Goal: Task Accomplishment & Management: Complete application form

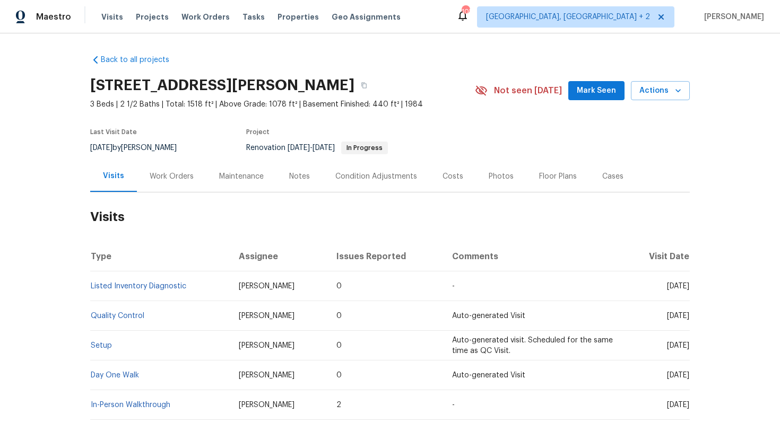
drag, startPoint x: 645, startPoint y: 286, endPoint x: 688, endPoint y: 290, distance: 43.6
click at [688, 290] on span "Thu, May 29 2025" at bounding box center [678, 286] width 22 height 7
copy span "May 29 2025"
click at [172, 171] on div "Work Orders" at bounding box center [172, 176] width 44 height 11
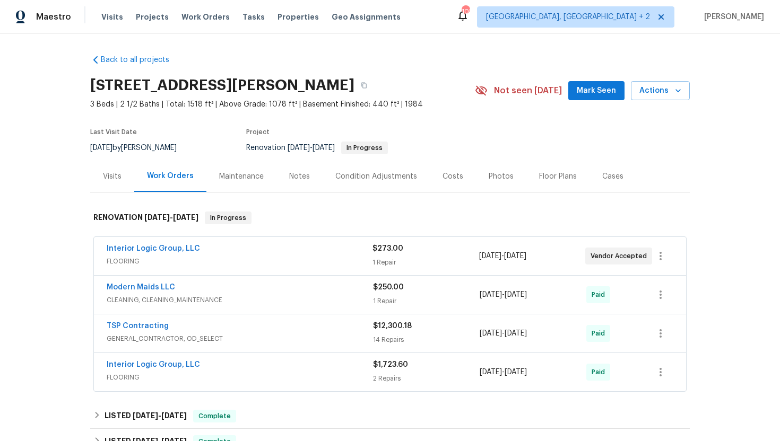
scroll to position [41, 0]
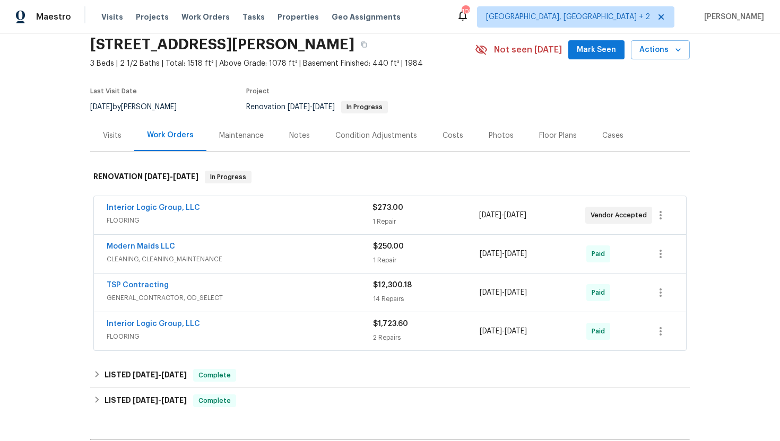
click at [207, 254] on div "Modern Maids LLC CLEANING, CLEANING_MAINTENANCE" at bounding box center [240, 252] width 266 height 23
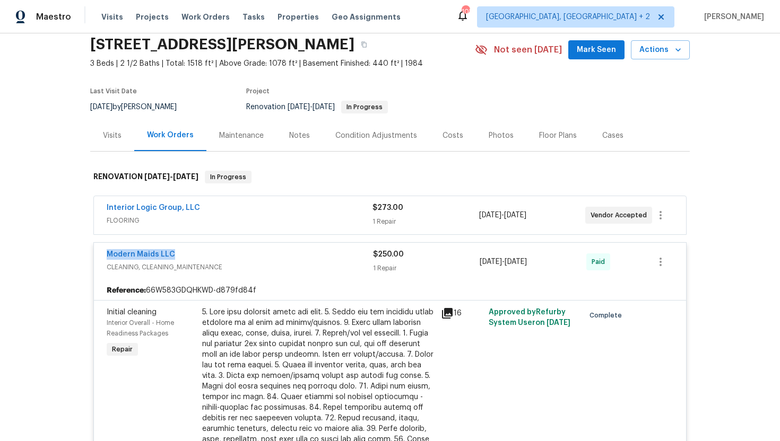
drag, startPoint x: 194, startPoint y: 256, endPoint x: 74, endPoint y: 254, distance: 119.9
click at [74, 254] on div "Back to all projects 3252 Tayloe Ct, Herndon, VA 20171 3 Beds | 2 1/2 Baths | T…" at bounding box center [390, 237] width 780 height 408
copy link "Modern Maids LLC"
drag, startPoint x: 569, startPoint y: 265, endPoint x: 431, endPoint y: 263, distance: 138.0
click at [431, 263] on div "Modern Maids LLC CLEANING, CLEANING_MAINTENANCE $250.00 1 Repair 5/14/2025 - 5/…" at bounding box center [377, 261] width 541 height 25
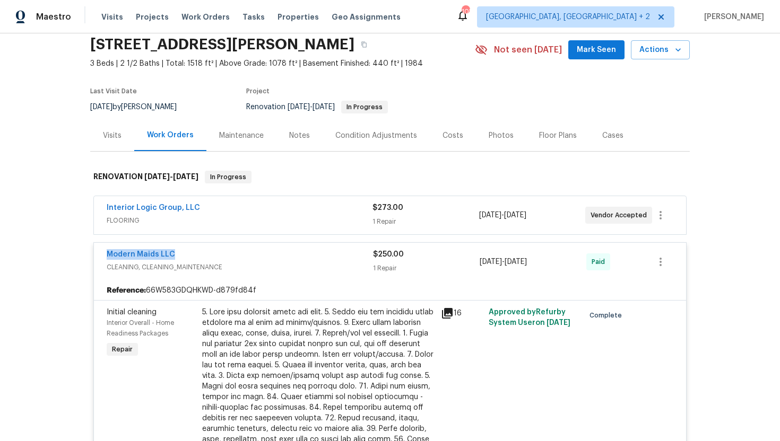
copy div "5/14/2025 - 5/14/2025"
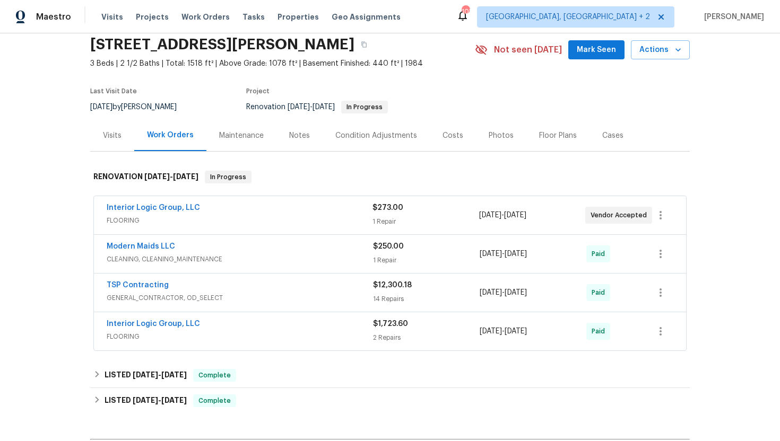
click at [230, 226] on div "Interior Logic Group, LLC FLOORING" at bounding box center [240, 215] width 266 height 25
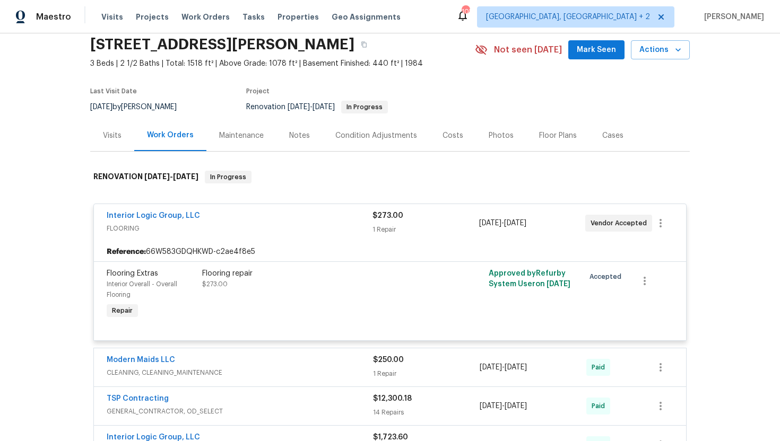
click at [121, 142] on div "Visits" at bounding box center [112, 135] width 44 height 31
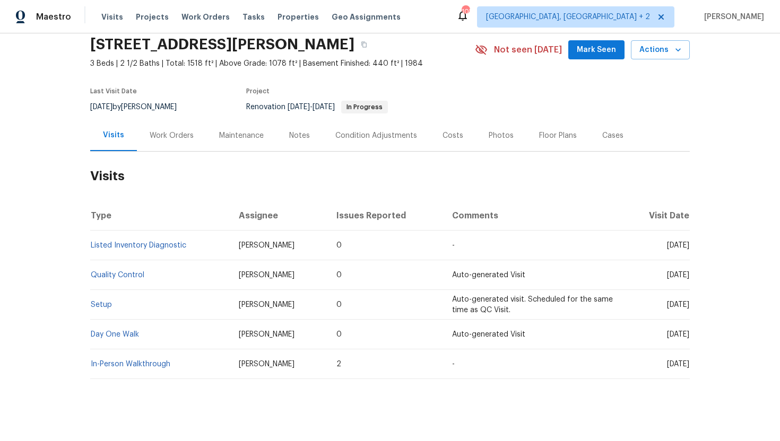
click at [609, 137] on div "Cases" at bounding box center [612, 136] width 21 height 11
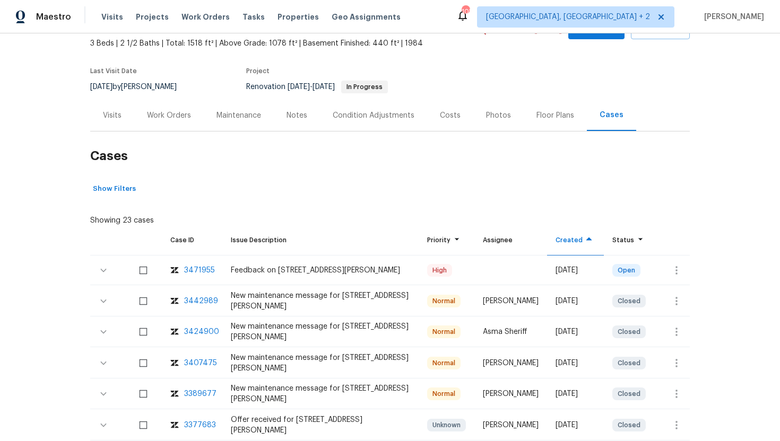
scroll to position [63, 0]
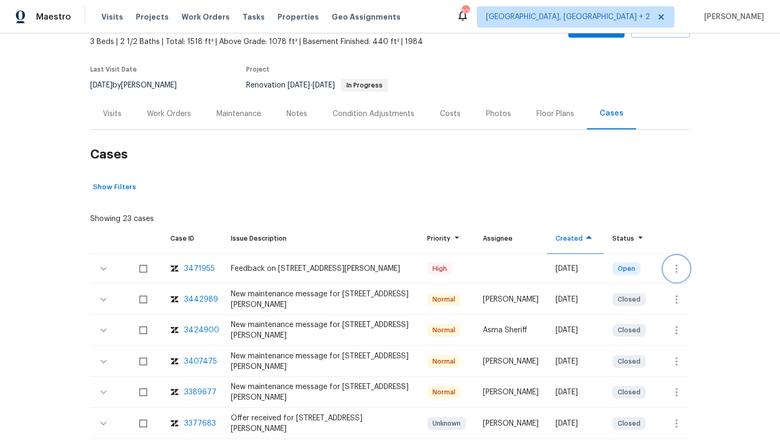
click at [679, 271] on icon "button" at bounding box center [676, 269] width 13 height 13
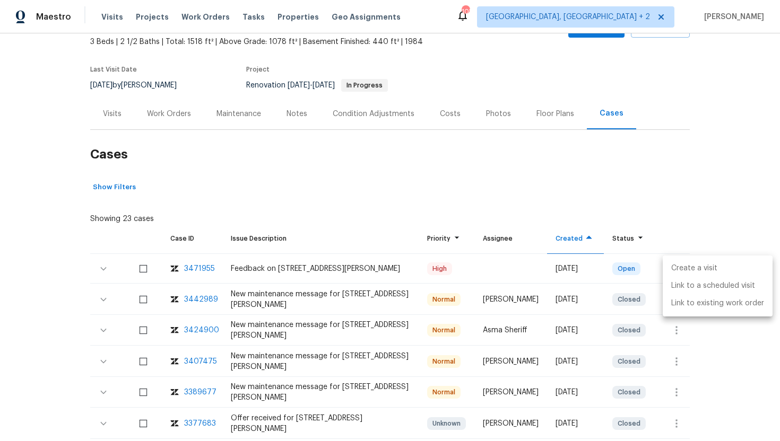
click at [677, 273] on li "Create a visit" at bounding box center [718, 269] width 110 height 18
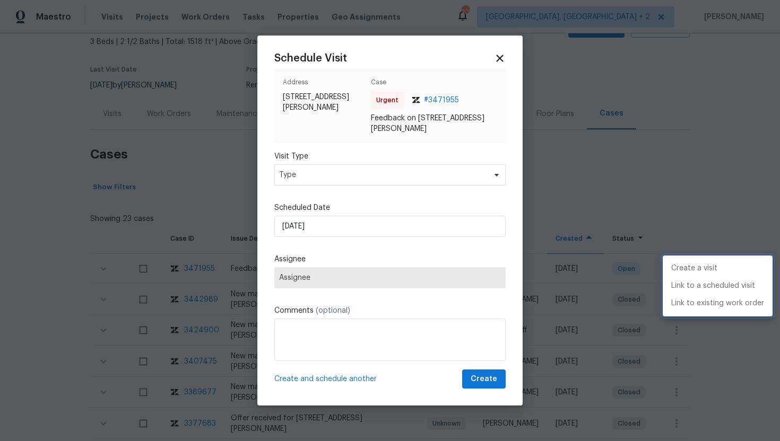
click at [323, 175] on div at bounding box center [390, 220] width 780 height 441
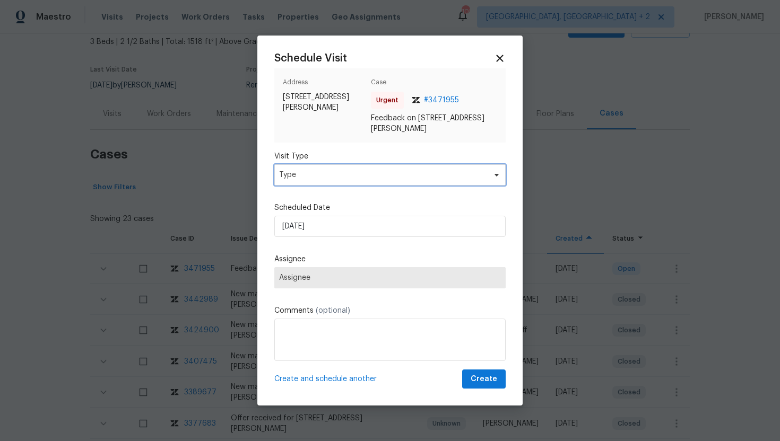
click at [318, 174] on span "Type" at bounding box center [382, 175] width 206 height 11
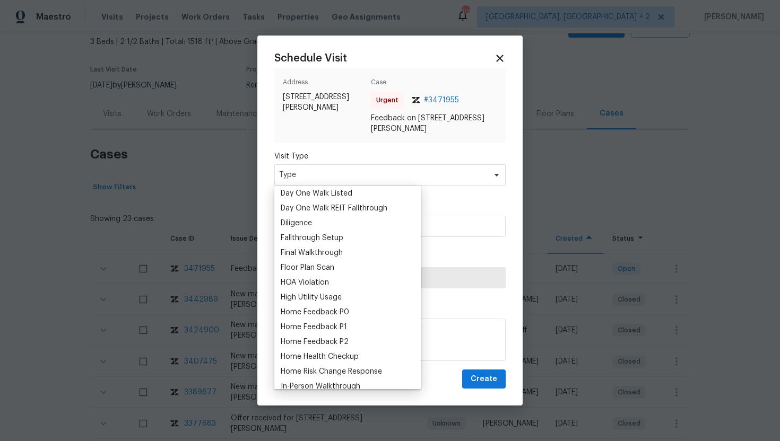
scroll to position [250, 0]
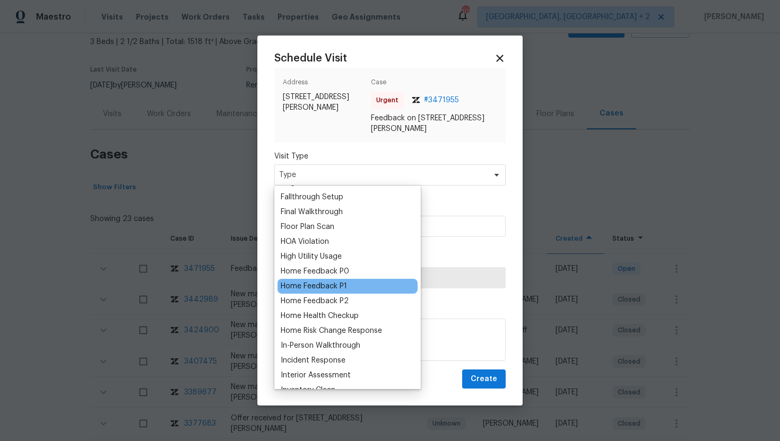
click at [318, 288] on div "Home Feedback P1" at bounding box center [314, 286] width 66 height 11
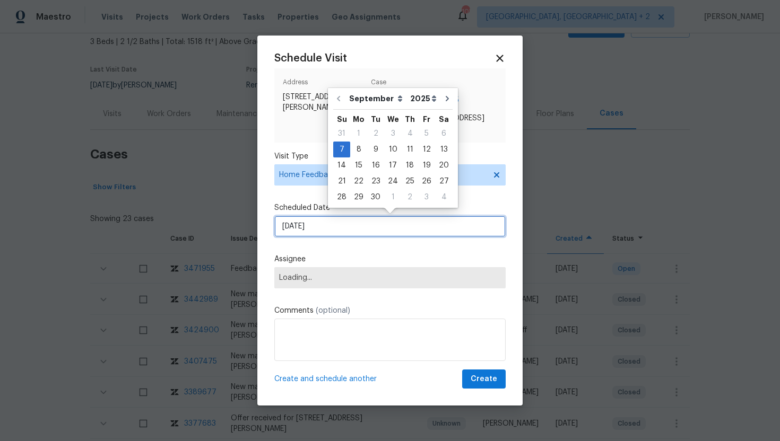
click at [342, 224] on input "[DATE]" at bounding box center [389, 226] width 231 height 21
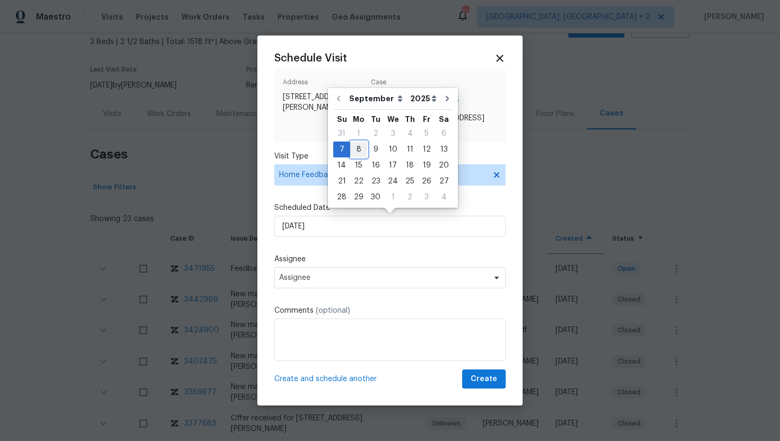
click at [359, 146] on div "8" at bounding box center [358, 149] width 17 height 15
type input "9/8/2025"
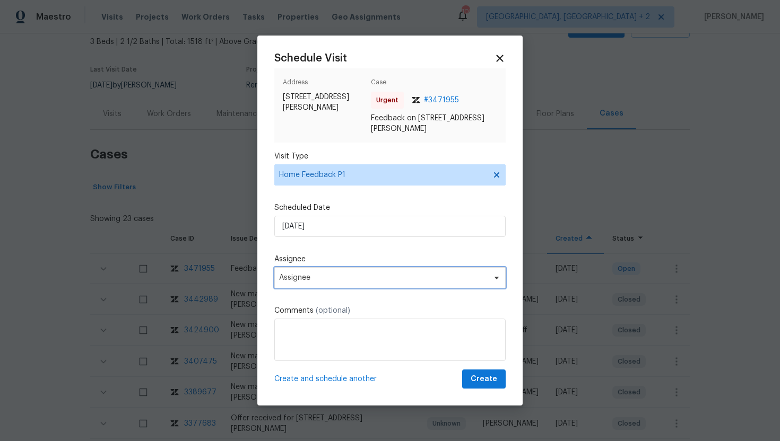
click at [314, 278] on span "Assignee" at bounding box center [383, 278] width 208 height 8
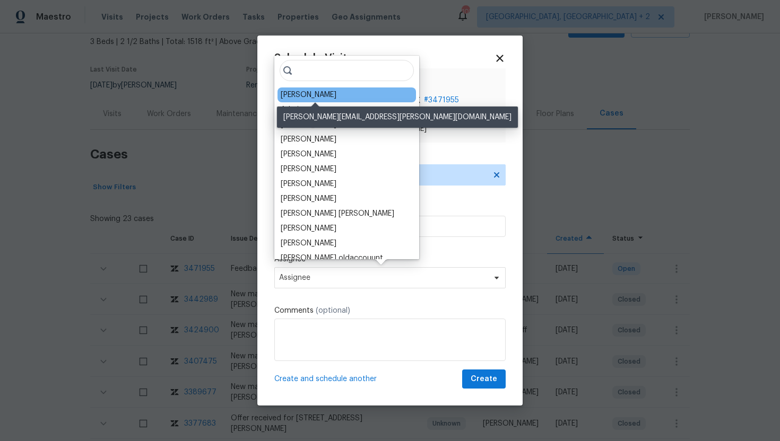
click at [323, 100] on div "Nicolas Campuzano" at bounding box center [309, 95] width 56 height 11
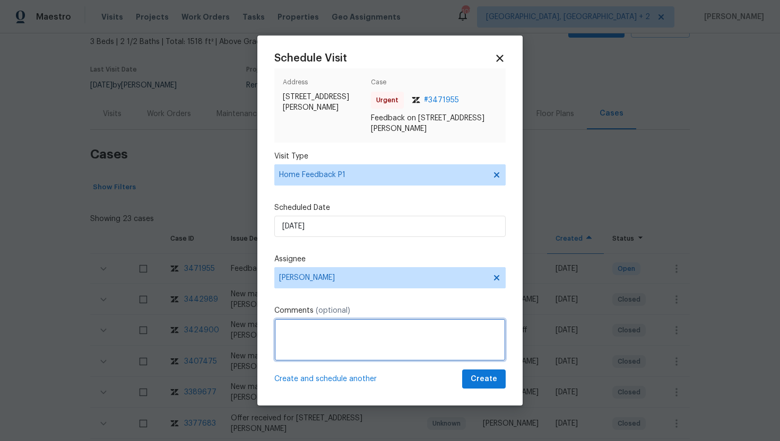
click at [313, 322] on textarea at bounding box center [389, 340] width 231 height 42
paste textarea "Feedback Message: Smells strongly like cigarette smoke."
type textarea "Feedback Message: Smells strongly like cigarette smoke."
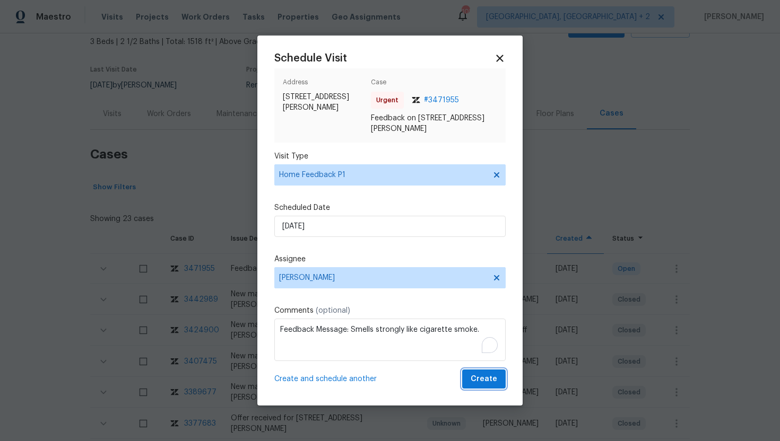
click at [488, 384] on span "Create" at bounding box center [484, 379] width 27 height 13
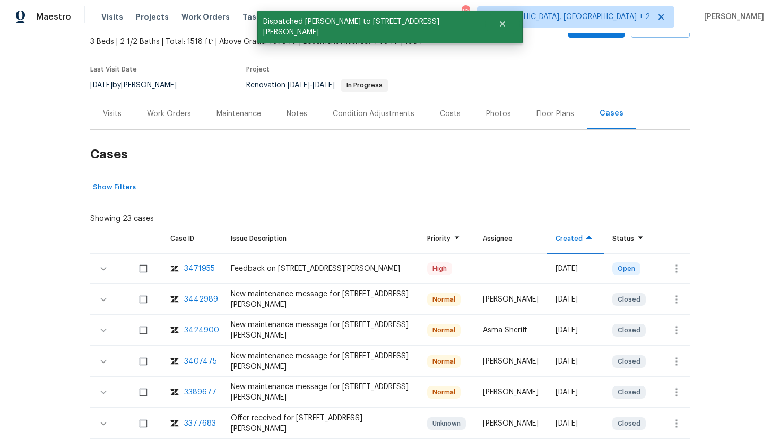
click at [119, 117] on div "Visits" at bounding box center [112, 114] width 19 height 11
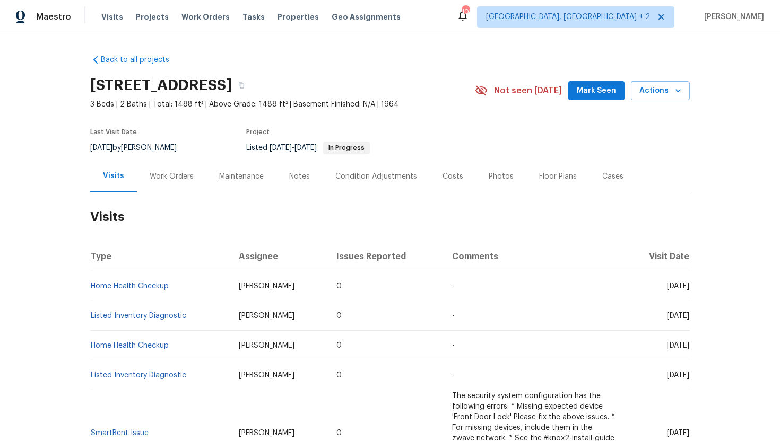
drag, startPoint x: 646, startPoint y: 285, endPoint x: 689, endPoint y: 289, distance: 43.7
click at [690, 289] on div "Back to all projects 30391 Benecia Ave, Laguna Niguel, CA 92677 3 Beds | 2 Bath…" at bounding box center [390, 237] width 780 height 408
copy span "Aug 25 2025"
click at [158, 174] on div "Work Orders" at bounding box center [172, 176] width 44 height 11
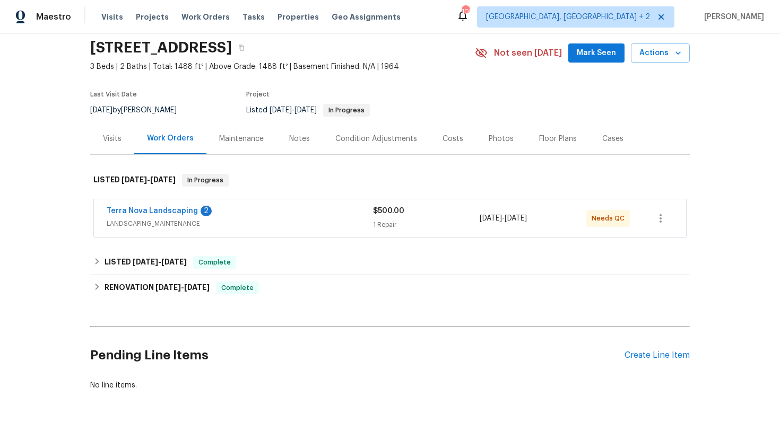
scroll to position [41, 0]
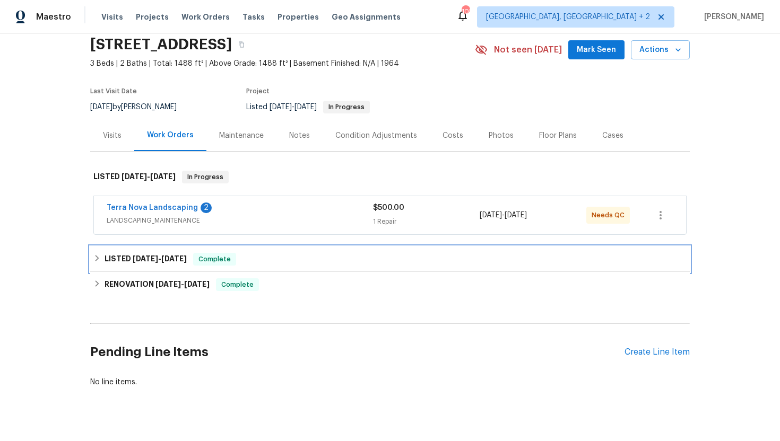
click at [226, 263] on span "Complete" at bounding box center [214, 259] width 41 height 11
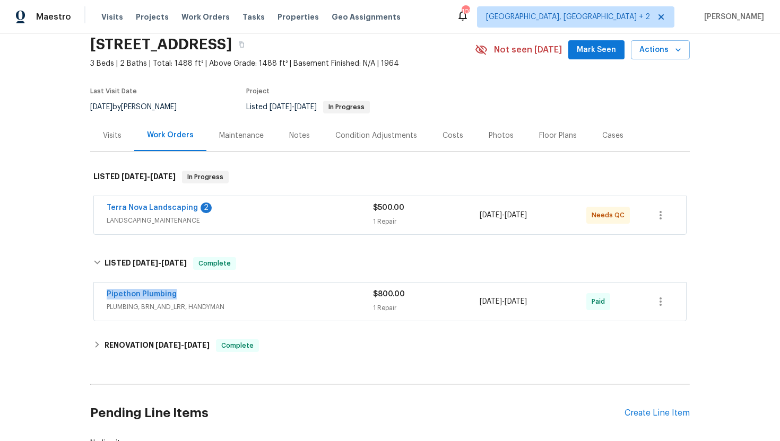
drag, startPoint x: 182, startPoint y: 299, endPoint x: 59, endPoint y: 293, distance: 122.7
click at [59, 293] on div "Back to all projects 30391 Benecia Ave, Laguna Niguel, CA 92677 3 Beds | 2 Bath…" at bounding box center [390, 237] width 780 height 408
copy link "Pipethon Plumbing"
drag, startPoint x: 558, startPoint y: 303, endPoint x: 470, endPoint y: 300, distance: 88.1
click at [470, 300] on div "Pipethon Plumbing PLUMBING, BRN_AND_LRR, HANDYMAN $800.00 1 Repair 7/17/2025 - …" at bounding box center [377, 301] width 541 height 25
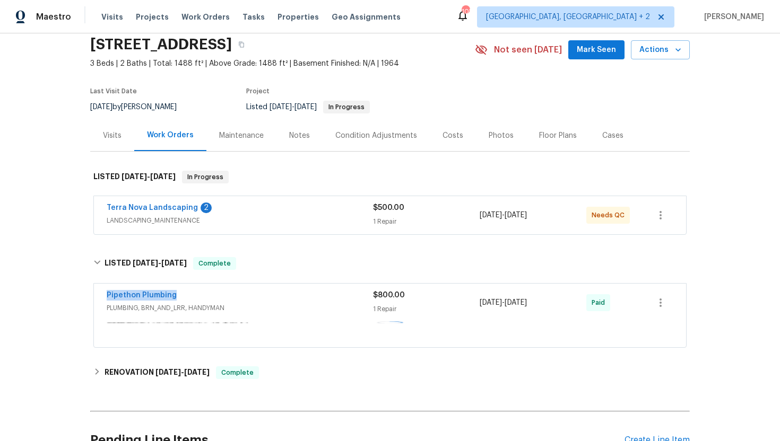
copy div "1 Repair 7/17/2025 - 7/17/2025"
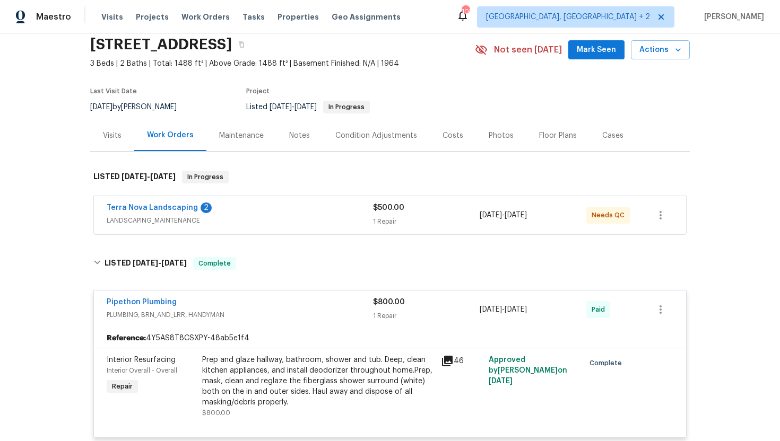
click at [118, 142] on div "Visits" at bounding box center [112, 135] width 44 height 31
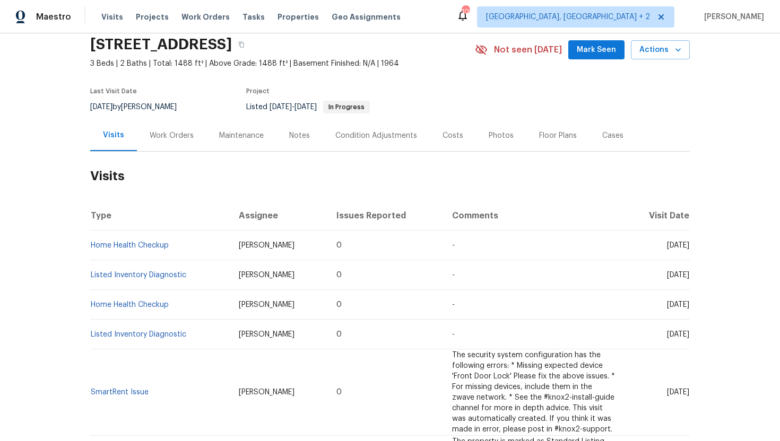
click at [167, 129] on div "Work Orders" at bounding box center [171, 135] width 69 height 31
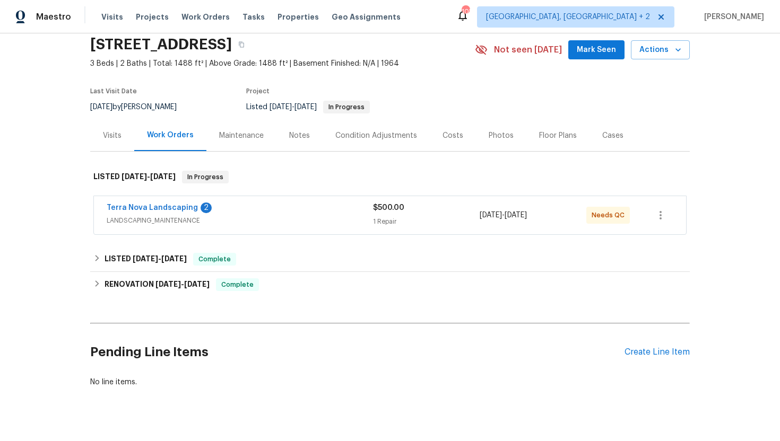
click at [207, 223] on span "LANDSCAPING_MAINTENANCE" at bounding box center [240, 220] width 266 height 11
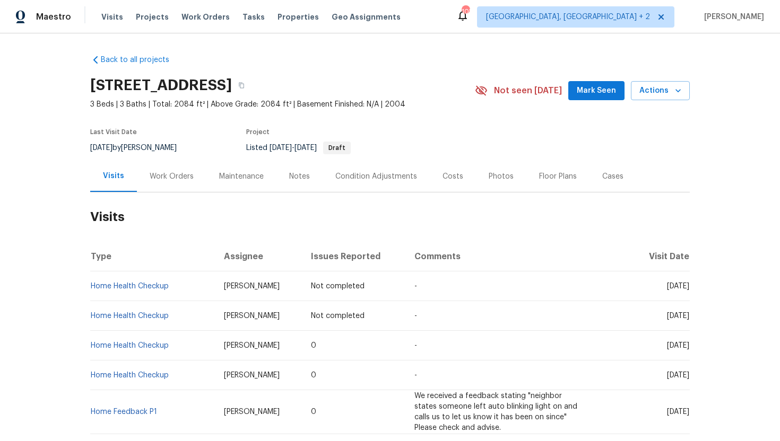
click at [168, 172] on div "Work Orders" at bounding box center [172, 176] width 44 height 11
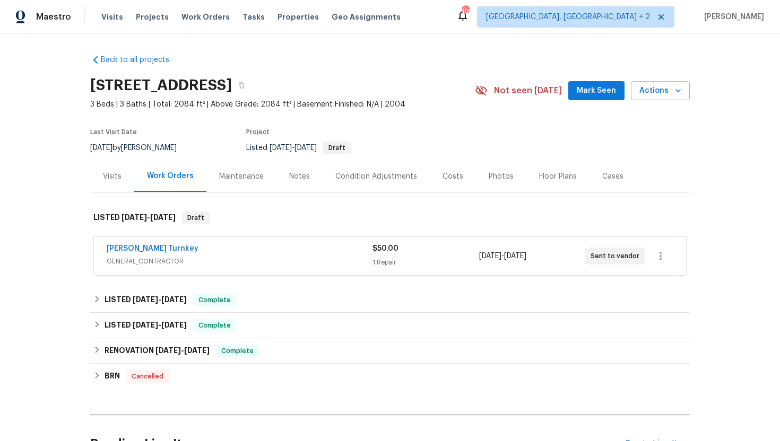
click at [217, 250] on div "[PERSON_NAME] Turnkey" at bounding box center [240, 250] width 266 height 13
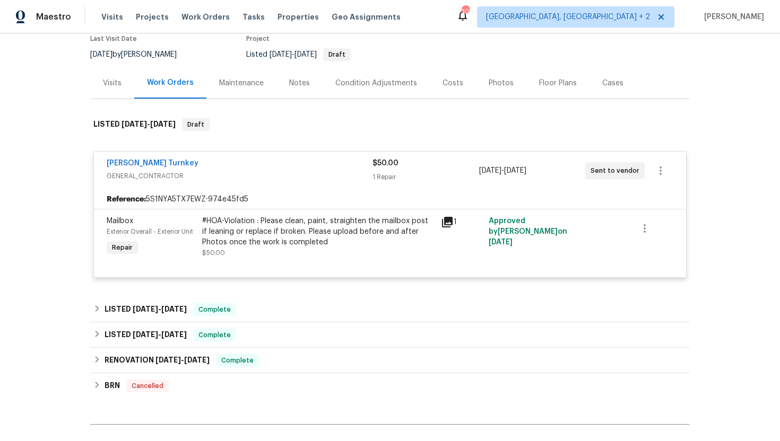
scroll to position [94, 0]
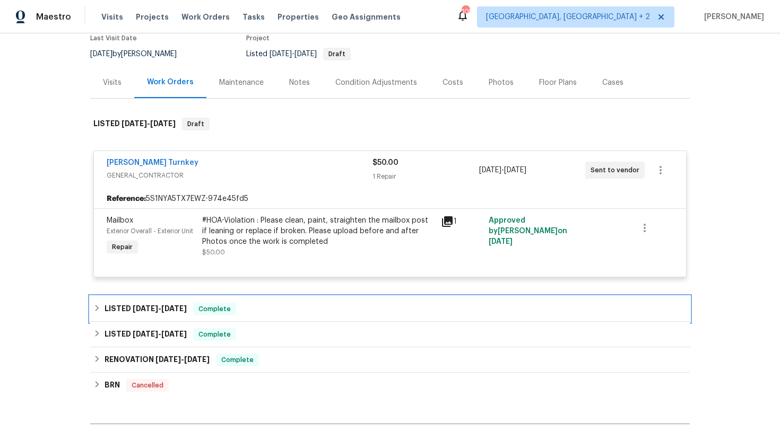
click at [203, 306] on span "Complete" at bounding box center [214, 309] width 41 height 11
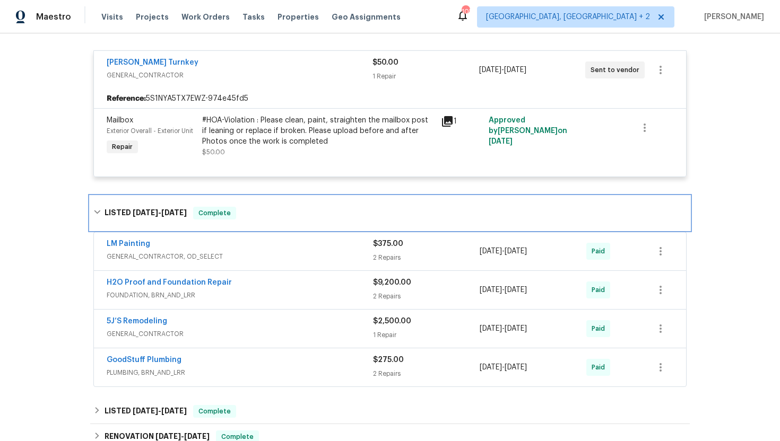
scroll to position [68, 0]
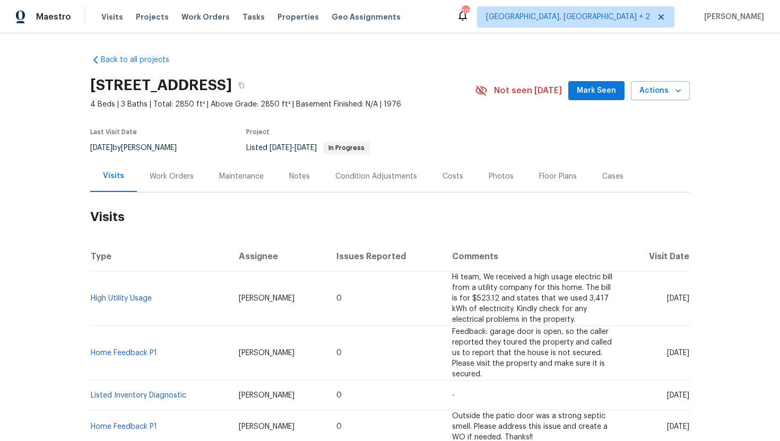
drag, startPoint x: 645, startPoint y: 299, endPoint x: 688, endPoint y: 303, distance: 42.7
click at [687, 303] on td "Wed, Aug 20 2025" at bounding box center [656, 299] width 66 height 55
copy span "Aug 20 2025"
click at [164, 187] on div "Work Orders" at bounding box center [171, 176] width 69 height 31
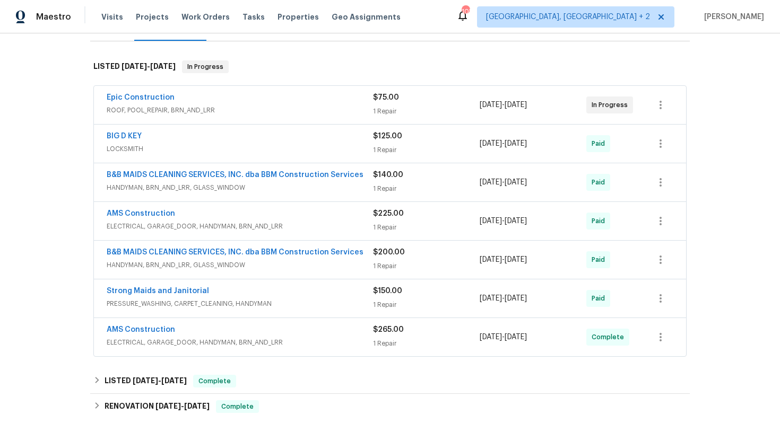
scroll to position [158, 0]
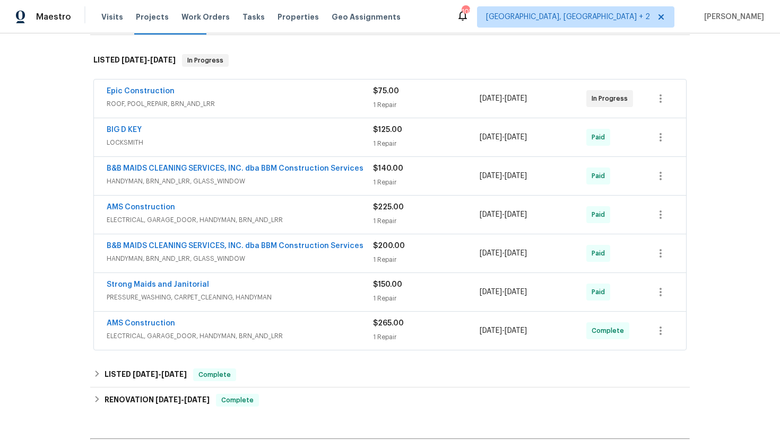
click at [222, 138] on span "LOCKSMITH" at bounding box center [240, 142] width 266 height 11
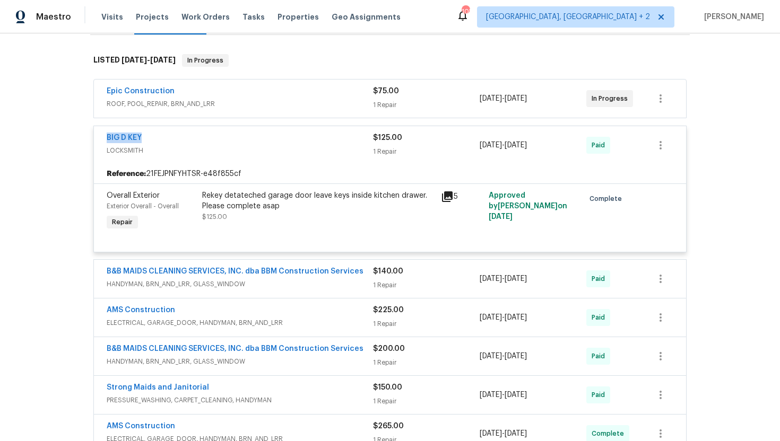
drag, startPoint x: 158, startPoint y: 141, endPoint x: 80, endPoint y: 136, distance: 78.1
click at [80, 136] on div "Back to all projects 8 Woodmoor Cir, Allen, TX 75002 4 Beds | 3 Baths | Total: …" at bounding box center [390, 237] width 780 height 408
copy link "BIG D KEY"
drag, startPoint x: 558, startPoint y: 144, endPoint x: 471, endPoint y: 144, distance: 86.5
click at [471, 144] on div "BIG D KEY LOCKSMITH $125.00 1 Repair 7/16/2025 - 7/16/2025 Paid" at bounding box center [377, 145] width 541 height 25
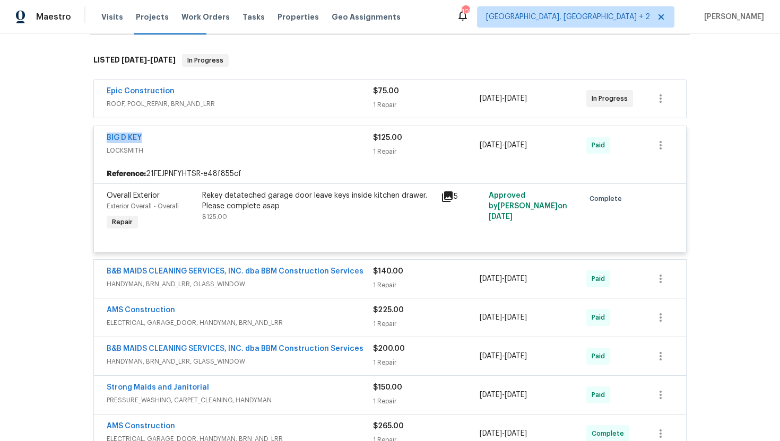
copy div "1 Repair 7/16/2025 - 7/16/2025"
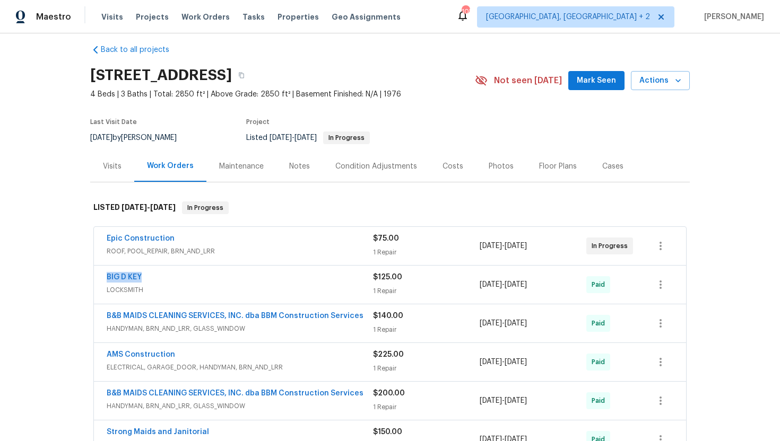
scroll to position [0, 0]
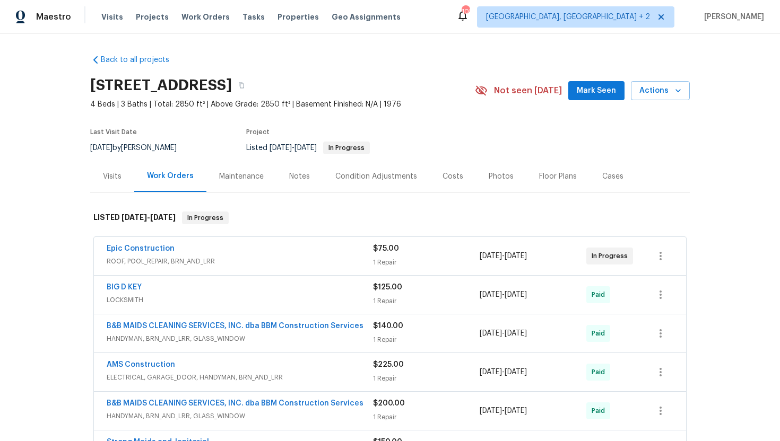
click at [118, 171] on div "Visits" at bounding box center [112, 176] width 19 height 11
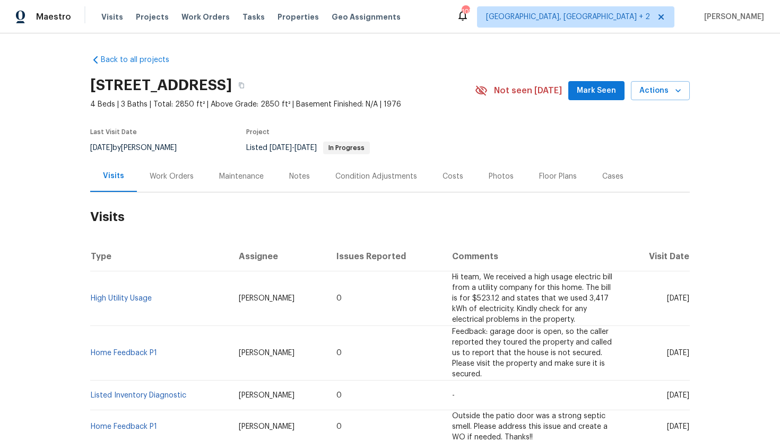
click at [606, 179] on div "Cases" at bounding box center [612, 176] width 21 height 11
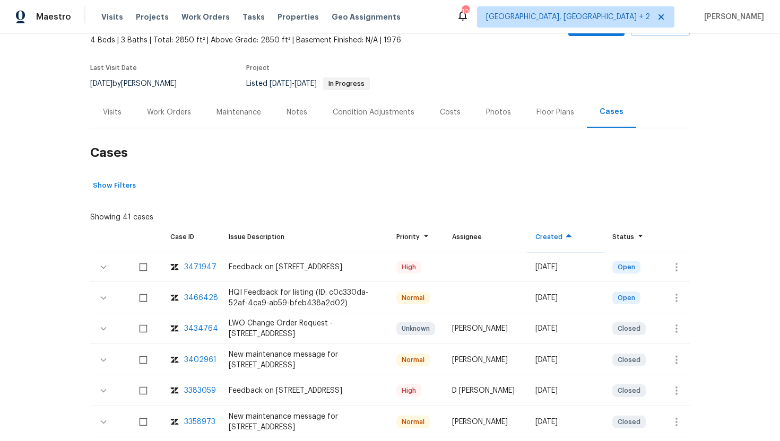
scroll to position [81, 0]
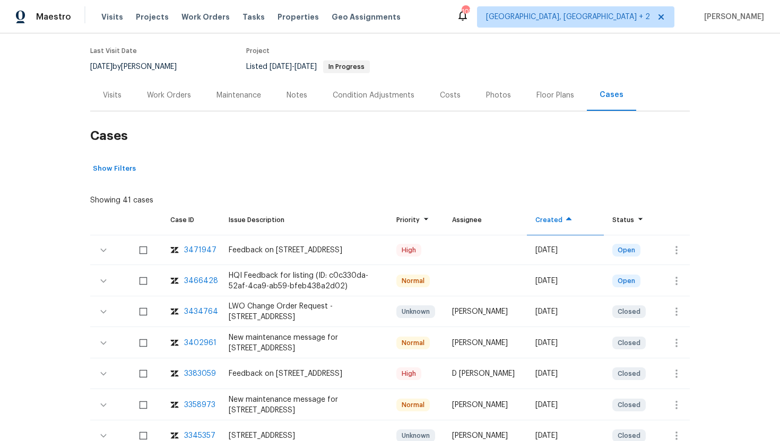
click at [202, 279] on div "3466428" at bounding box center [201, 281] width 34 height 11
click at [670, 252] on icon "button" at bounding box center [676, 250] width 13 height 13
click at [683, 254] on li "Create a visit" at bounding box center [718, 250] width 110 height 18
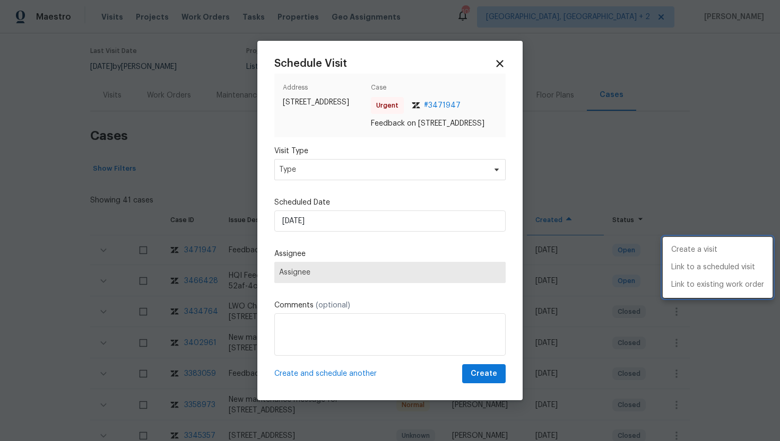
click at [322, 178] on div at bounding box center [390, 220] width 780 height 441
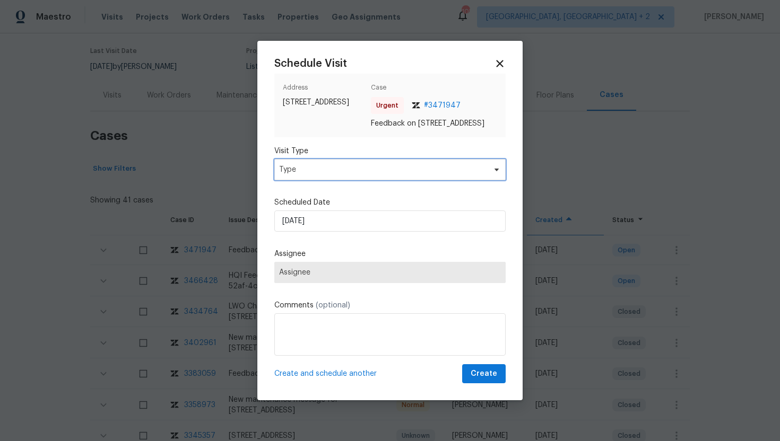
click at [322, 175] on span "Type" at bounding box center [382, 169] width 206 height 11
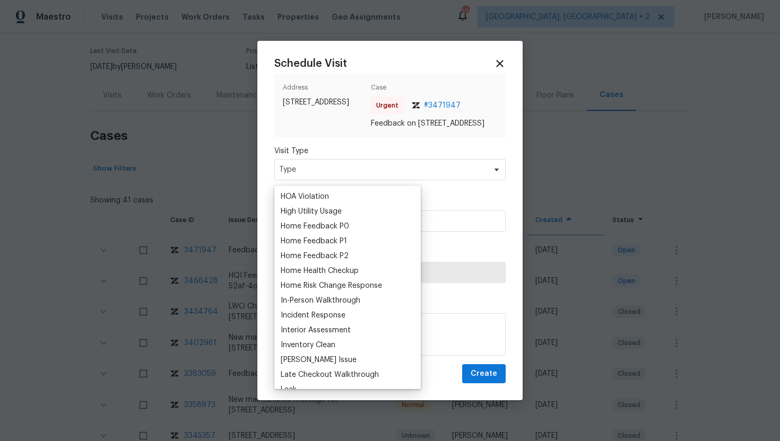
scroll to position [326, 0]
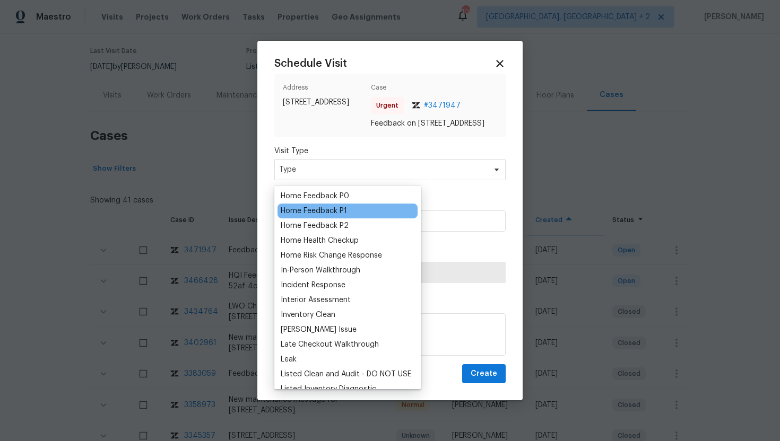
click at [331, 210] on div "Home Feedback P1" at bounding box center [314, 211] width 66 height 11
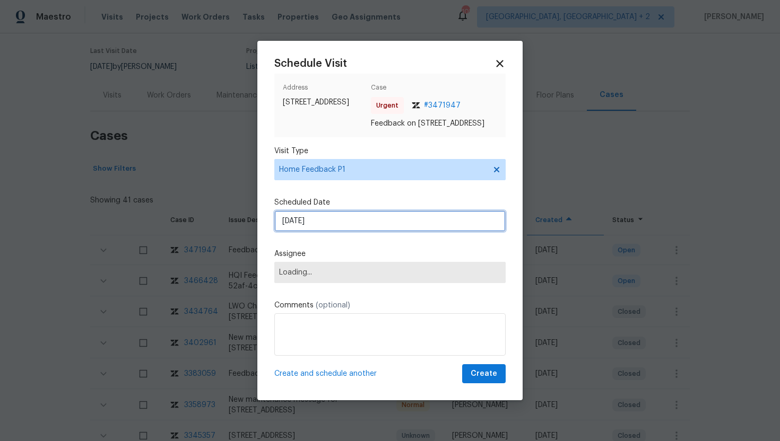
click at [343, 231] on input "9/7/2025" at bounding box center [389, 221] width 231 height 21
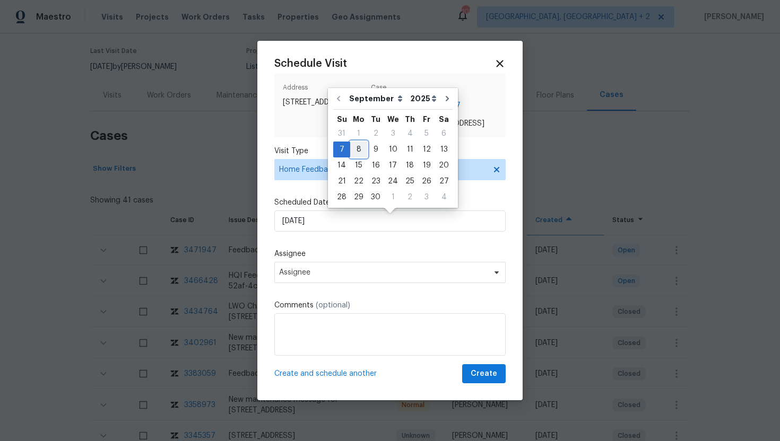
click at [357, 154] on div "8" at bounding box center [358, 149] width 17 height 15
type input "9/8/2025"
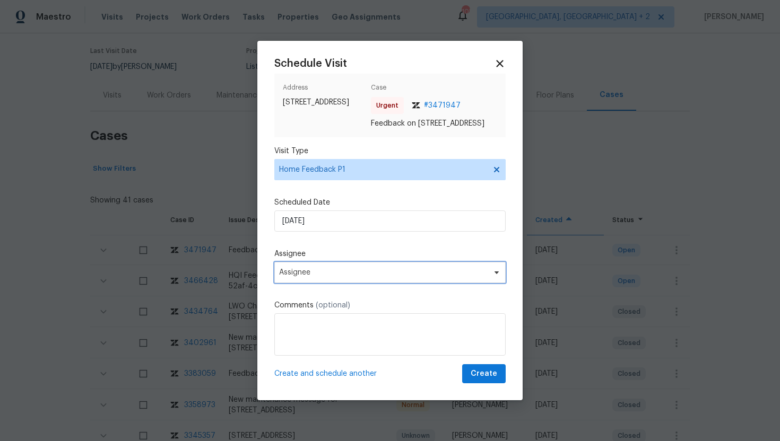
click at [325, 277] on span "Assignee" at bounding box center [383, 272] width 208 height 8
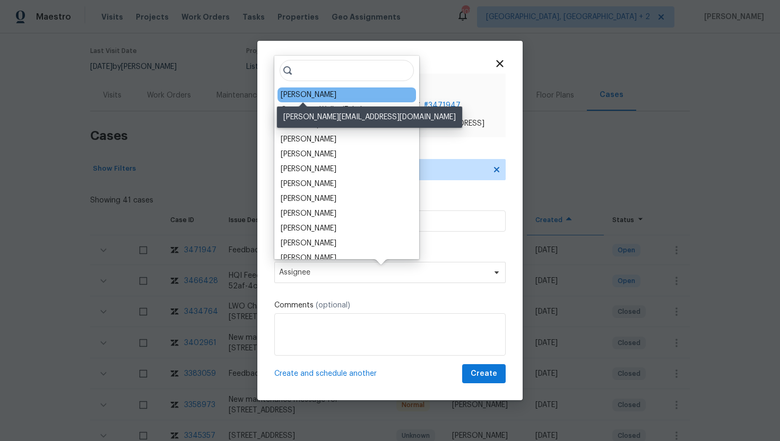
click at [320, 95] on div "Alicia Anices" at bounding box center [309, 95] width 56 height 11
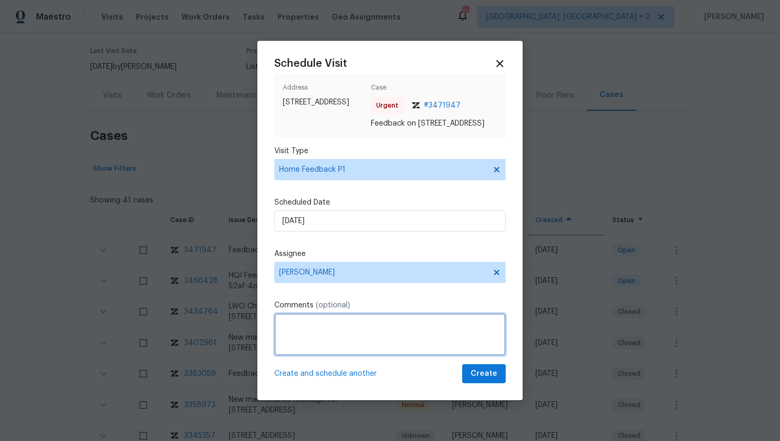
click at [315, 341] on textarea at bounding box center [389, 335] width 231 height 42
paste textarea "Feedback Message: AGENT STATES THERE IS NO KEYPAD AND LB IS NOT WORKING"
type textarea "Feedback Message: AGENT STATES THERE IS NO KEYPAD AND LB IS NOT WORKING"
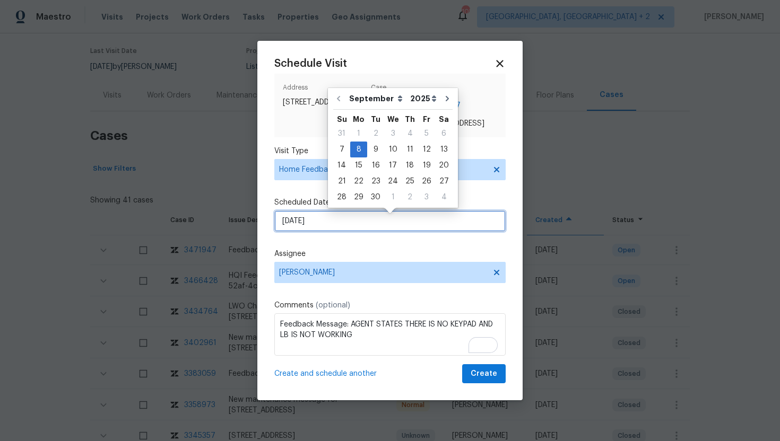
click at [335, 225] on input "9/8/2025" at bounding box center [389, 221] width 231 height 21
click at [343, 150] on div "7" at bounding box center [341, 149] width 17 height 15
type input "[DATE]"
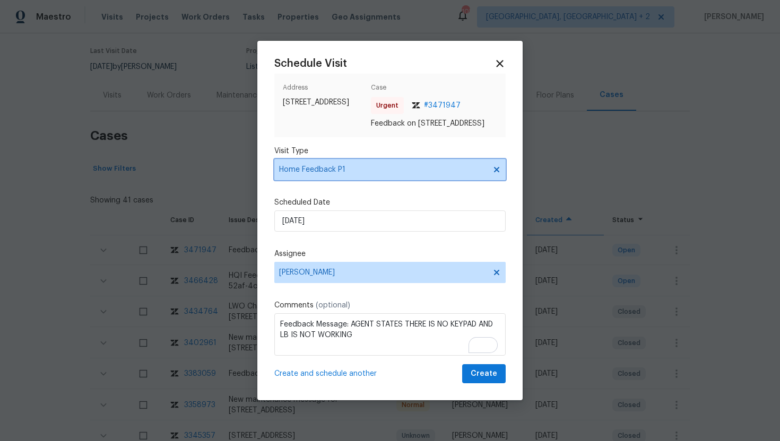
click at [492, 174] on span at bounding box center [495, 170] width 12 height 8
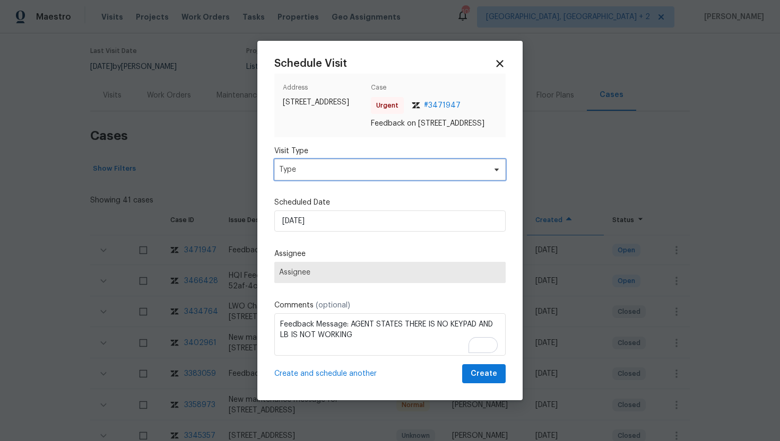
click at [417, 174] on span "Type" at bounding box center [382, 169] width 206 height 11
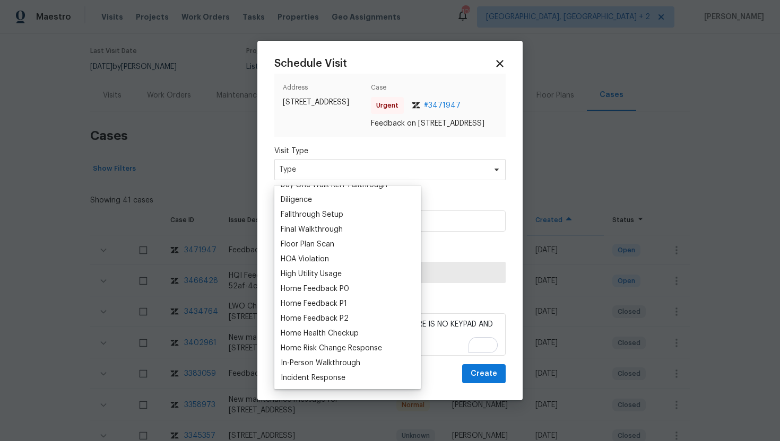
scroll to position [237, 0]
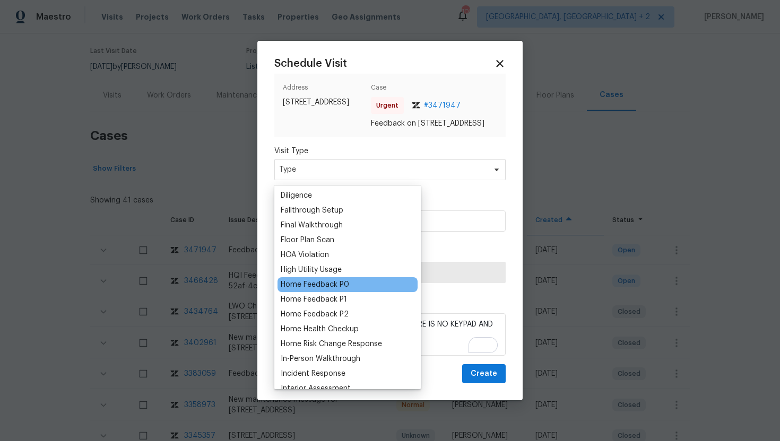
click at [341, 286] on div "Home Feedback P0" at bounding box center [315, 285] width 68 height 11
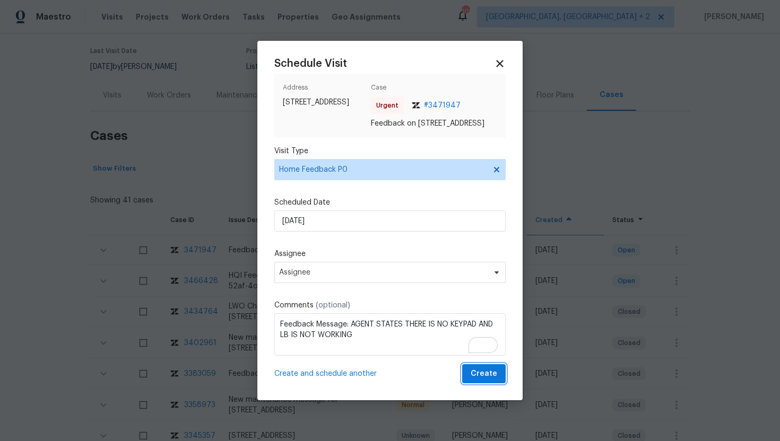
click at [494, 381] on span "Create" at bounding box center [484, 374] width 27 height 13
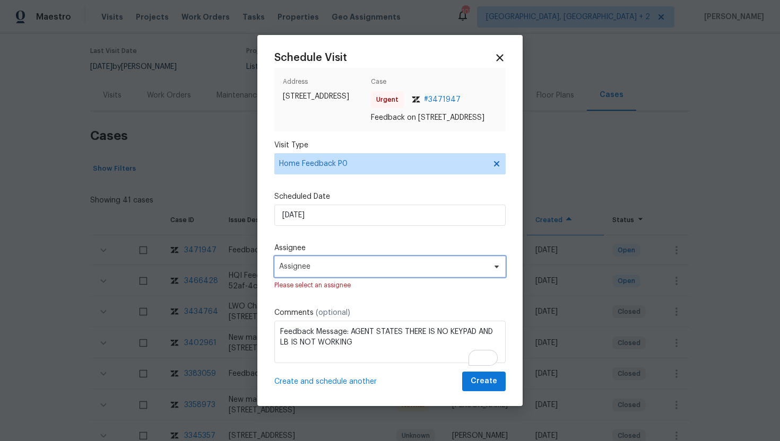
click at [342, 271] on span "Assignee" at bounding box center [383, 267] width 208 height 8
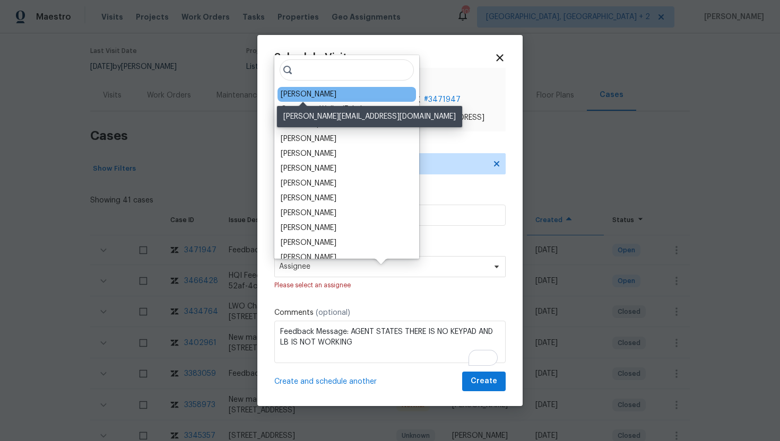
click at [314, 95] on div "[PERSON_NAME]" at bounding box center [309, 94] width 56 height 11
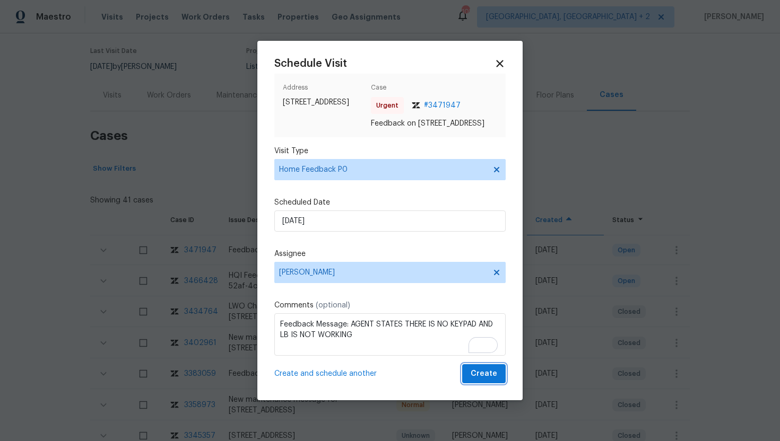
click at [490, 378] on span "Create" at bounding box center [484, 374] width 27 height 13
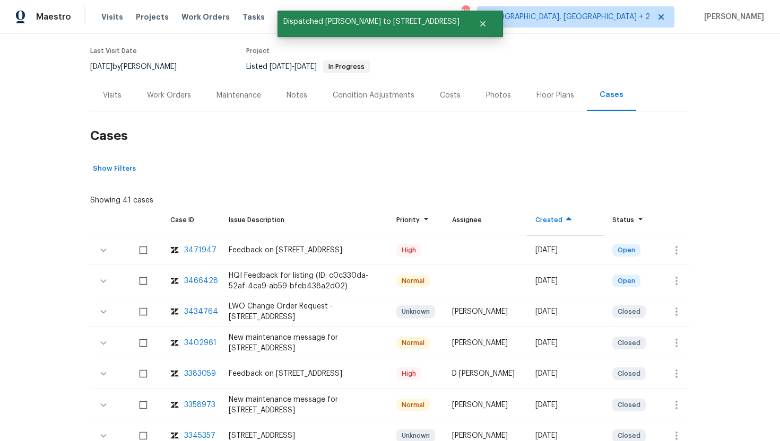
click at [118, 99] on div "Visits" at bounding box center [112, 95] width 19 height 11
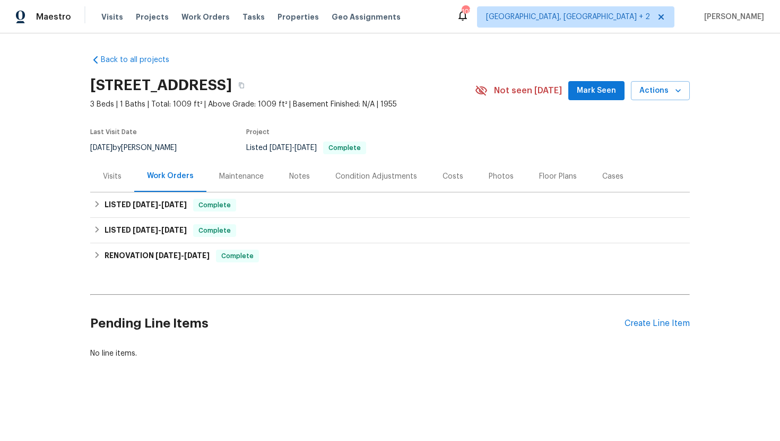
click at [109, 184] on div "Visits" at bounding box center [112, 176] width 44 height 31
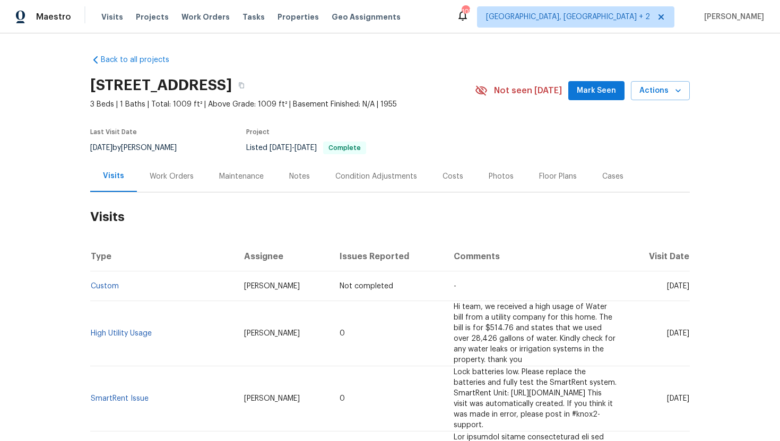
drag, startPoint x: 645, startPoint y: 324, endPoint x: 688, endPoint y: 327, distance: 43.1
click at [688, 327] on td "[DATE]" at bounding box center [657, 333] width 65 height 65
copy span "[DATE]"
click at [168, 177] on div "Work Orders" at bounding box center [172, 176] width 44 height 11
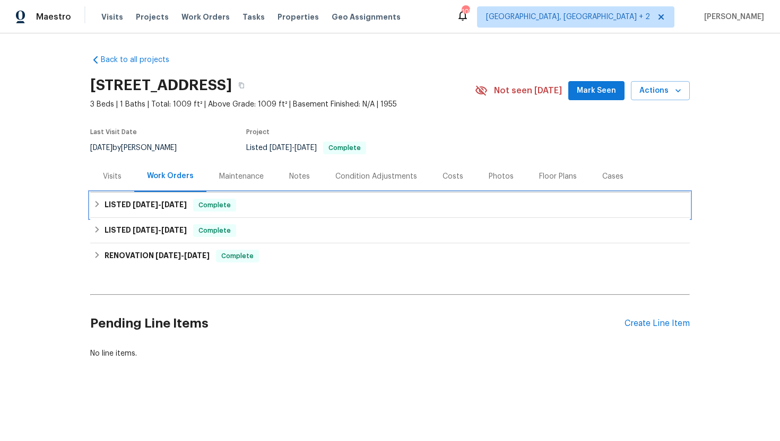
click at [197, 199] on div "Complete" at bounding box center [214, 205] width 43 height 13
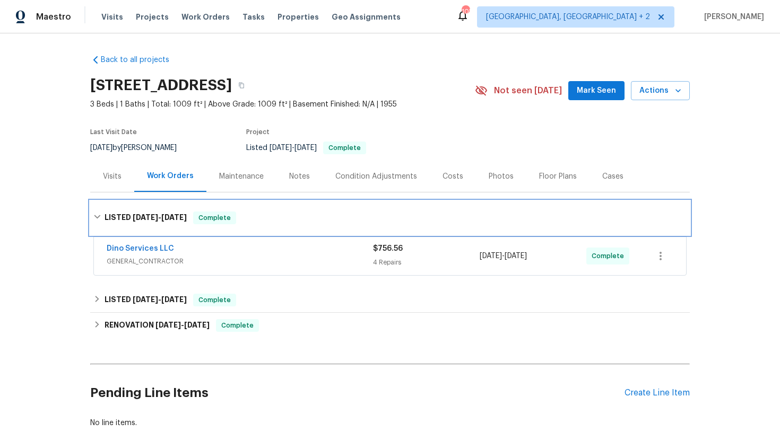
scroll to position [59, 0]
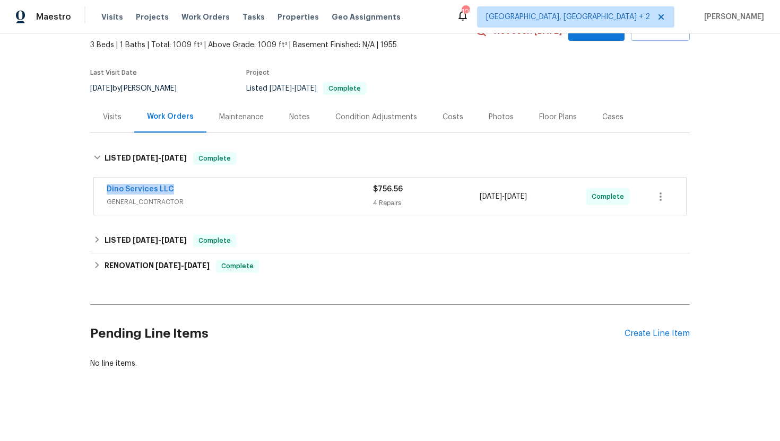
drag, startPoint x: 178, startPoint y: 189, endPoint x: 86, endPoint y: 189, distance: 91.2
click at [86, 189] on div "Back to all projects [STREET_ADDRESS] 3 Beds | 1 Baths | Total: 1009 ft² | Abov…" at bounding box center [390, 237] width 780 height 408
copy link "Dino Services LLC"
drag, startPoint x: 560, startPoint y: 201, endPoint x: 472, endPoint y: 198, distance: 88.1
click at [472, 198] on div "Dino Services LLC GENERAL_CONTRACTOR $756.56 4 Repairs [DATE] - [DATE] Complete" at bounding box center [377, 196] width 541 height 25
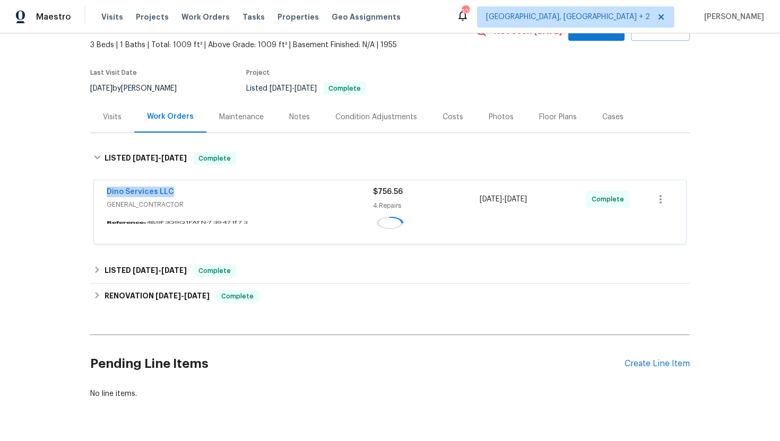
copy div "[DATE] - [DATE]"
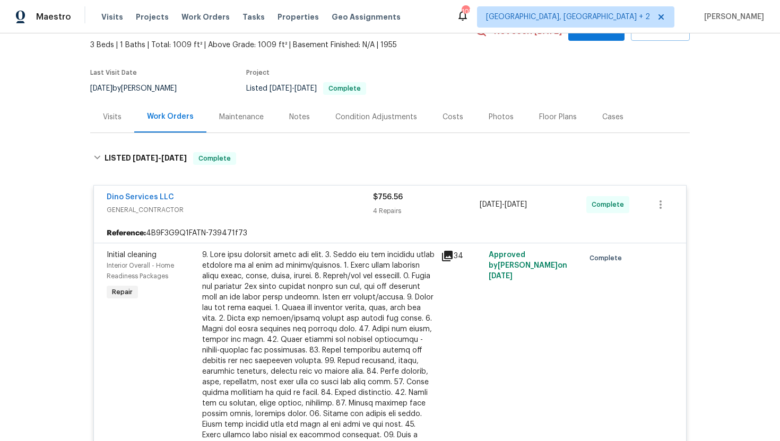
click at [112, 119] on div "Visits" at bounding box center [112, 117] width 19 height 11
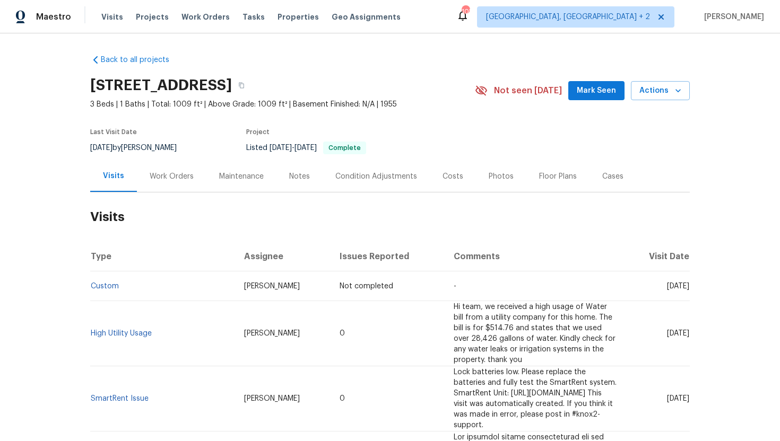
click at [607, 178] on div "Cases" at bounding box center [612, 176] width 21 height 11
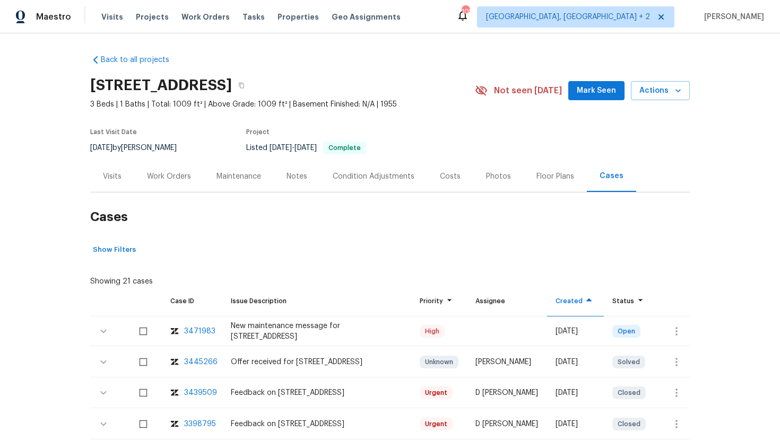
scroll to position [39, 0]
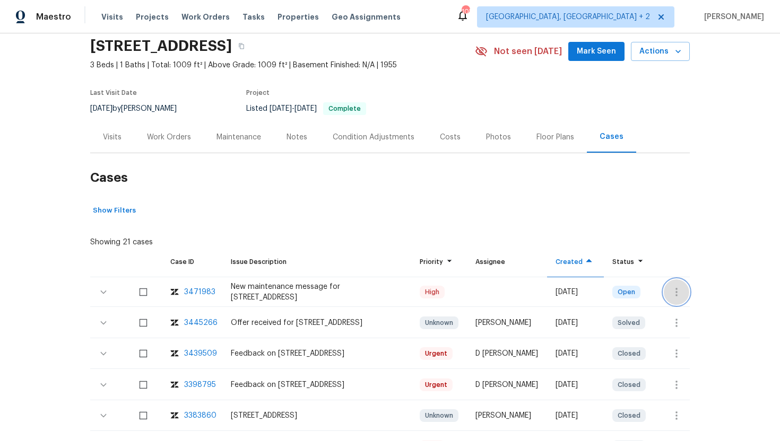
click at [683, 296] on button "button" at bounding box center [676, 292] width 25 height 25
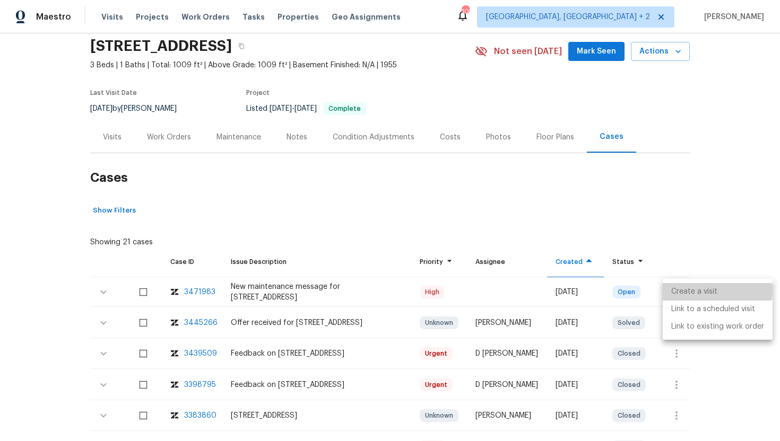
click at [692, 290] on li "Create a visit" at bounding box center [718, 292] width 110 height 18
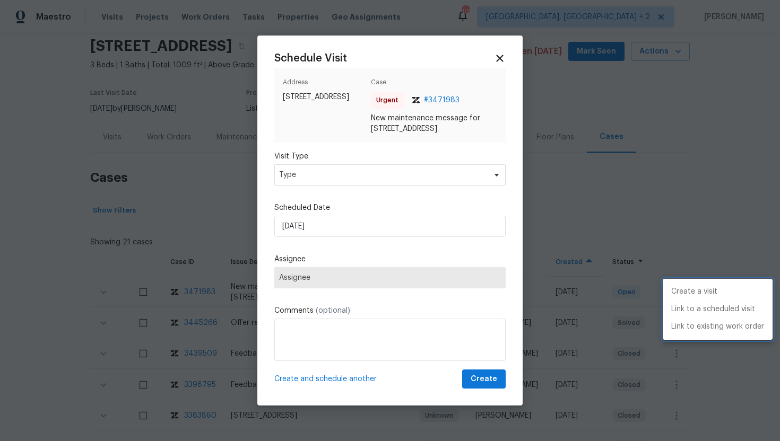
click at [333, 180] on div at bounding box center [390, 220] width 780 height 441
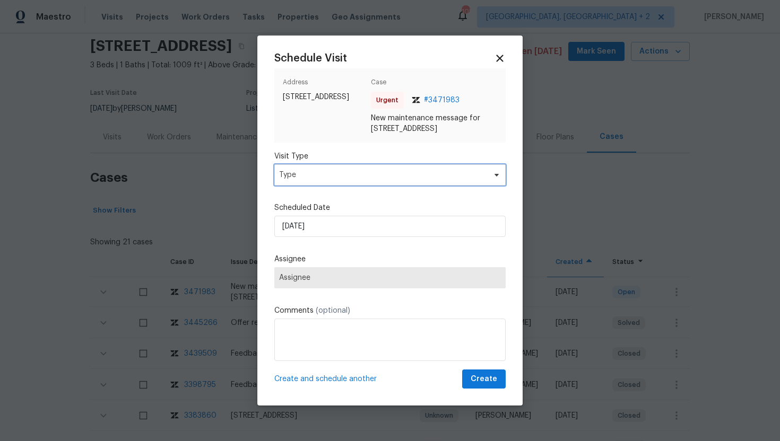
click at [329, 178] on span "Type" at bounding box center [382, 175] width 206 height 11
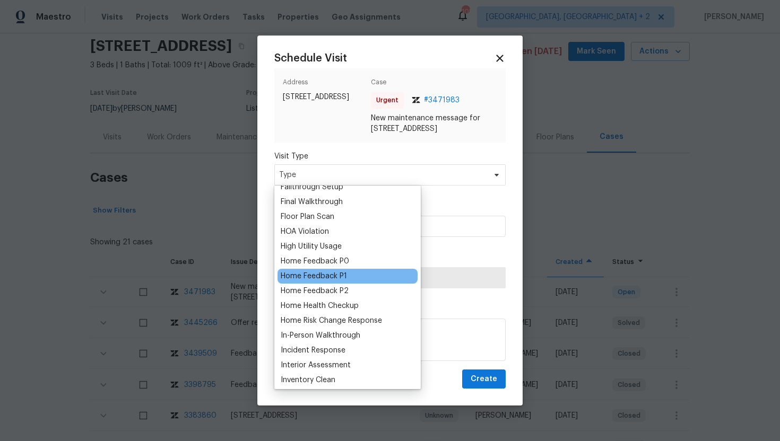
scroll to position [266, 0]
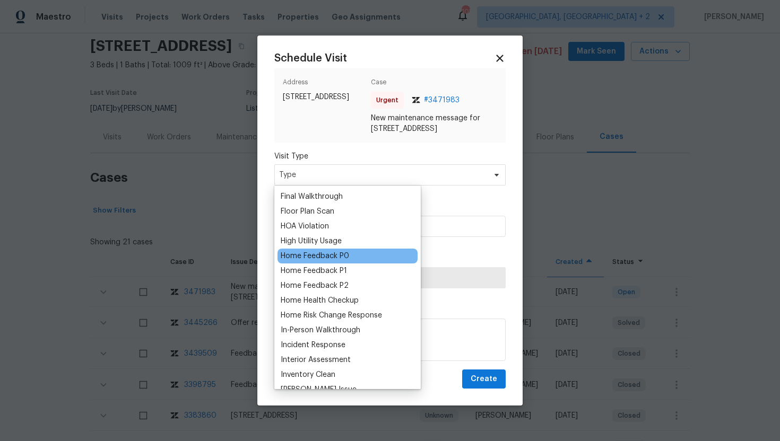
click at [329, 258] on div "Home Feedback P0" at bounding box center [315, 256] width 68 height 11
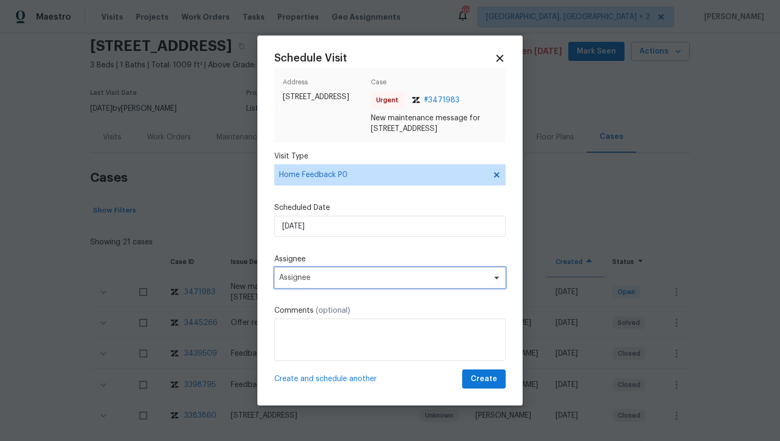
click at [355, 276] on span "Assignee" at bounding box center [383, 278] width 208 height 8
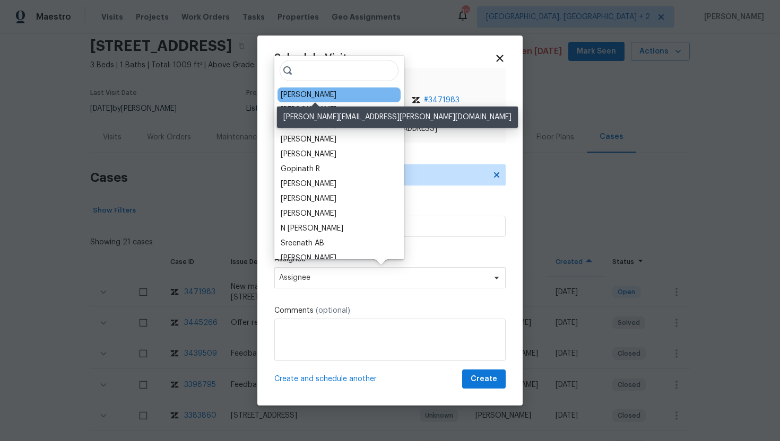
click at [326, 97] on div "Christopher Neilson" at bounding box center [309, 95] width 56 height 11
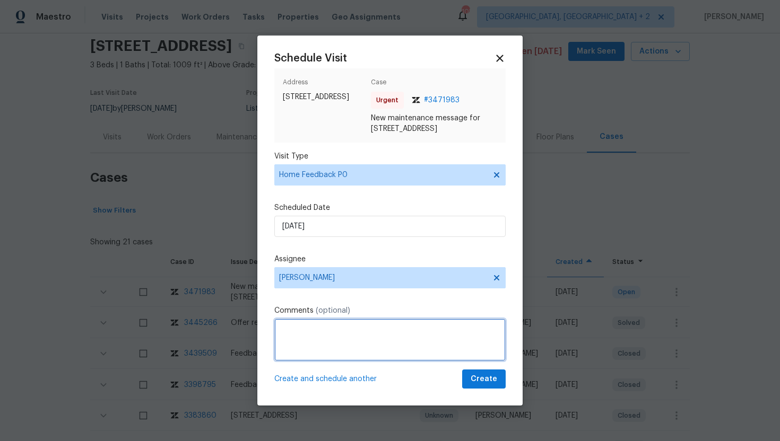
click at [302, 343] on textarea at bounding box center [389, 340] width 231 height 42
paste textarea "Note: Lock box is unable to Open. Code was changed."
click at [388, 332] on textarea "Note: Lock box is unable to Open. Code was changed." at bounding box center [389, 340] width 231 height 42
click at [416, 333] on textarea "Note: Lock box is unable to open. Code was changed." at bounding box center [389, 340] width 231 height 42
click at [309, 326] on textarea "Note: Lock box is unable to open. The code was changed." at bounding box center [389, 340] width 231 height 42
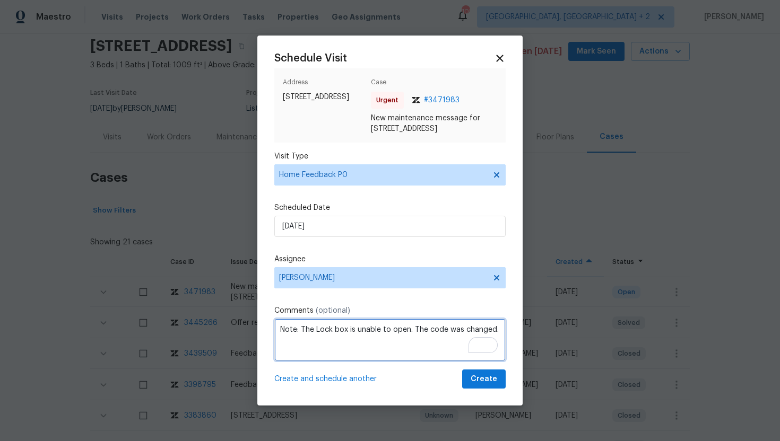
type textarea "Note: The Lock box is unable to open. The code was changed."
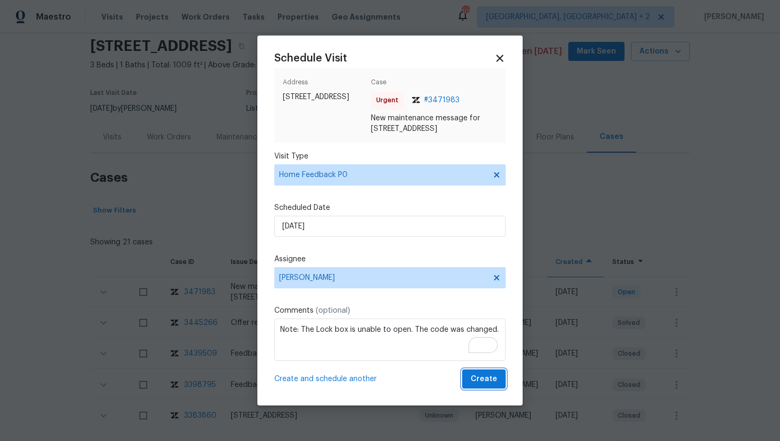
click at [479, 381] on span "Create" at bounding box center [484, 379] width 27 height 13
click at [119, 144] on div at bounding box center [390, 220] width 780 height 441
click at [115, 142] on div at bounding box center [390, 220] width 780 height 441
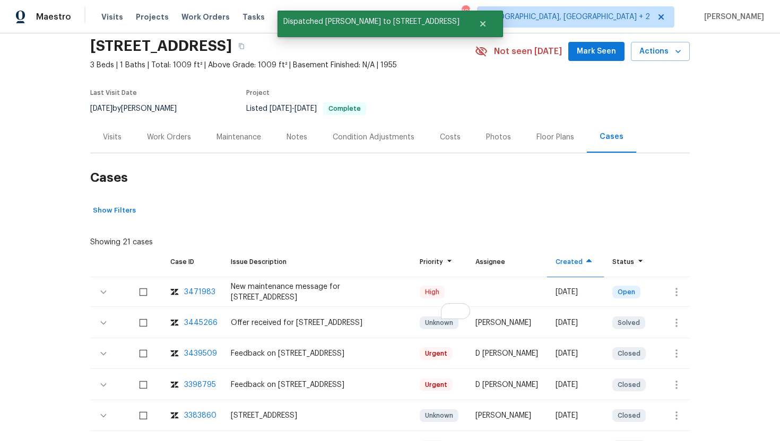
click at [115, 142] on div "Visits" at bounding box center [112, 136] width 44 height 31
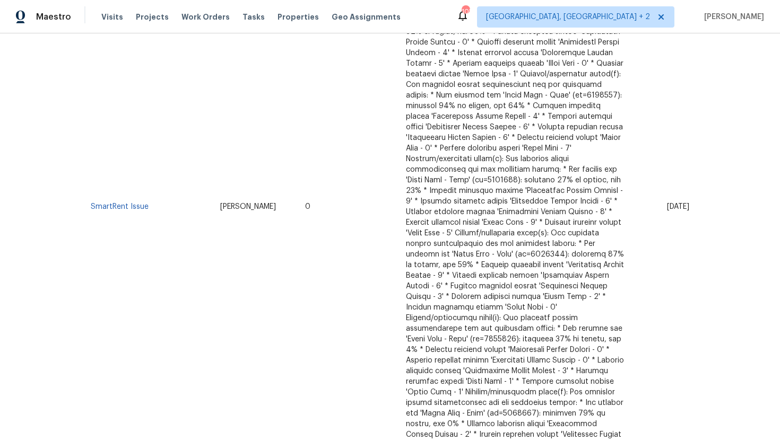
scroll to position [1393, 0]
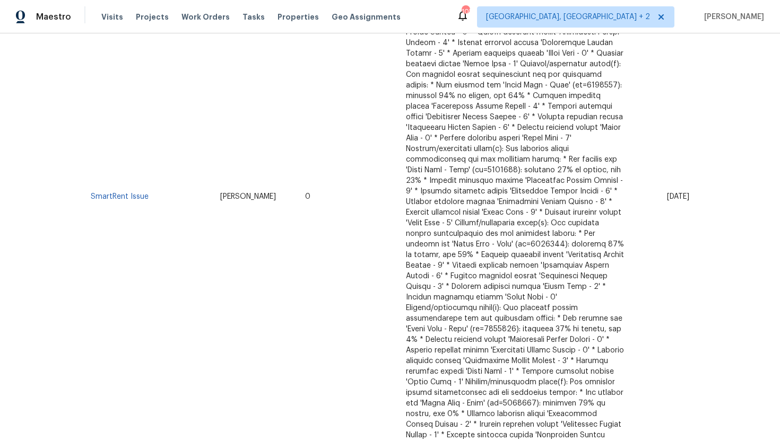
drag, startPoint x: 644, startPoint y: 151, endPoint x: 687, endPoint y: 151, distance: 43.5
click at [687, 193] on span "[DATE]" at bounding box center [678, 196] width 22 height 7
copy span "[DATE]"
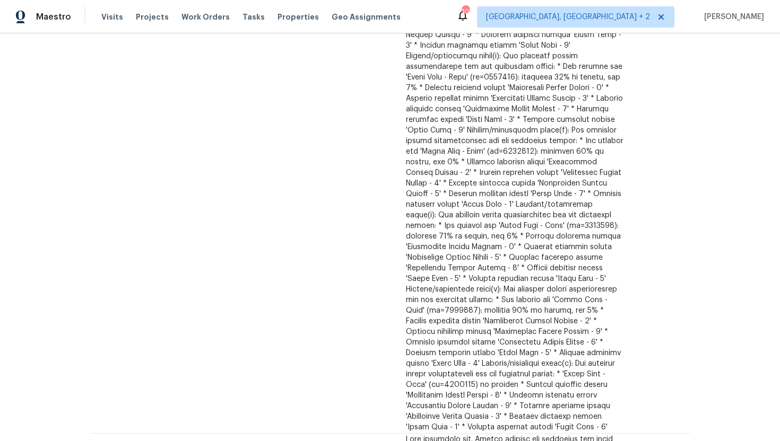
scroll to position [0, 0]
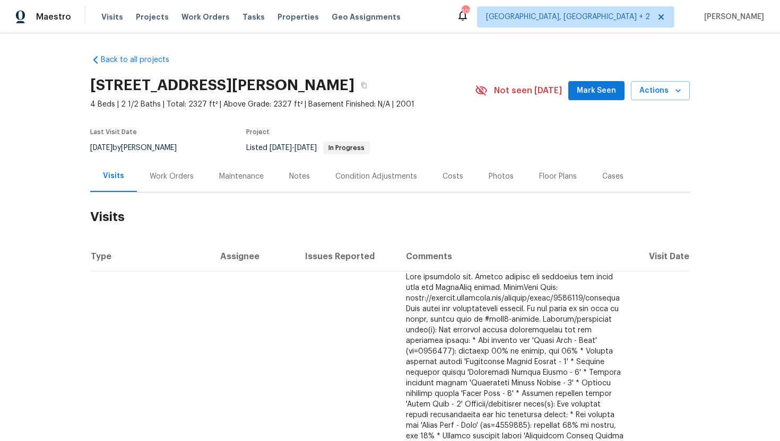
click at [165, 192] on div "Visits Work Orders Maintenance Notes Condition Adjustments Costs Photos Floor P…" at bounding box center [389, 177] width 599 height 32
click at [169, 168] on div "Work Orders" at bounding box center [171, 176] width 69 height 31
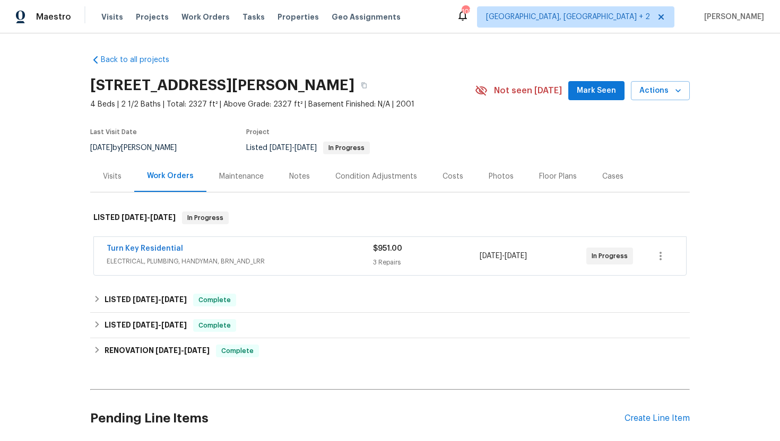
scroll to position [69, 0]
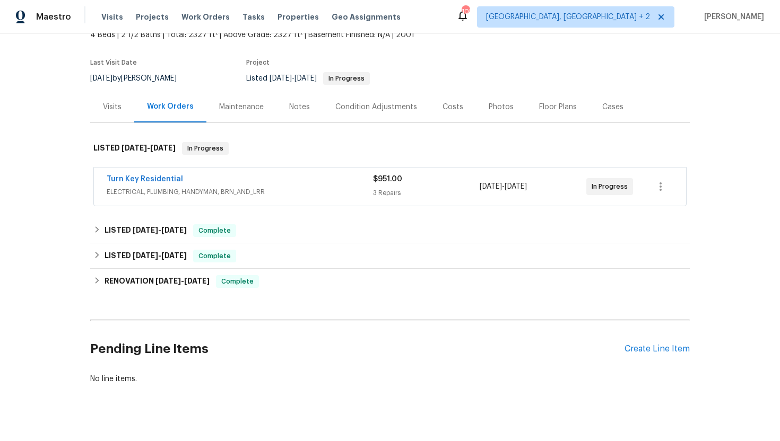
click at [250, 176] on div "Turn Key Residential" at bounding box center [240, 180] width 266 height 13
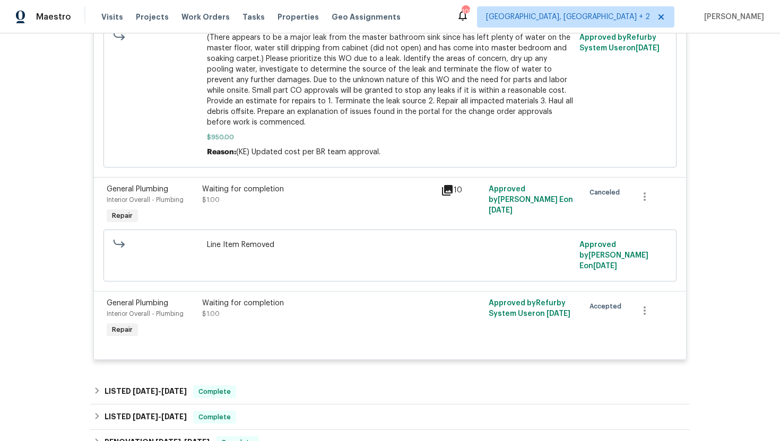
scroll to position [606, 0]
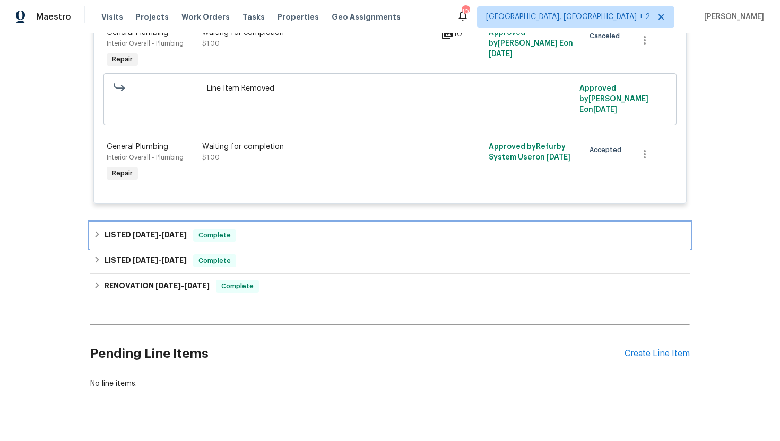
click at [223, 229] on div "Complete" at bounding box center [214, 235] width 43 height 13
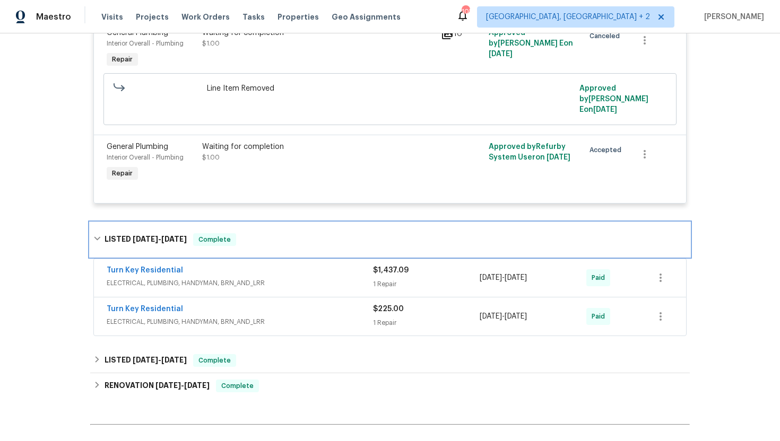
scroll to position [612, 0]
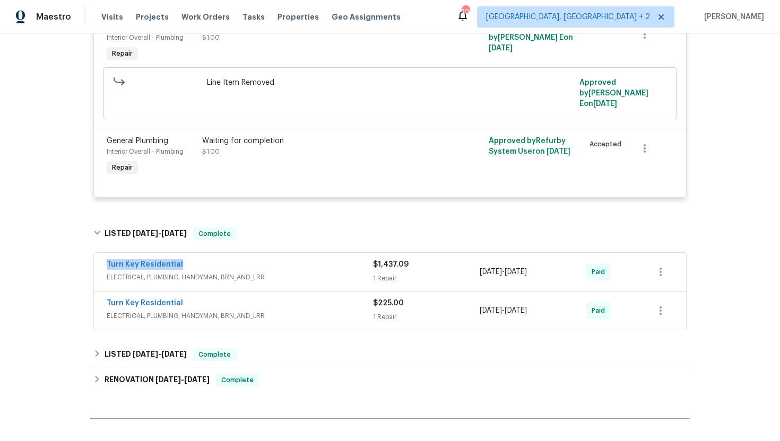
drag, startPoint x: 203, startPoint y: 245, endPoint x: 90, endPoint y: 247, distance: 113.6
click at [90, 251] on div "Turn Key Residential ELECTRICAL, PLUMBING, HANDYMAN, BRN_AND_LRR $1,437.09 1 Re…" at bounding box center [389, 292] width 599 height 83
copy link "Turn Key Residential"
drag, startPoint x: 557, startPoint y: 253, endPoint x: 477, endPoint y: 253, distance: 79.6
click at [476, 259] on div "Turn Key Residential ELECTRICAL, PLUMBING, HANDYMAN, BRN_AND_LRR $1,437.09 1 Re…" at bounding box center [377, 271] width 541 height 25
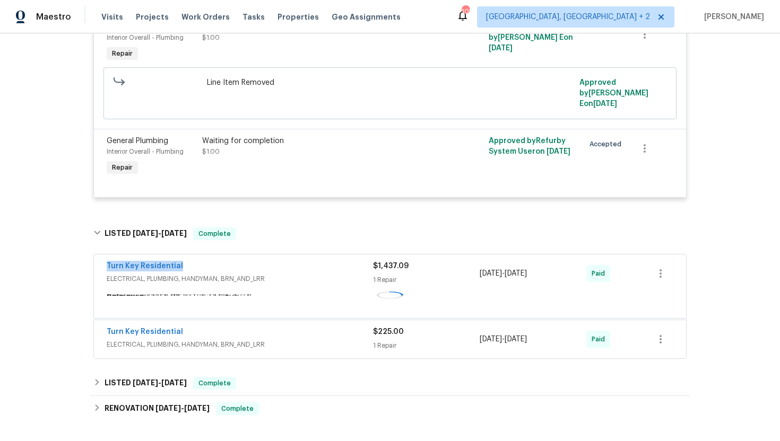
copy div "1 Repair [DATE] - [DATE]"
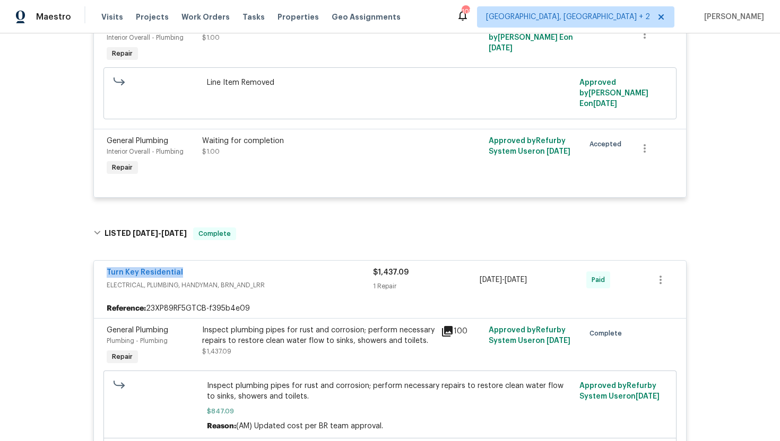
scroll to position [0, 0]
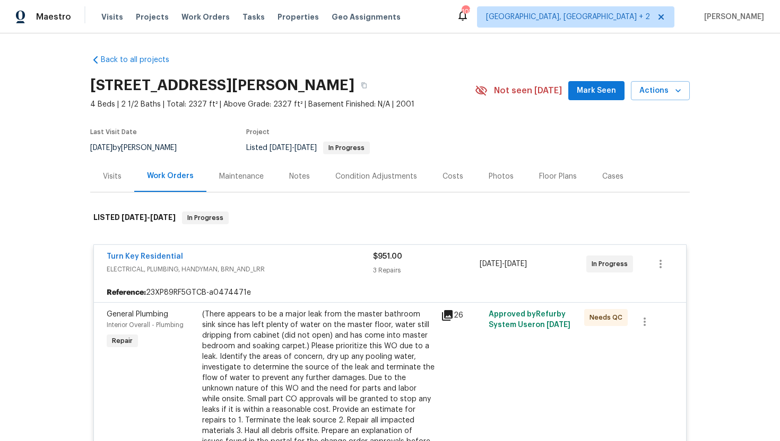
click at [118, 181] on div "Visits" at bounding box center [112, 176] width 44 height 31
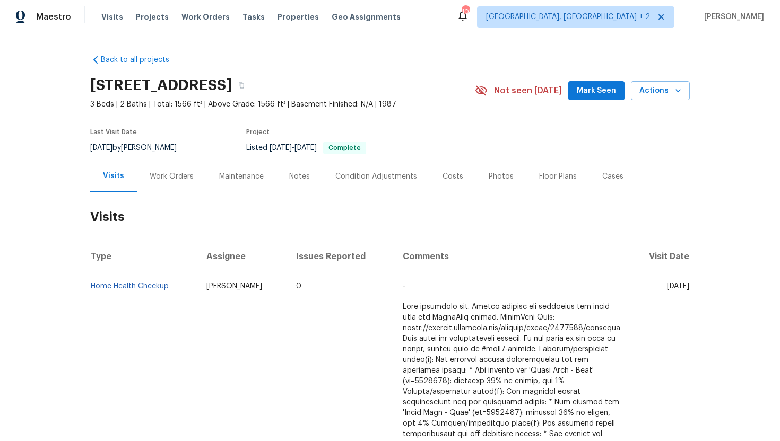
click at [176, 178] on div "Work Orders" at bounding box center [172, 176] width 44 height 11
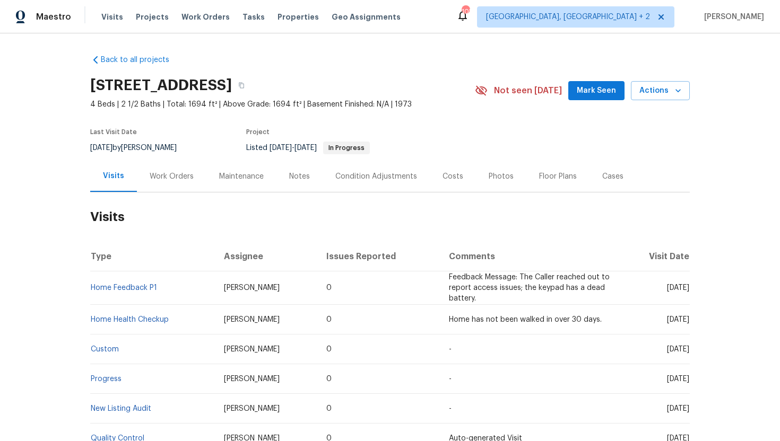
click at [603, 175] on div "Cases" at bounding box center [612, 176] width 21 height 11
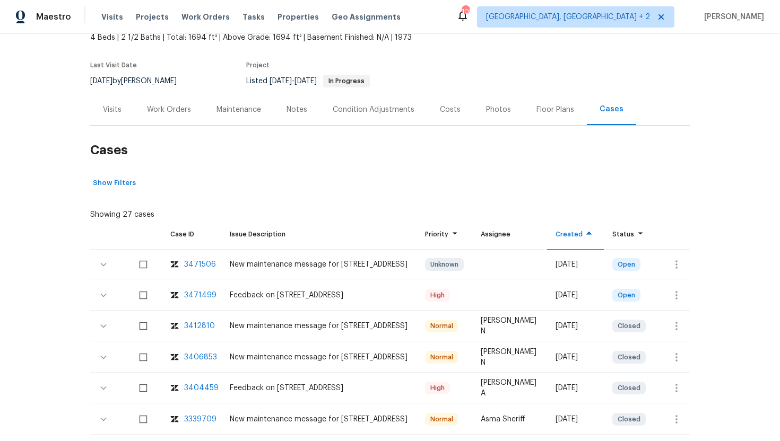
scroll to position [88, 0]
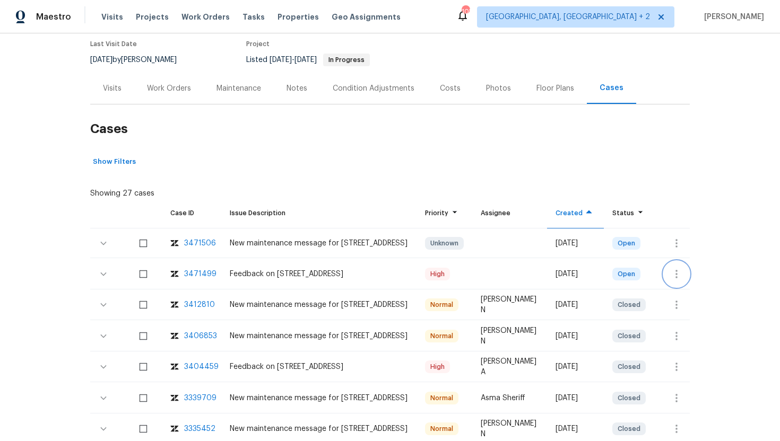
click at [676, 282] on button "button" at bounding box center [676, 274] width 25 height 25
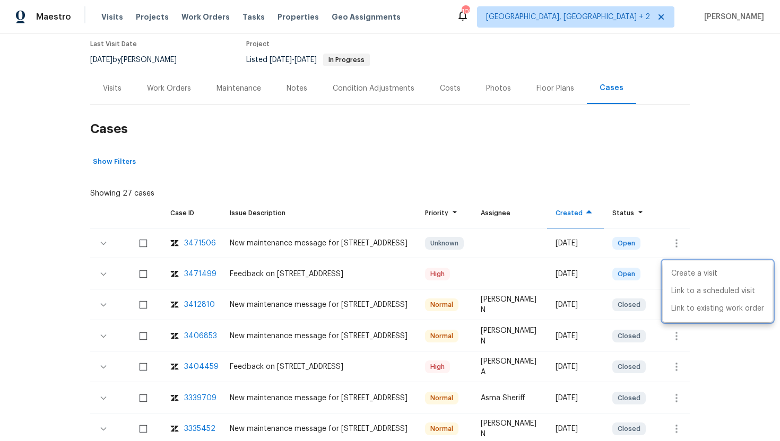
click at [668, 235] on div at bounding box center [390, 220] width 780 height 441
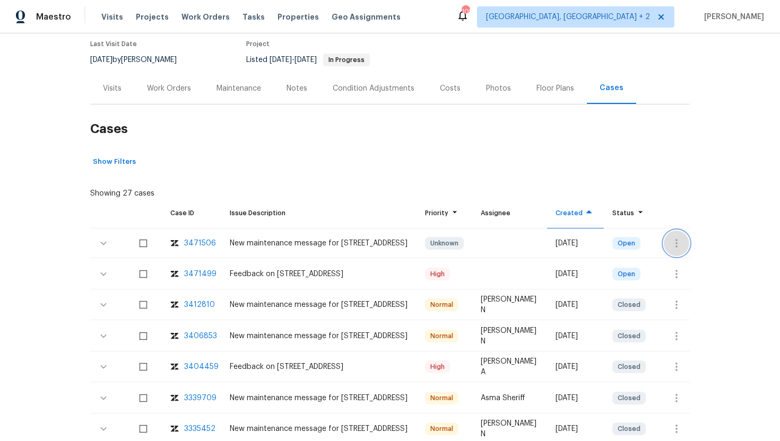
click at [678, 242] on icon "button" at bounding box center [676, 243] width 13 height 13
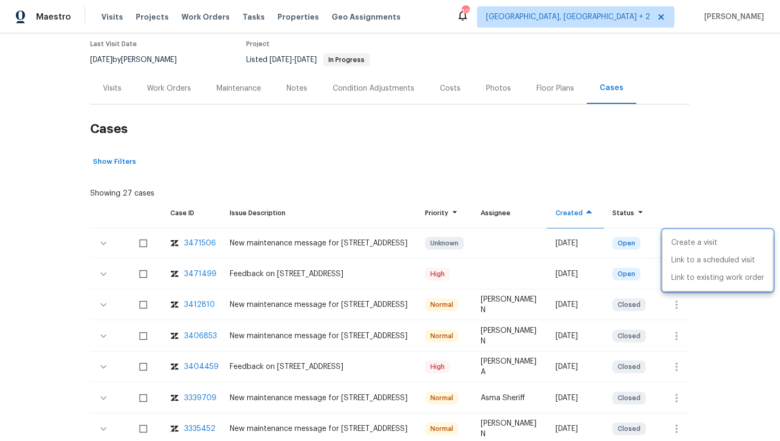
click at [650, 293] on div at bounding box center [390, 220] width 780 height 441
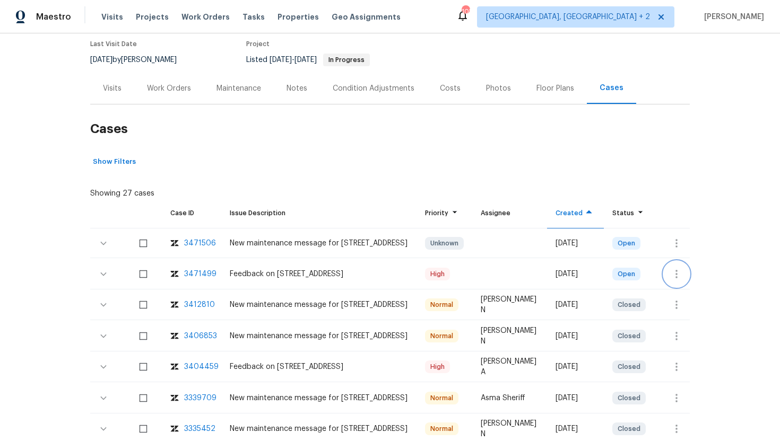
click at [675, 277] on icon "button" at bounding box center [676, 274] width 2 height 8
click at [694, 274] on li "Create a visit" at bounding box center [718, 274] width 110 height 18
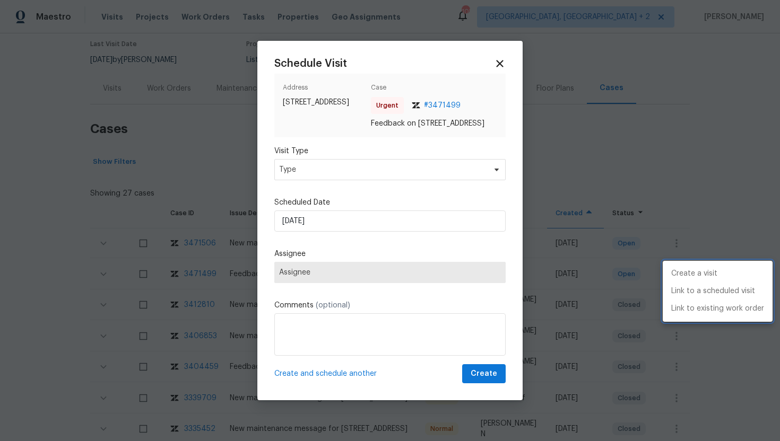
click at [318, 175] on div at bounding box center [390, 220] width 780 height 441
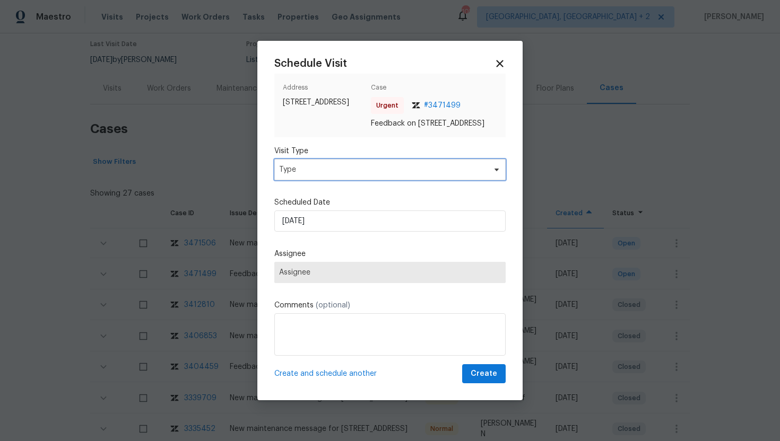
click at [318, 175] on span "Type" at bounding box center [382, 169] width 206 height 11
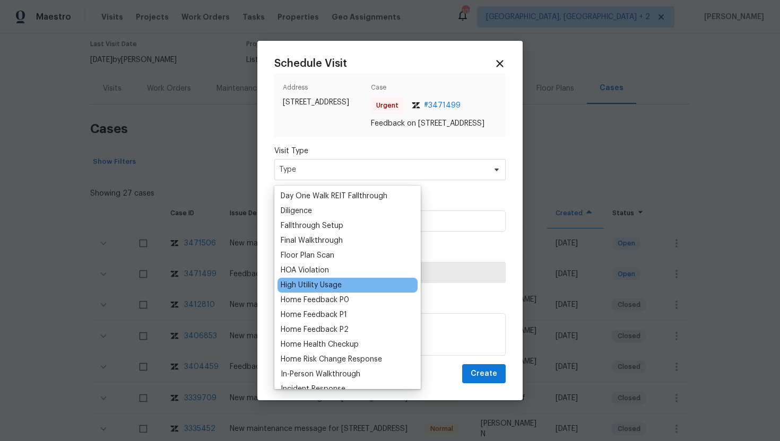
scroll to position [225, 0]
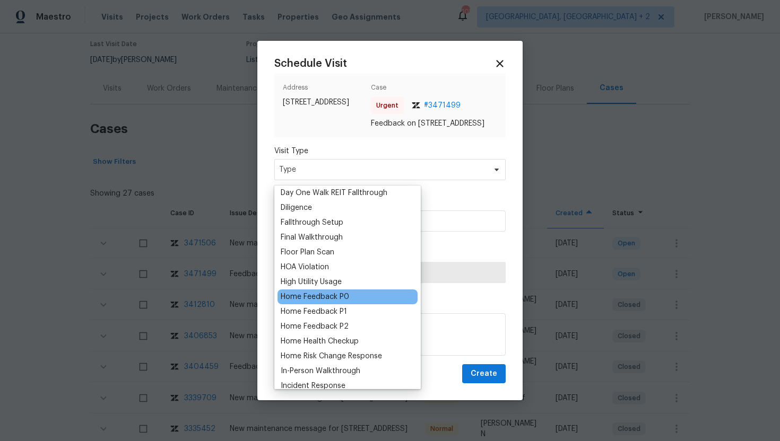
click at [328, 294] on div "Home Feedback P0" at bounding box center [315, 297] width 68 height 11
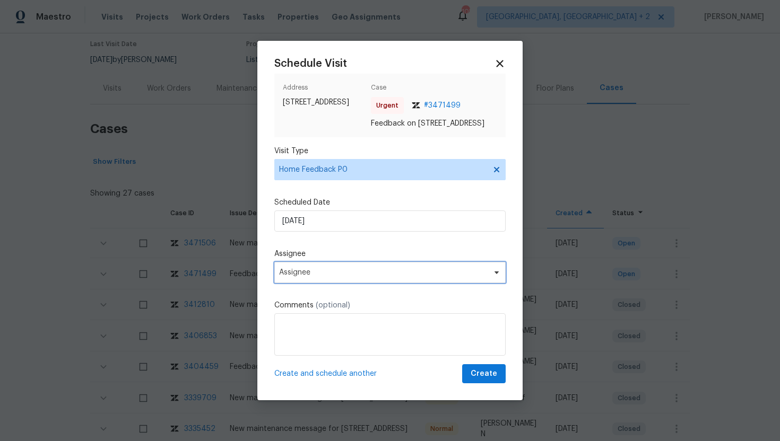
click at [333, 274] on span "Assignee" at bounding box center [383, 272] width 208 height 8
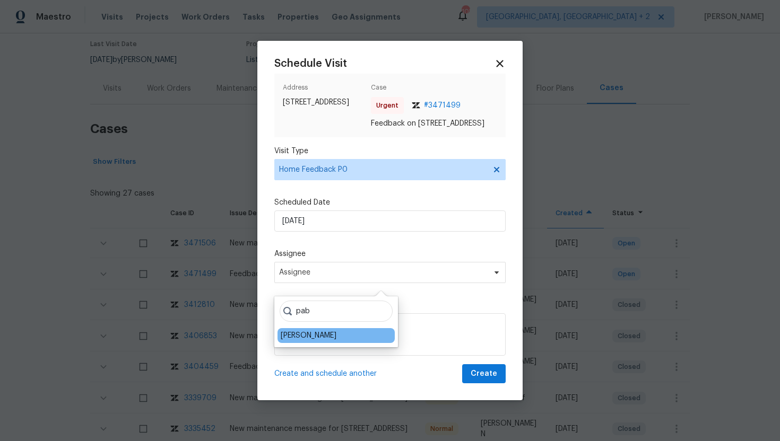
type input "pab"
click at [336, 336] on div "Pablo Gonzalez" at bounding box center [335, 335] width 117 height 15
click at [320, 336] on div "Pablo Gonzalez" at bounding box center [309, 336] width 56 height 11
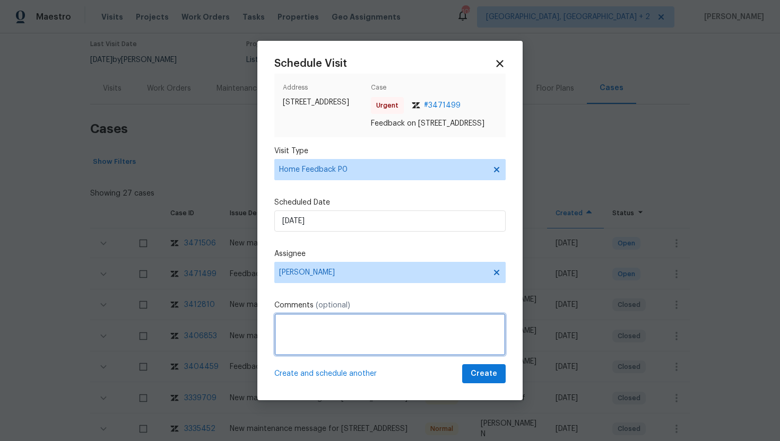
click at [318, 332] on textarea at bounding box center [389, 335] width 231 height 42
paste textarea "Feedback Message: keypad not working"
type textarea "Feedback Message: keypad not working"
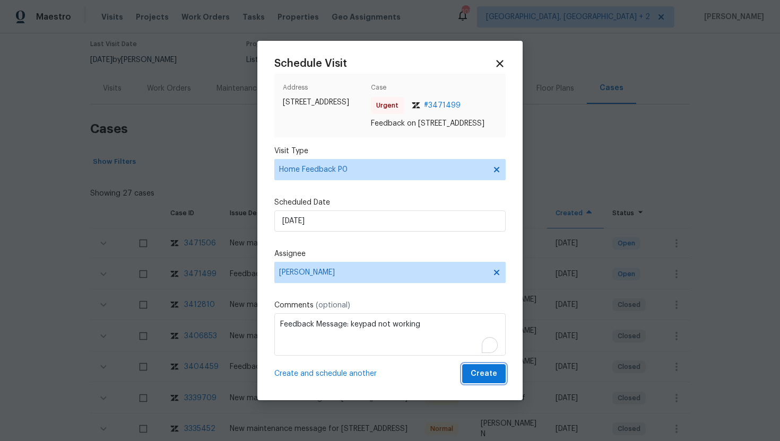
click at [485, 379] on span "Create" at bounding box center [484, 374] width 27 height 13
click at [117, 89] on div at bounding box center [390, 220] width 780 height 441
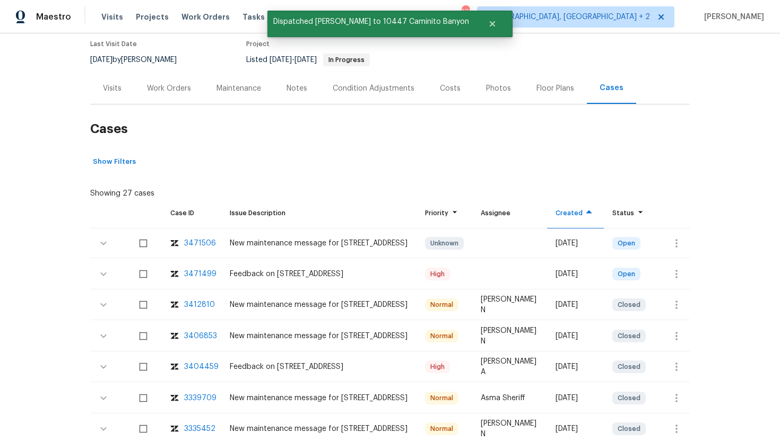
click at [117, 89] on div "Visits" at bounding box center [112, 88] width 19 height 11
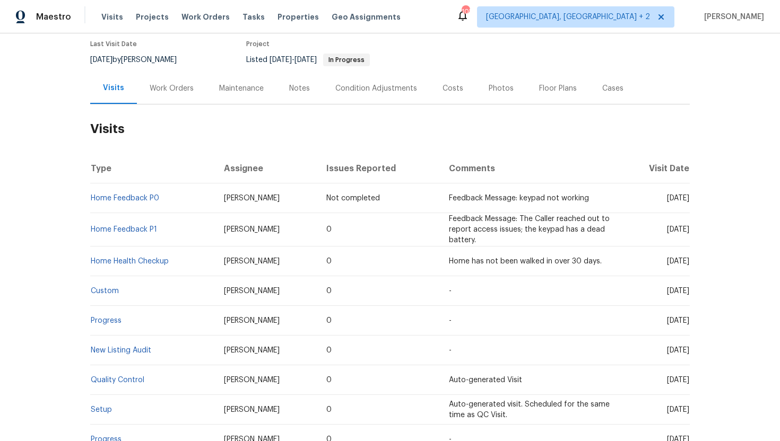
drag, startPoint x: 647, startPoint y: 231, endPoint x: 683, endPoint y: 237, distance: 36.5
click at [683, 237] on td "Tue, Aug 12 2025" at bounding box center [654, 229] width 69 height 33
copy span "Aug 12 2025"
click at [168, 71] on div "Last Visit Date 8/12/2025 by Kaden Peterson Project Listed 5/23/2025 - 7/2/2025…" at bounding box center [270, 53] width 360 height 38
click at [168, 80] on div "Work Orders" at bounding box center [171, 88] width 69 height 31
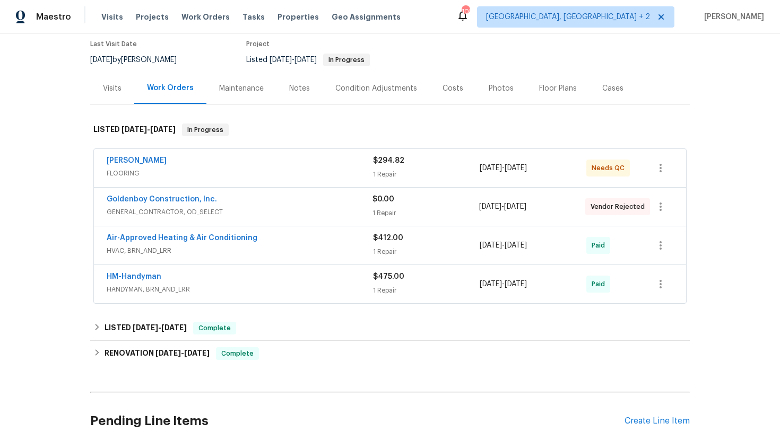
scroll to position [106, 0]
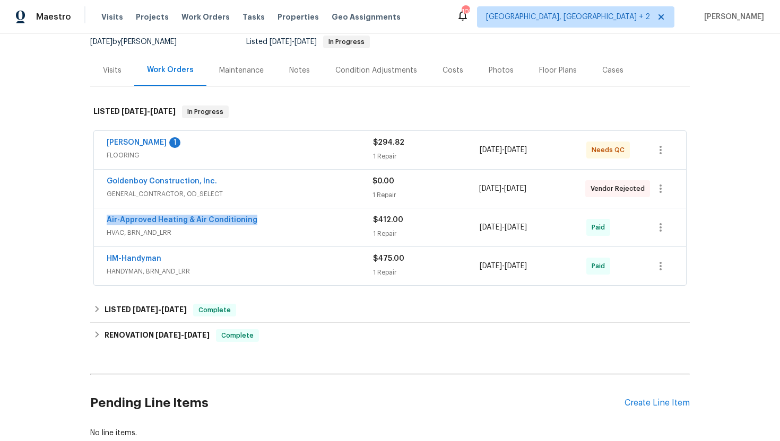
drag, startPoint x: 257, startPoint y: 221, endPoint x: 101, endPoint y: 223, distance: 156.5
click at [101, 223] on div "Air-Approved Heating & Air Conditioning HVAC, BRN_AND_LRR $412.00 1 Repair 5/31…" at bounding box center [390, 227] width 592 height 38
copy link "Air-Approved Heating & Air Conditioning"
drag, startPoint x: 559, startPoint y: 231, endPoint x: 471, endPoint y: 230, distance: 88.1
click at [471, 230] on div "Air-Approved Heating & Air Conditioning HVAC, BRN_AND_LRR $412.00 1 Repair 5/31…" at bounding box center [377, 227] width 541 height 25
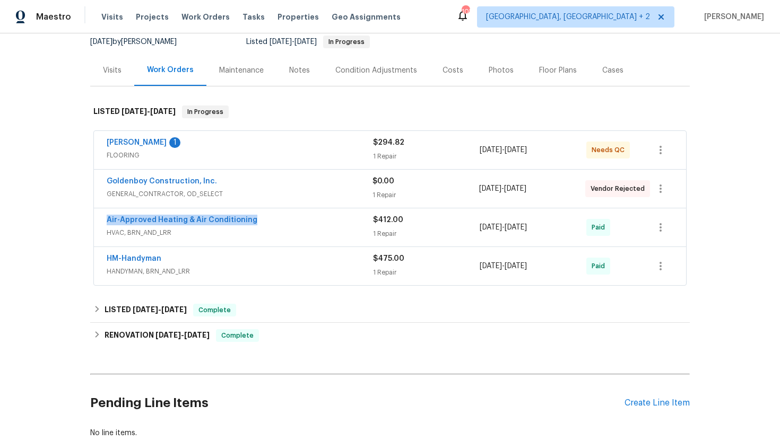
copy div "5/31/2025 - 6/2/2025"
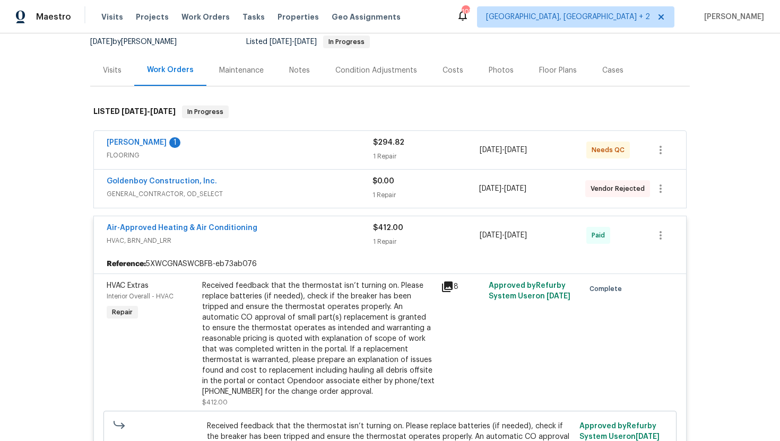
click at [126, 71] on div "Visits" at bounding box center [112, 70] width 44 height 31
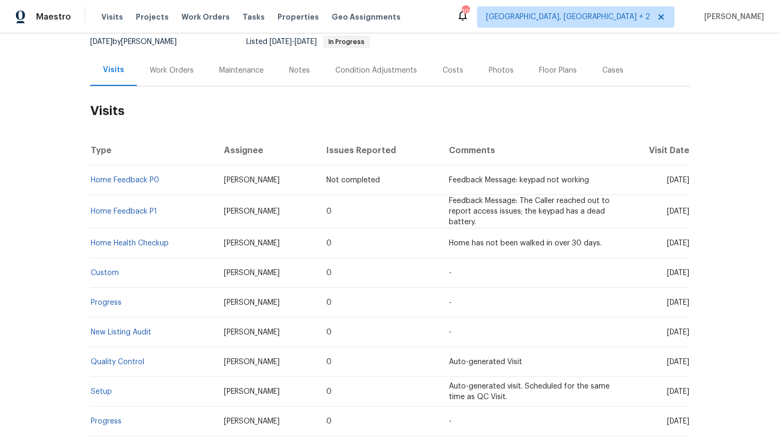
drag, startPoint x: 271, startPoint y: 182, endPoint x: 208, endPoint y: 184, distance: 63.2
click at [215, 184] on td "Pablo Gonzalez" at bounding box center [266, 181] width 103 height 30
copy span "Pablo Gonzalez"
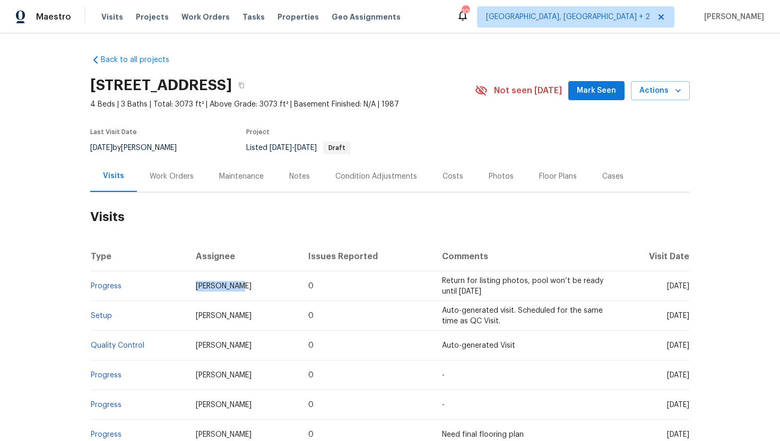
drag, startPoint x: 231, startPoint y: 289, endPoint x: 187, endPoint y: 286, distance: 44.1
click at [187, 286] on td "[PERSON_NAME]" at bounding box center [243, 287] width 112 height 30
copy span "[PERSON_NAME]"
drag, startPoint x: 645, startPoint y: 317, endPoint x: 688, endPoint y: 321, distance: 42.7
click at [688, 321] on td "[DATE]" at bounding box center [651, 316] width 76 height 30
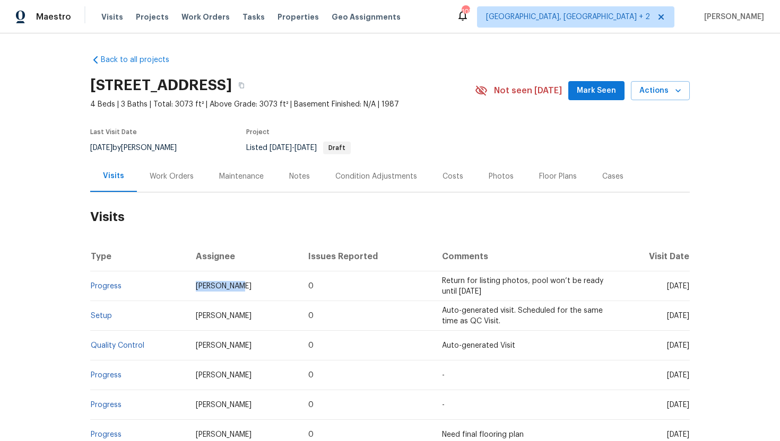
copy span "[DATE]"
click at [176, 172] on div "Work Orders" at bounding box center [172, 176] width 44 height 11
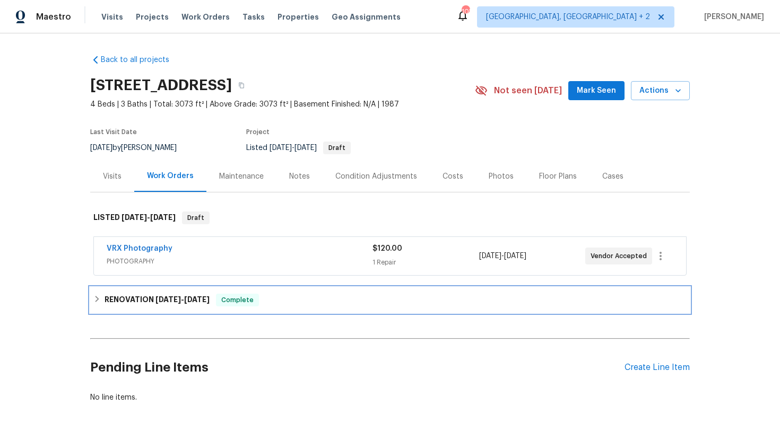
click at [210, 295] on h6 "RENOVATION [DATE] - [DATE]" at bounding box center [157, 300] width 105 height 13
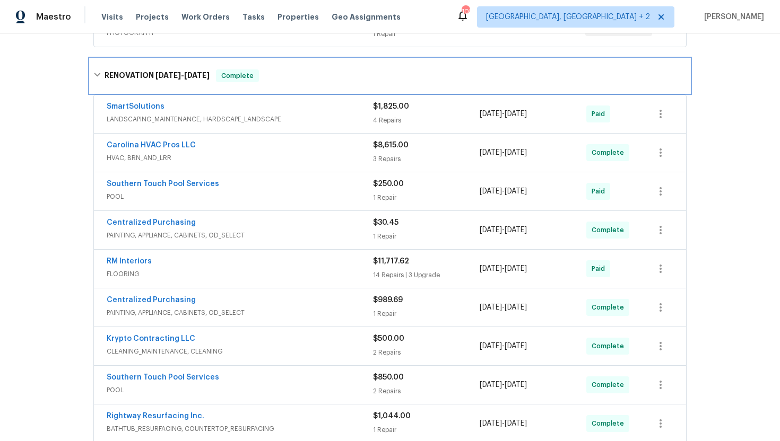
scroll to position [229, 0]
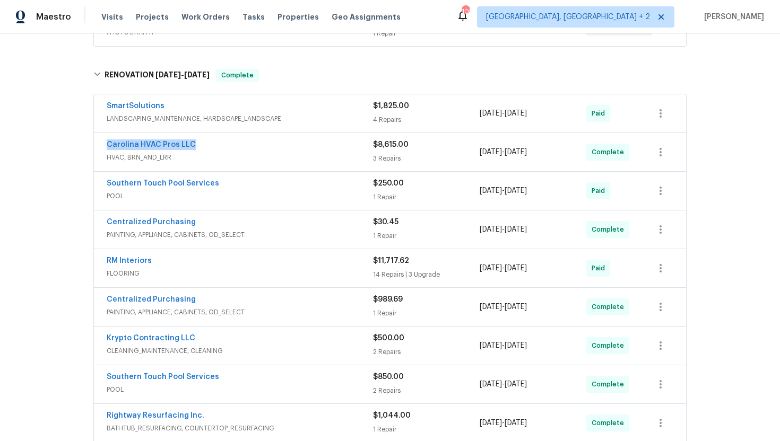
drag, startPoint x: 219, startPoint y: 143, endPoint x: 105, endPoint y: 142, distance: 114.6
click at [105, 142] on div "Carolina HVAC Pros LLC HVAC, BRN_AND_LRR $8,615.00 3 Repairs [DATE] - [DATE] Co…" at bounding box center [390, 152] width 592 height 38
copy link "Carolina HVAC Pros LLC"
drag, startPoint x: 557, startPoint y: 154, endPoint x: 475, endPoint y: 154, distance: 81.7
click at [475, 154] on div "Carolina HVAC Pros LLC HVAC, BRN_AND_LRR $8,615.00 3 Repairs [DATE] - [DATE] Co…" at bounding box center [377, 152] width 541 height 25
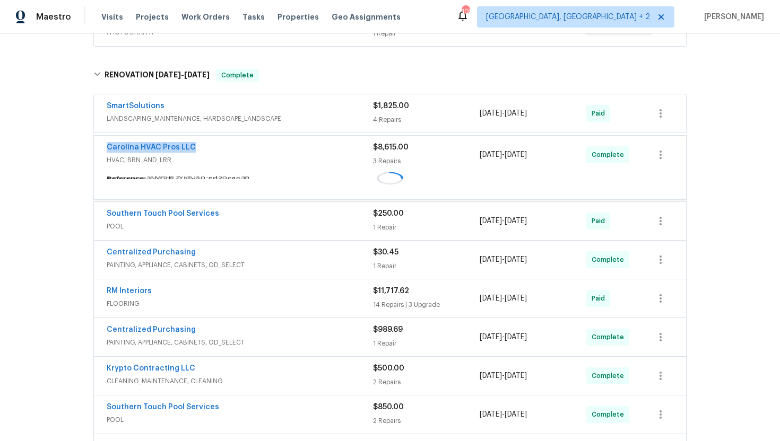
copy div "[DATE] - [DATE]"
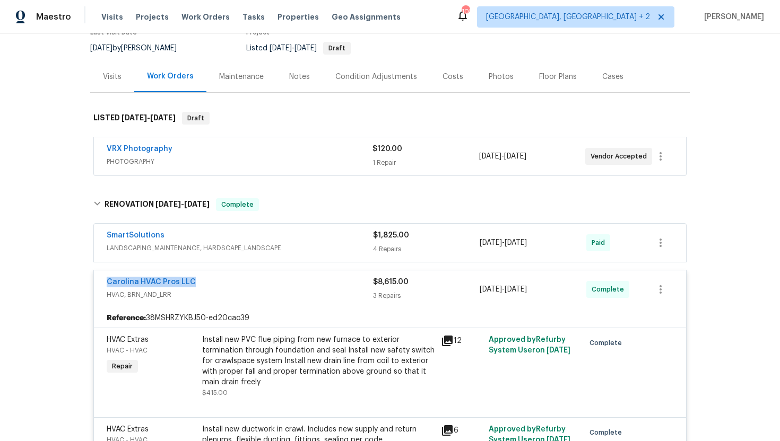
scroll to position [0, 0]
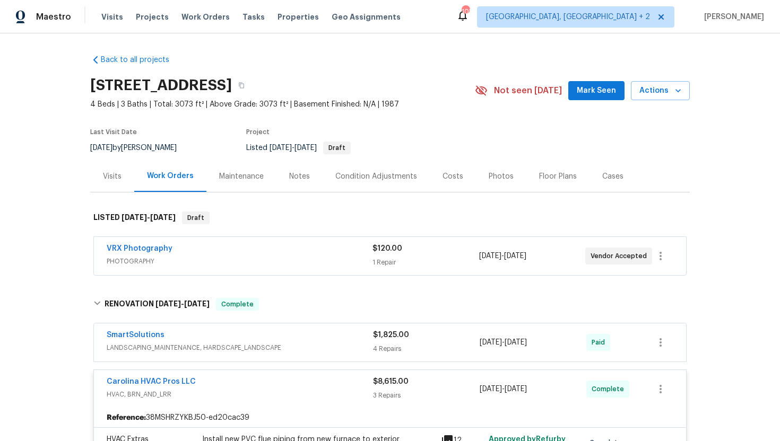
click at [124, 171] on div "Visits" at bounding box center [112, 176] width 44 height 31
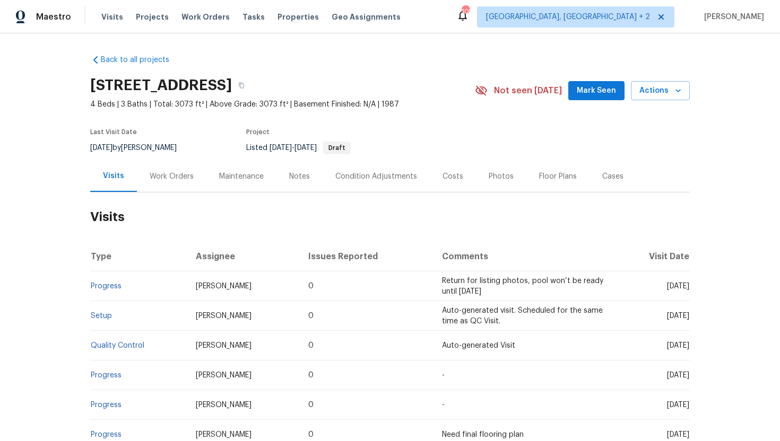
scroll to position [16, 0]
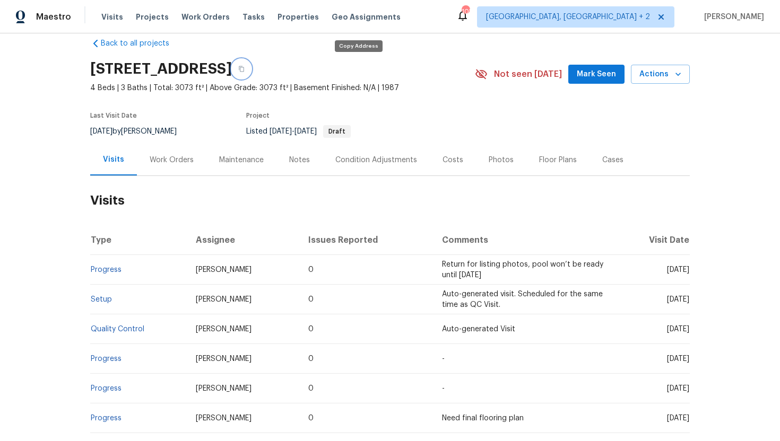
click at [245, 71] on icon "button" at bounding box center [241, 69] width 6 height 6
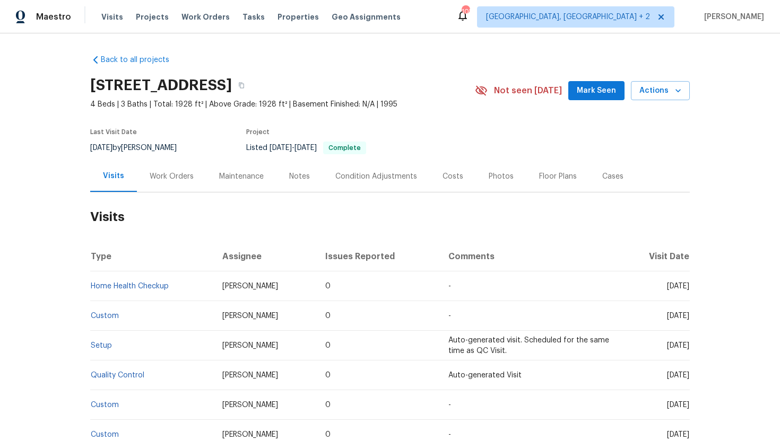
click at [155, 173] on div "Work Orders" at bounding box center [172, 176] width 44 height 11
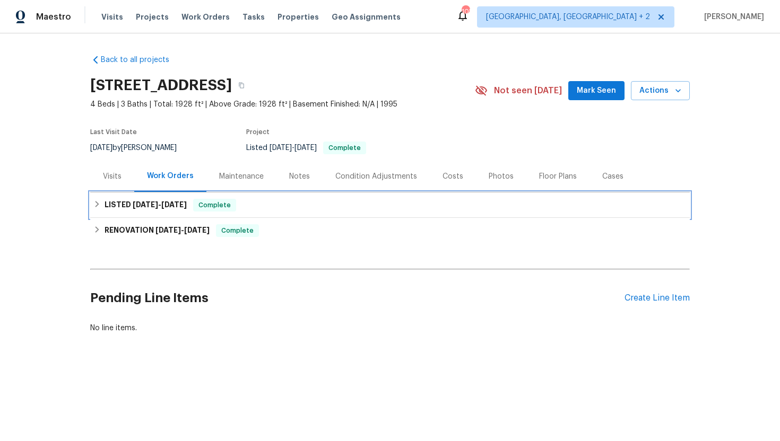
click at [183, 199] on h6 "LISTED 7/19/25 - 7/21/25" at bounding box center [146, 205] width 82 height 13
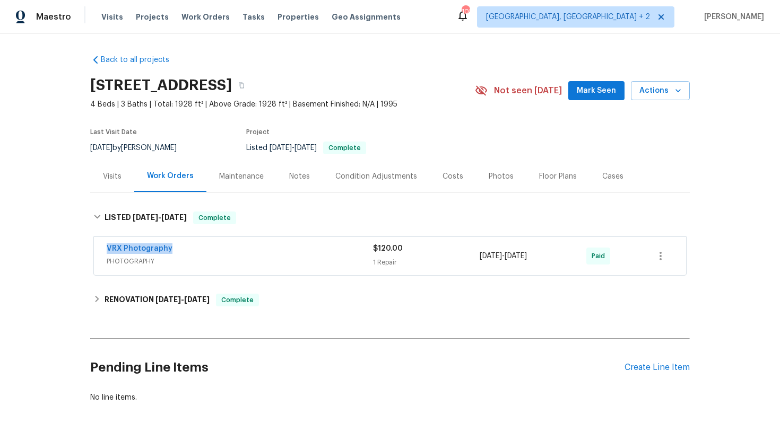
drag, startPoint x: 186, startPoint y: 250, endPoint x: 103, endPoint y: 250, distance: 83.3
click at [103, 250] on div "VRX Photography PHOTOGRAPHY $120.00 1 Repair 7/19/2025 - 7/21/2025 Paid" at bounding box center [390, 256] width 592 height 38
copy link "VRX Photography"
drag, startPoint x: 560, startPoint y: 258, endPoint x: 523, endPoint y: 262, distance: 37.3
click at [560, 258] on div "7/19/2025 - 7/21/2025" at bounding box center [533, 256] width 107 height 25
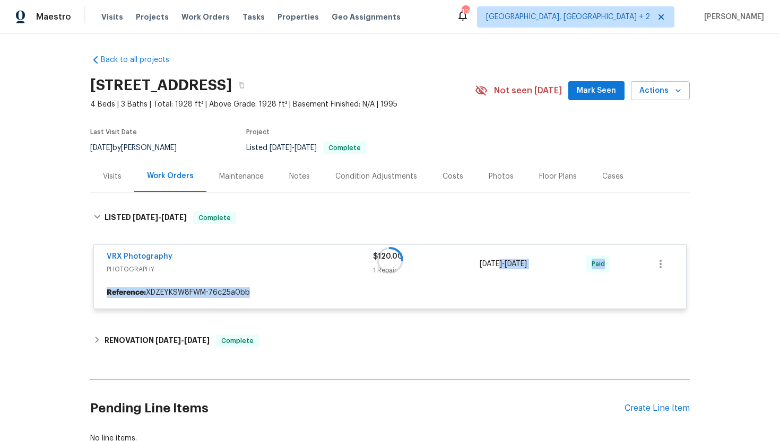
click at [495, 261] on div "VRX Photography PHOTOGRAPHY $120.00 1 Repair 7/19/2025 - 7/21/2025 Paid Referen…" at bounding box center [389, 277] width 593 height 65
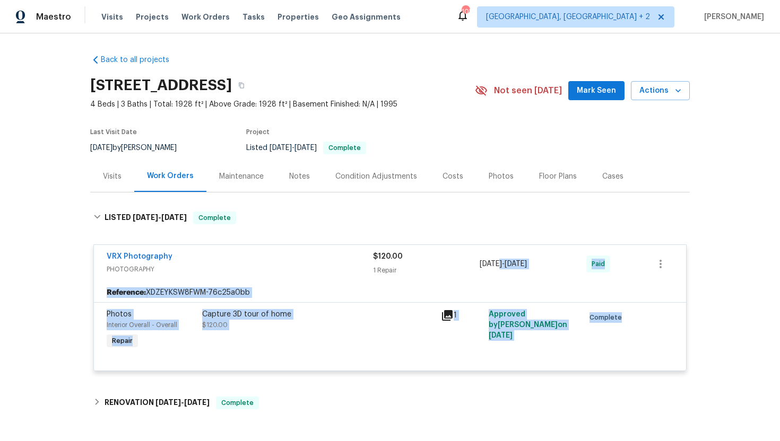
click at [541, 273] on div "7/19/2025 - 7/21/2025" at bounding box center [533, 263] width 107 height 25
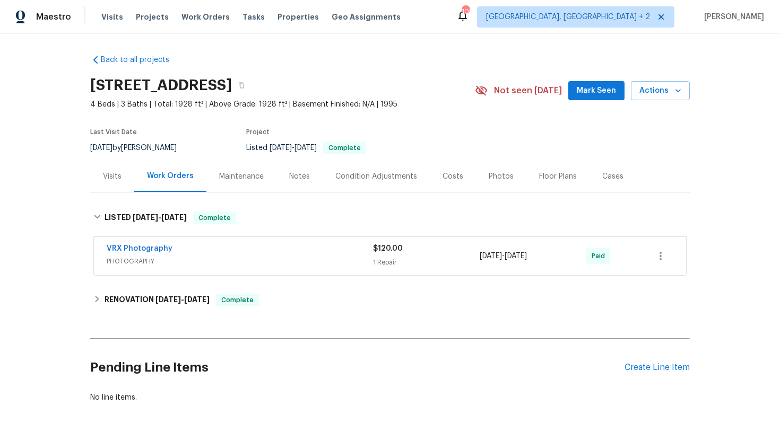
drag, startPoint x: 555, startPoint y: 259, endPoint x: 471, endPoint y: 257, distance: 84.4
click at [471, 257] on div "VRX Photography PHOTOGRAPHY $120.00 1 Repair 7/19/2025 - 7/21/2025 Paid" at bounding box center [377, 256] width 541 height 25
copy div "1 Repair 7/19/2025 - 7/21/2025"
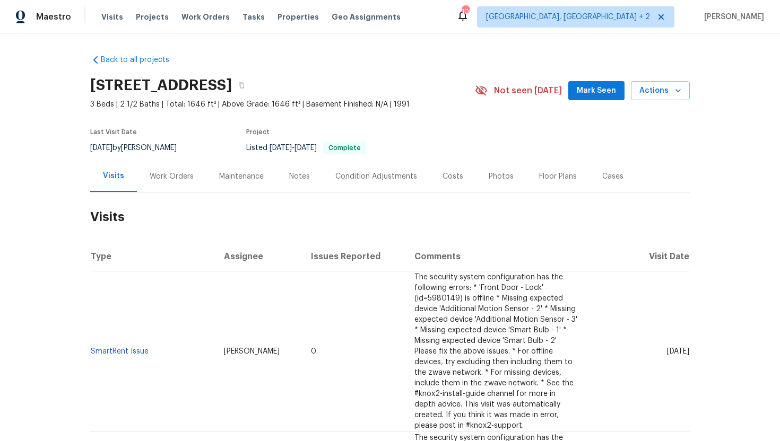
drag, startPoint x: 279, startPoint y: 340, endPoint x: 208, endPoint y: 337, distance: 70.1
click at [215, 337] on td "[PERSON_NAME]" at bounding box center [258, 352] width 87 height 161
copy span "[PERSON_NAME]"
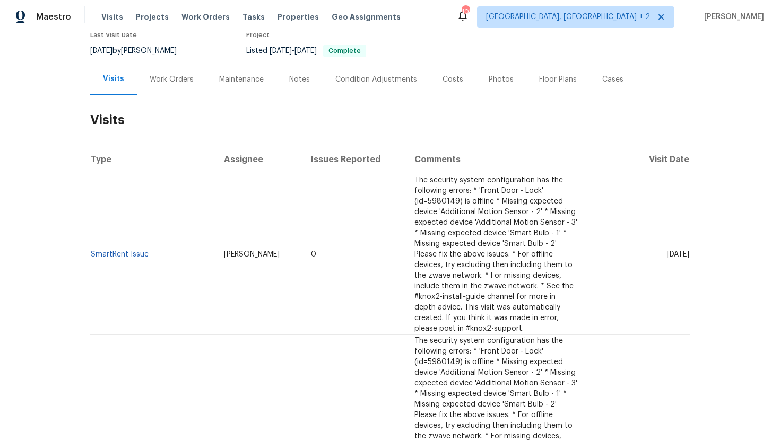
scroll to position [106, 0]
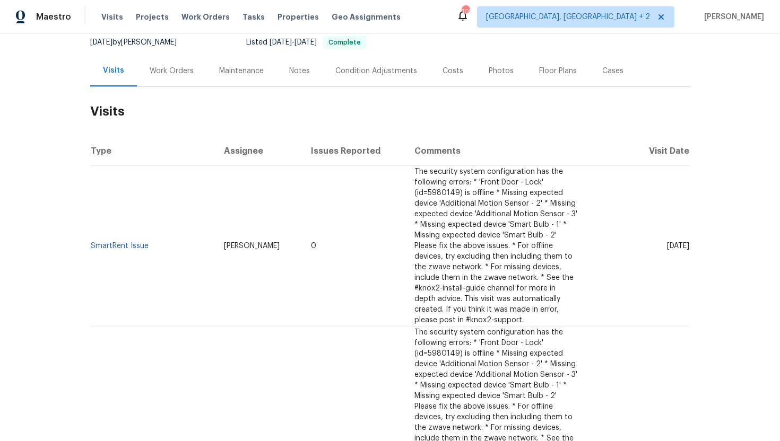
click at [646, 254] on td "[DATE]" at bounding box center [638, 246] width 104 height 161
drag, startPoint x: 645, startPoint y: 231, endPoint x: 683, endPoint y: 234, distance: 38.3
click at [683, 234] on td "[DATE]" at bounding box center [638, 246] width 104 height 161
drag, startPoint x: 647, startPoint y: 232, endPoint x: 687, endPoint y: 235, distance: 40.4
click at [687, 235] on td "[DATE]" at bounding box center [638, 246] width 104 height 161
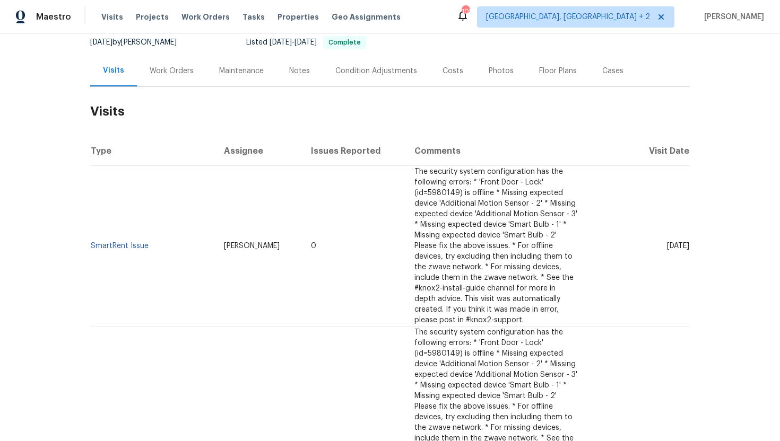
copy span "[DATE]"
click at [173, 86] on div "Work Orders" at bounding box center [171, 70] width 69 height 31
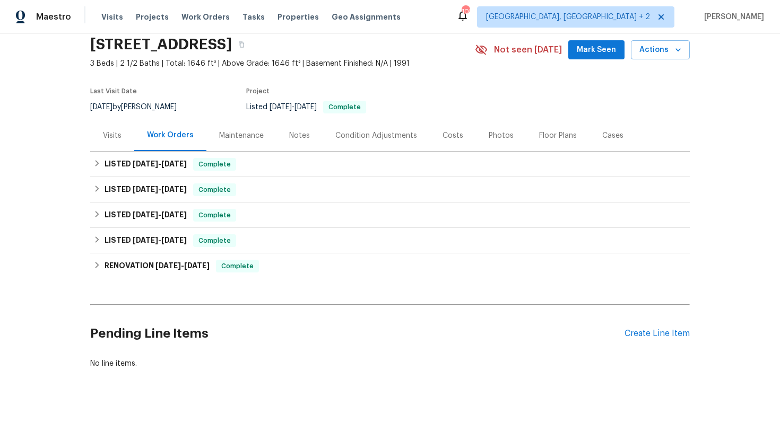
scroll to position [51, 0]
click at [195, 165] on div "LISTED [DATE] - [DATE] Complete" at bounding box center [389, 164] width 593 height 13
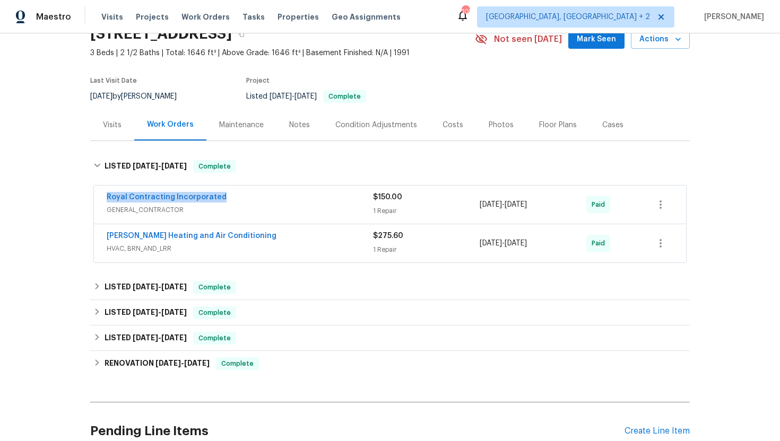
drag, startPoint x: 237, startPoint y: 210, endPoint x: 77, endPoint y: 207, distance: 159.7
click at [77, 207] on div "Back to all projects [STREET_ADDRESS] 3 Beds | 2 1/2 Baths | Total: 1646 ft² | …" at bounding box center [390, 237] width 780 height 408
copy link "Royal Contracting Incorporated"
drag, startPoint x: 560, startPoint y: 215, endPoint x: 477, endPoint y: 215, distance: 82.8
click at [477, 215] on div "Royal Contracting Incorporated GENERAL_CONTRACTOR $150.00 1 Repair [DATE] - [DA…" at bounding box center [377, 204] width 541 height 25
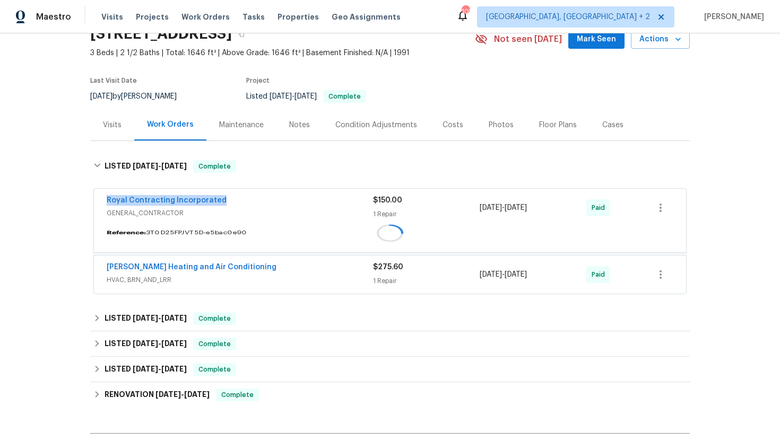
copy div "1 Repair [DATE] - [DATE]"
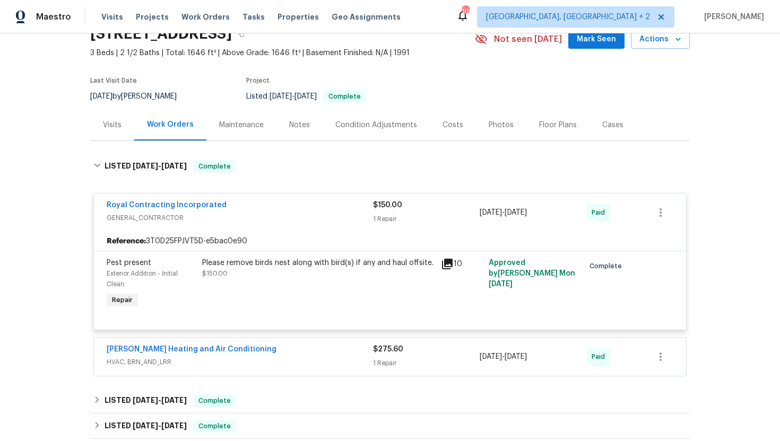
click at [106, 141] on div "Visits" at bounding box center [112, 124] width 44 height 31
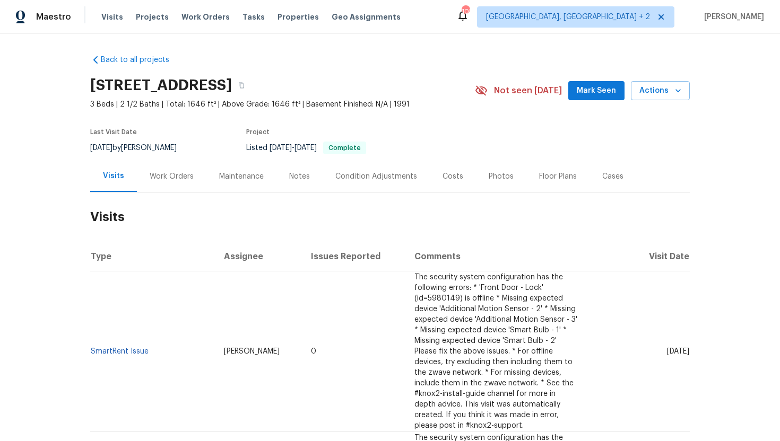
click at [618, 186] on div "Cases" at bounding box center [612, 176] width 47 height 31
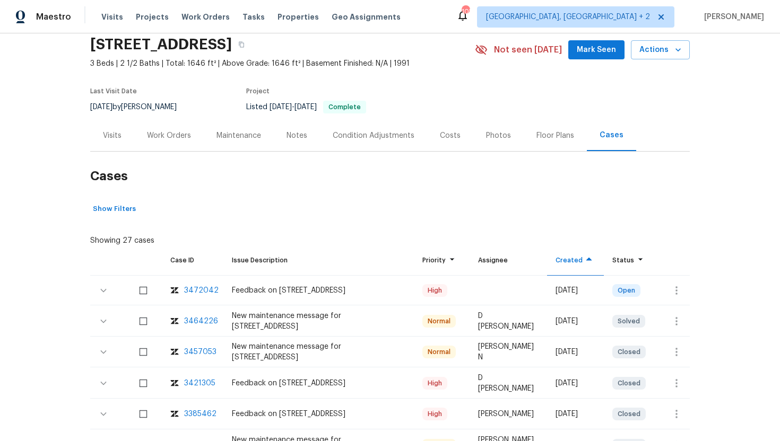
scroll to position [96, 0]
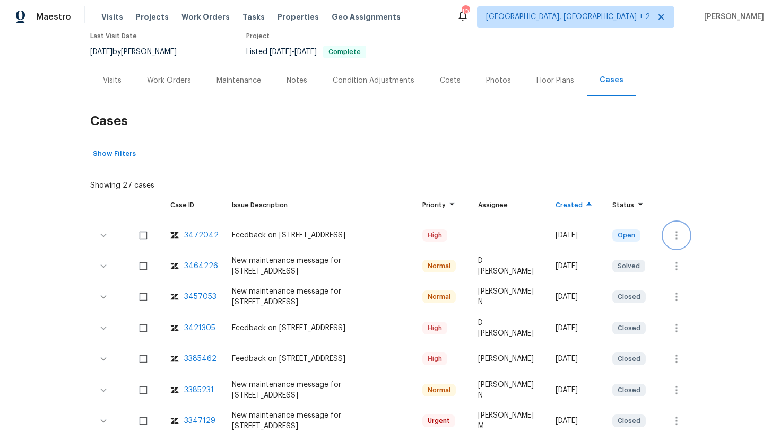
click at [680, 242] on icon "button" at bounding box center [676, 235] width 13 height 13
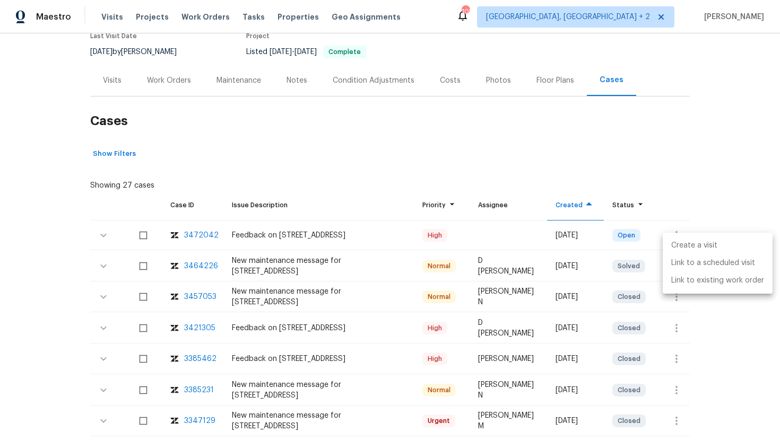
click at [683, 246] on li "Create a visit" at bounding box center [718, 246] width 110 height 18
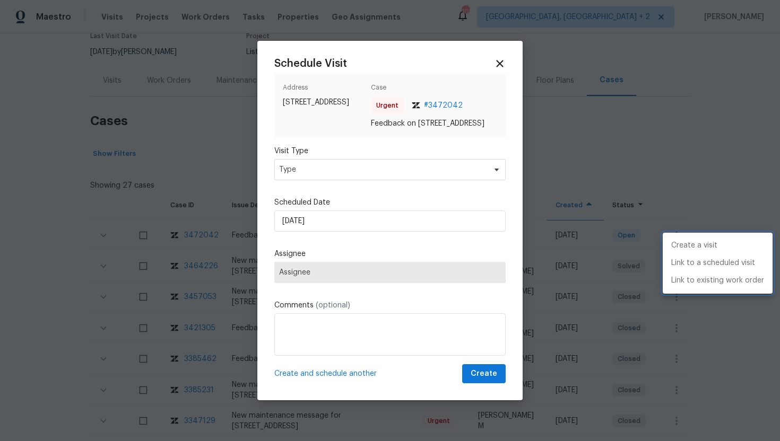
click at [314, 190] on div at bounding box center [390, 220] width 780 height 441
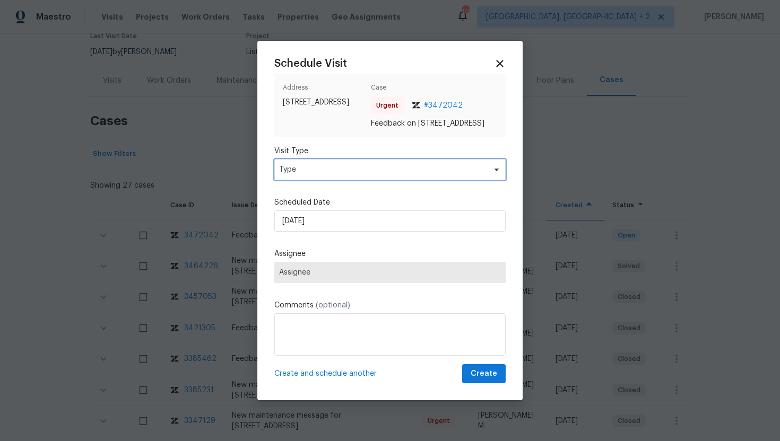
click at [311, 175] on span "Type" at bounding box center [382, 169] width 206 height 11
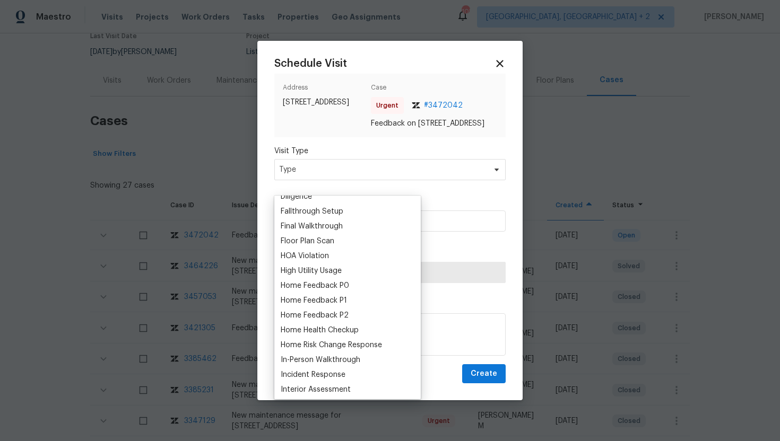
scroll to position [254, 0]
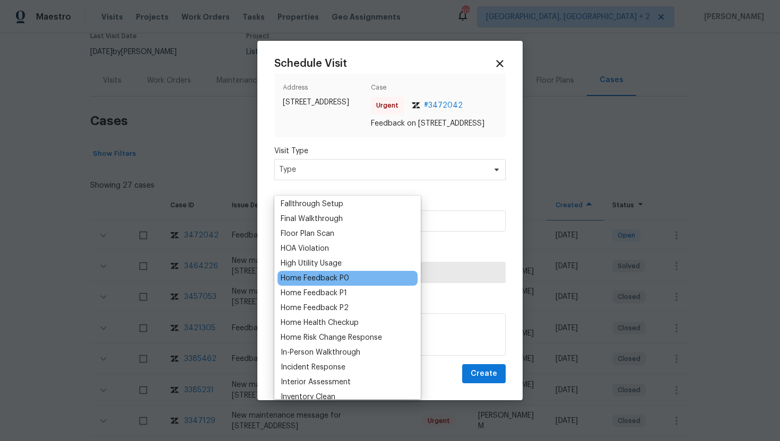
click at [338, 278] on div "Home Feedback P0" at bounding box center [315, 278] width 68 height 11
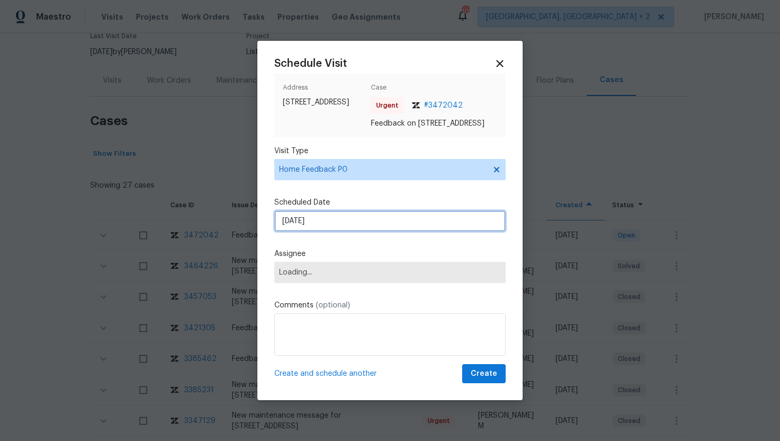
click at [343, 232] on input "[DATE]" at bounding box center [389, 221] width 231 height 21
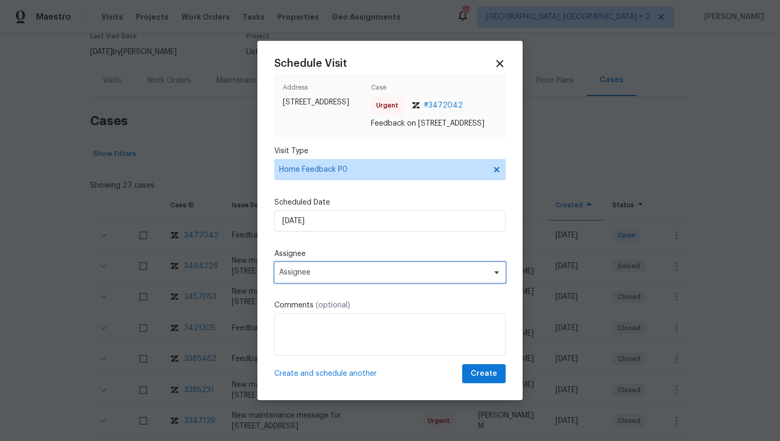
click at [320, 283] on span "Assignee" at bounding box center [389, 272] width 231 height 21
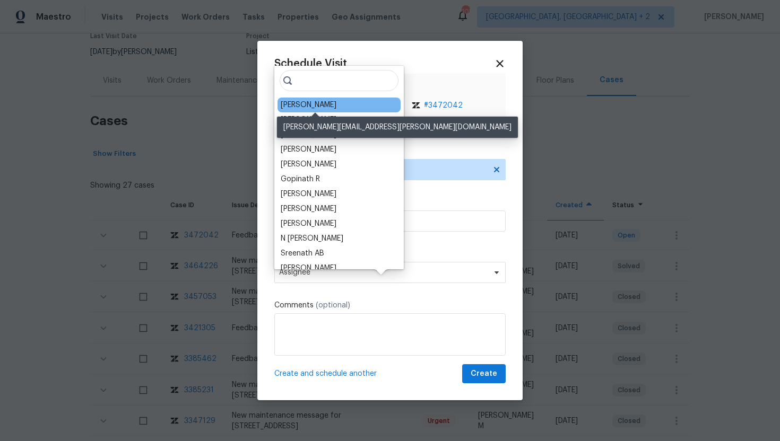
click at [314, 106] on div "Christopher Neilson" at bounding box center [309, 105] width 56 height 11
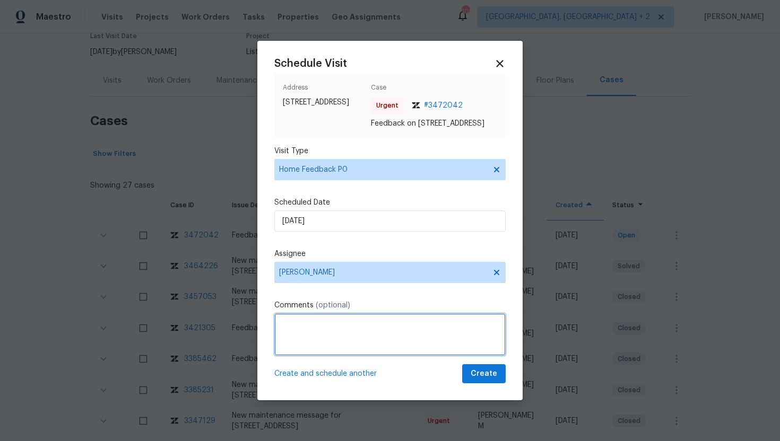
click at [314, 338] on textarea at bounding box center [389, 335] width 231 height 42
paste textarea "Feedback Message: Caller reported the Deadbolt is on the front door, no one can…"
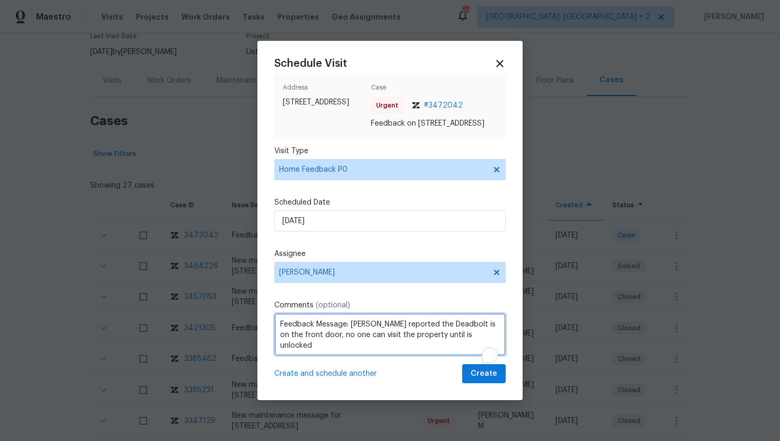
type textarea "Feedback Message: Caller reported the Deadbolt is on the front door, no one can…"
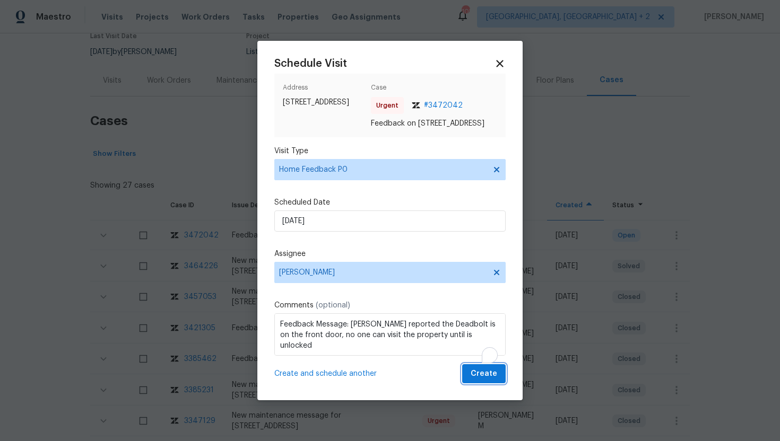
click at [481, 381] on span "Create" at bounding box center [484, 374] width 27 height 13
click at [115, 99] on div at bounding box center [390, 220] width 780 height 441
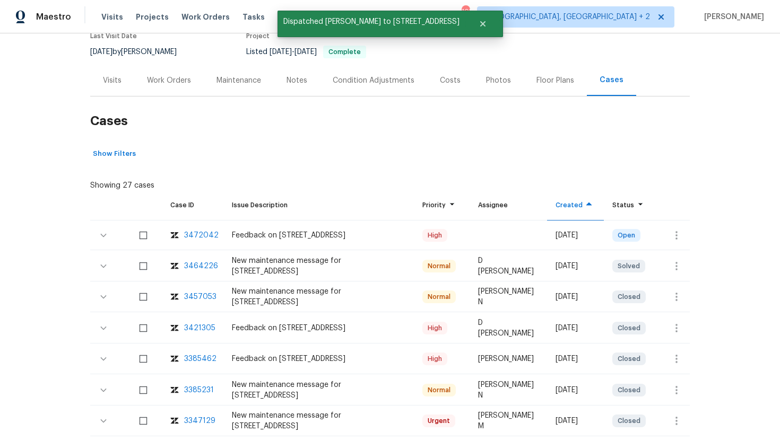
click at [112, 86] on div "Visits" at bounding box center [112, 80] width 19 height 11
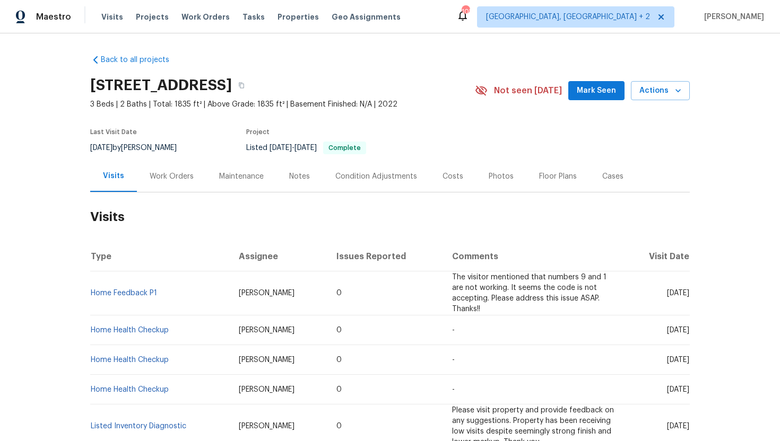
scroll to position [18, 0]
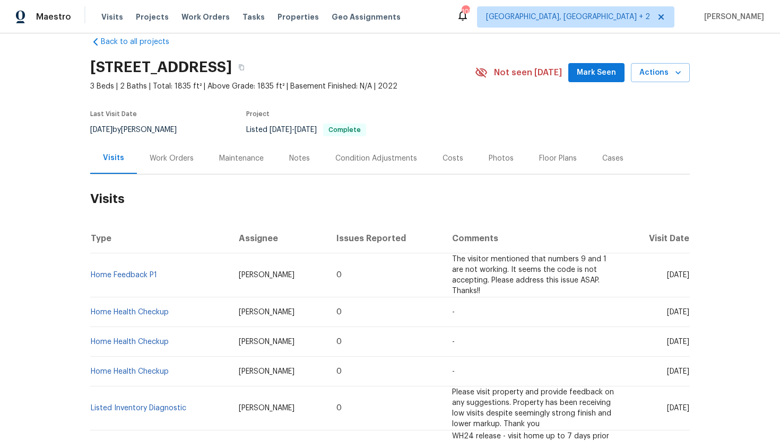
click at [172, 170] on div "Work Orders" at bounding box center [171, 158] width 69 height 31
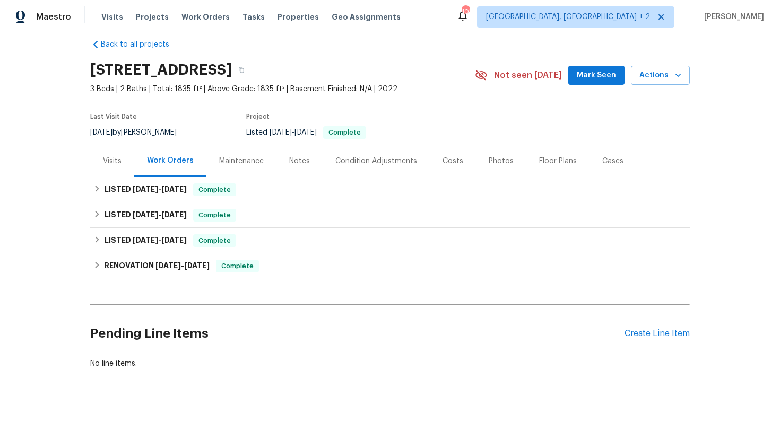
scroll to position [15, 0]
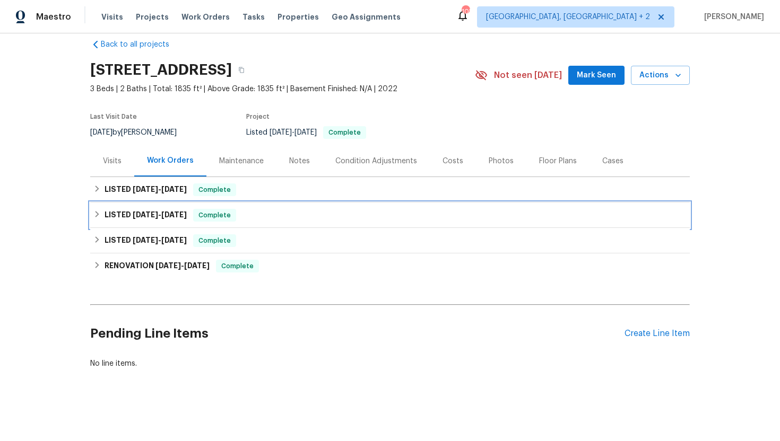
click at [182, 204] on div "LISTED [DATE] - [DATE] Complete" at bounding box center [389, 215] width 599 height 25
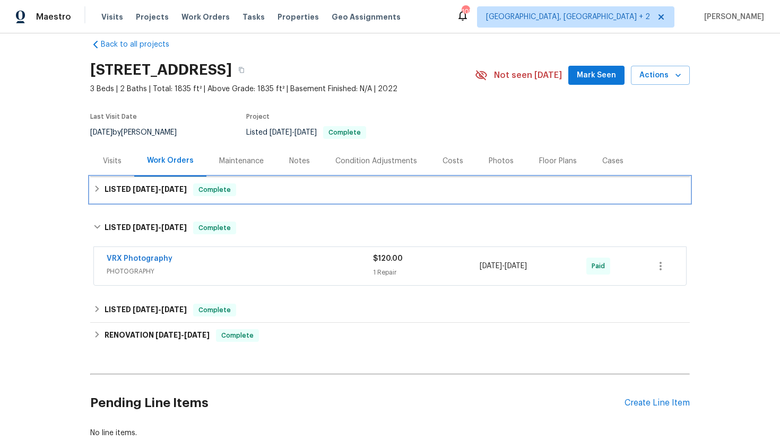
click at [187, 194] on h6 "LISTED [DATE] - [DATE]" at bounding box center [146, 190] width 82 height 13
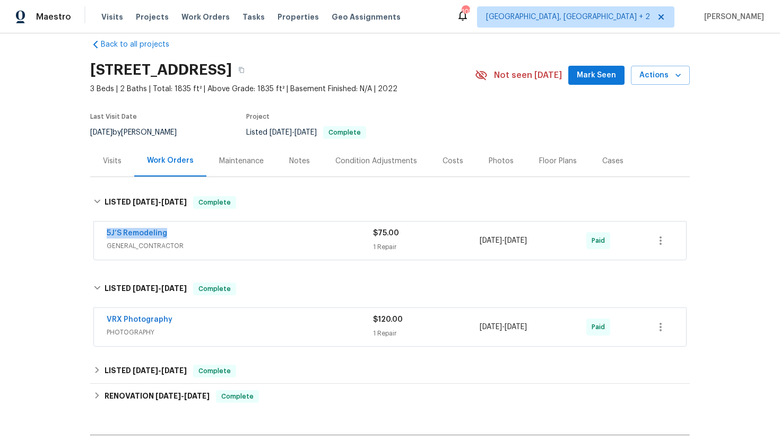
drag, startPoint x: 184, startPoint y: 230, endPoint x: 98, endPoint y: 231, distance: 85.4
click at [98, 231] on div "5J’S Remodeling GENERAL_CONTRACTOR $75.00 1 Repair [DATE] - [DATE] Paid" at bounding box center [390, 241] width 592 height 38
copy link "5J’S Remodeling"
drag, startPoint x: 557, startPoint y: 242, endPoint x: 478, endPoint y: 241, distance: 78.5
click at [477, 241] on div "5J’S Remodeling GENERAL_CONTRACTOR $75.00 1 Repair [DATE] - [DATE] Paid" at bounding box center [377, 240] width 541 height 25
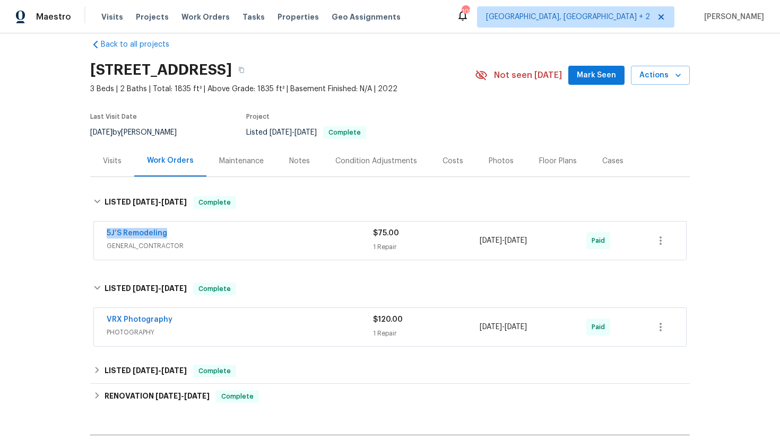
copy div "1 Repair [DATE] - [DATE]"
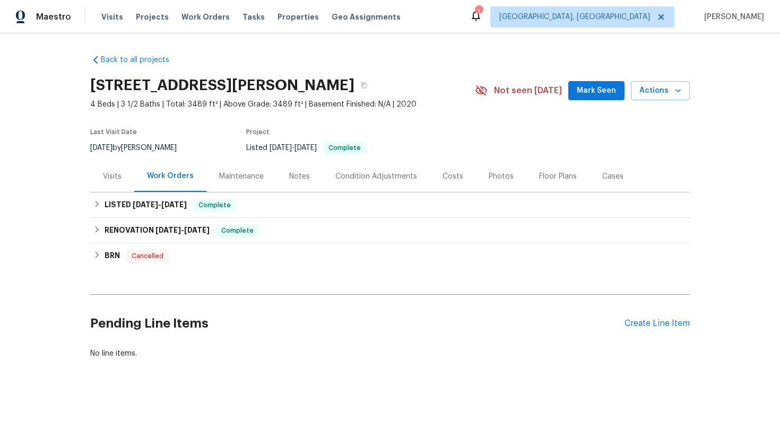
click at [116, 177] on div "Visits" at bounding box center [112, 176] width 19 height 11
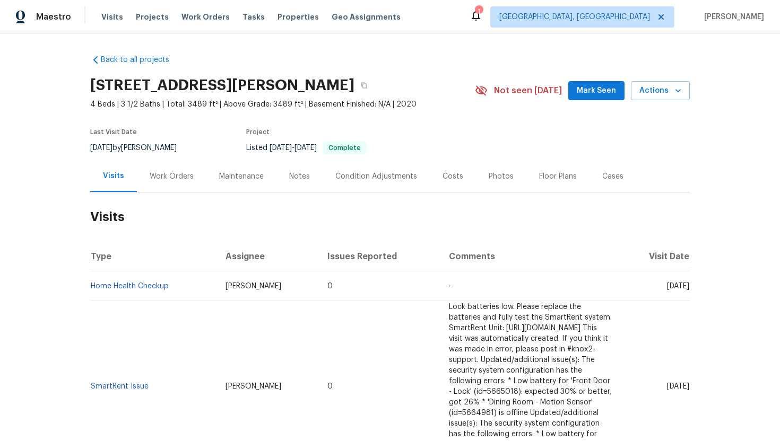
click at [173, 178] on div "Work Orders" at bounding box center [172, 176] width 44 height 11
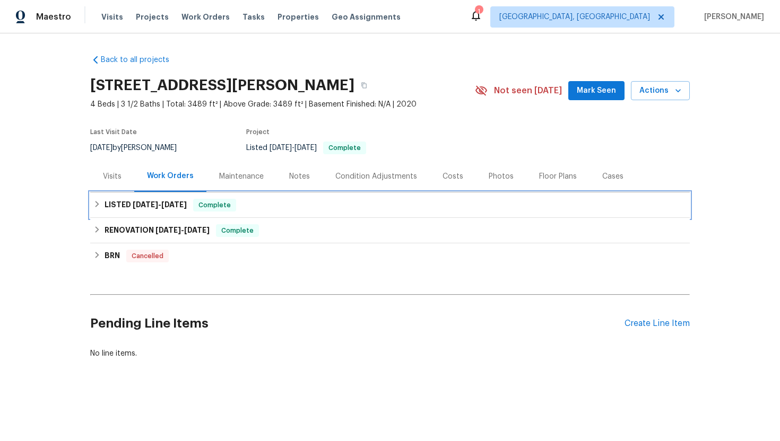
click at [172, 202] on span "8/9/25" at bounding box center [173, 204] width 25 height 7
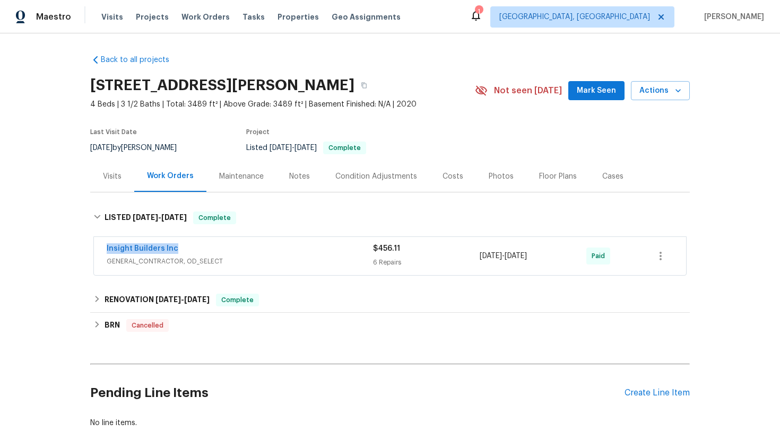
drag, startPoint x: 192, startPoint y: 250, endPoint x: 99, endPoint y: 250, distance: 92.3
click at [99, 250] on div "Insight Builders Inc GENERAL_CONTRACTOR, OD_SELECT $456.11 6 Repairs 8/4/2025 -…" at bounding box center [390, 256] width 592 height 38
copy link "Insight Builders Inc"
drag, startPoint x: 555, startPoint y: 256, endPoint x: 458, endPoint y: 260, distance: 97.7
click at [458, 260] on div "Insight Builders Inc GENERAL_CONTRACTOR, OD_SELECT $456.11 6 Repairs 8/4/2025 -…" at bounding box center [377, 256] width 541 height 25
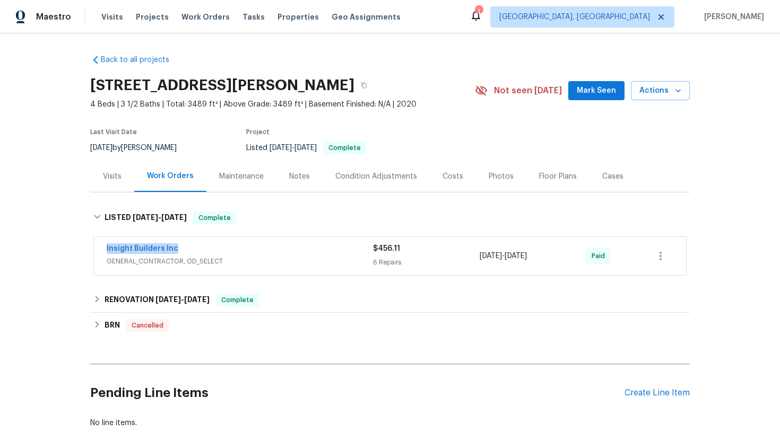
copy div "8/4/2025 - 8/9/2025"
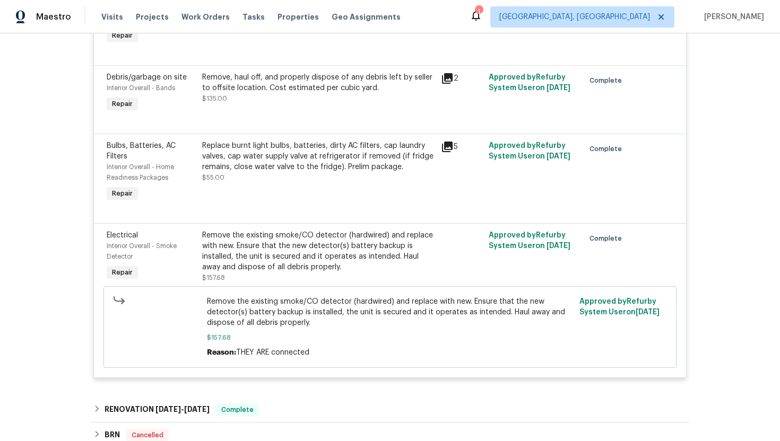
scroll to position [659, 0]
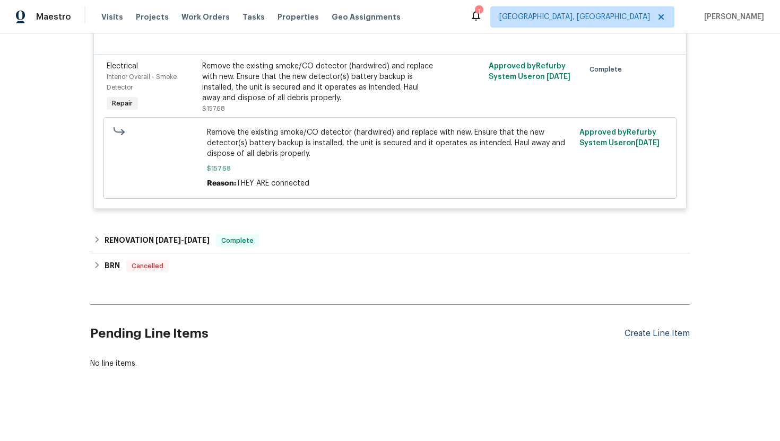
click at [650, 332] on div "Create Line Item" at bounding box center [656, 334] width 65 height 10
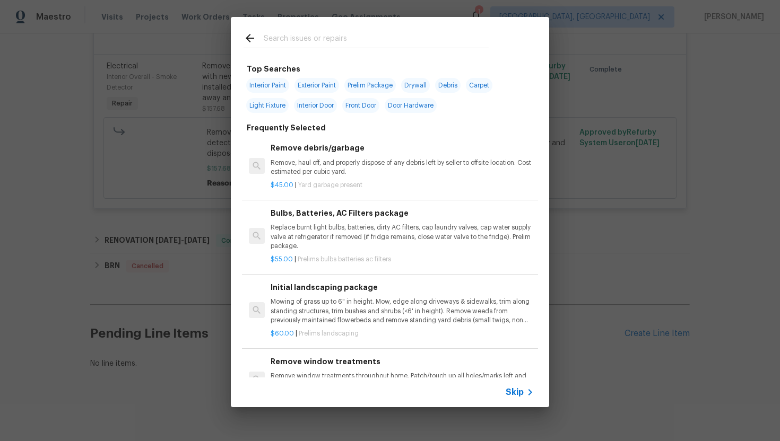
click at [517, 390] on span "Skip" at bounding box center [515, 392] width 18 height 11
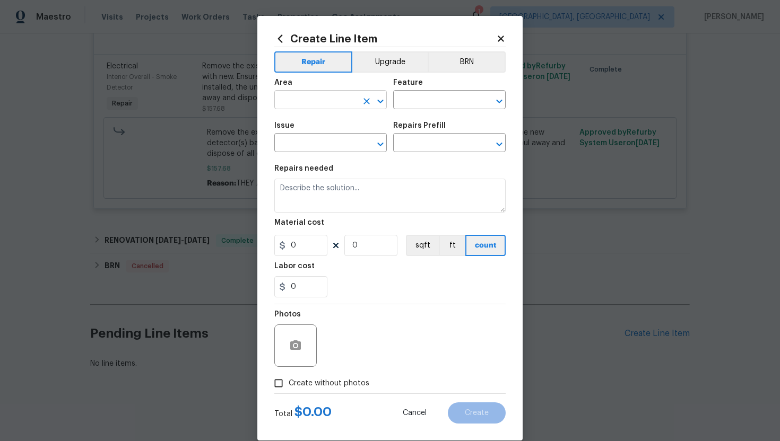
click at [300, 102] on input "text" at bounding box center [315, 101] width 83 height 16
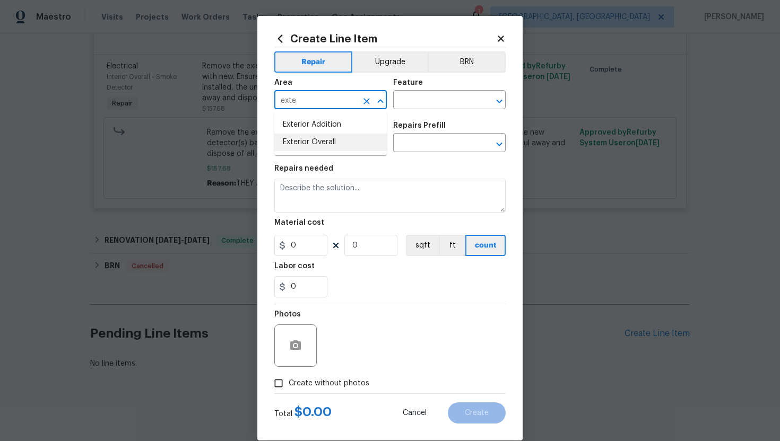
click at [316, 144] on li "Exterior Overall" at bounding box center [330, 143] width 112 height 18
type input "Exterior Overall"
click at [419, 103] on input "text" at bounding box center [434, 101] width 83 height 16
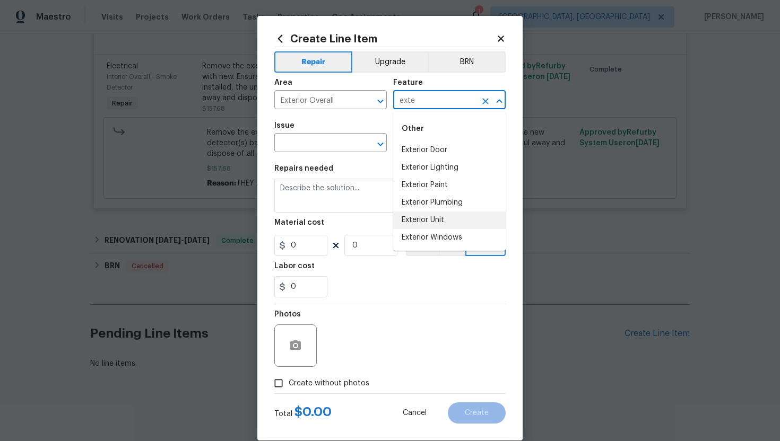
click at [434, 216] on li "Exterior Unit" at bounding box center [449, 221] width 112 height 18
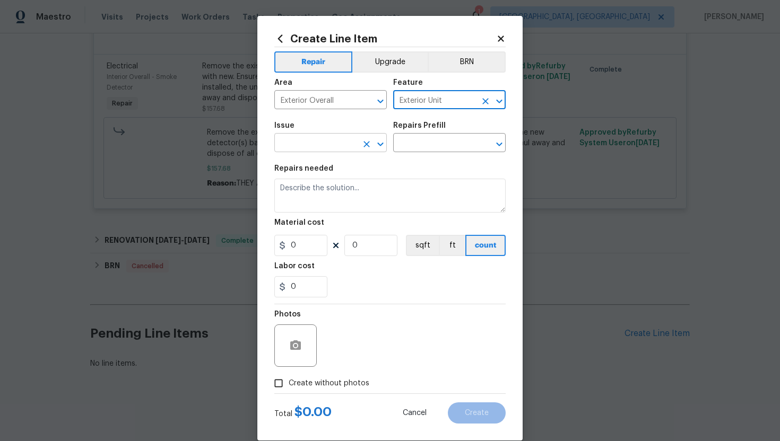
type input "Exterior Unit"
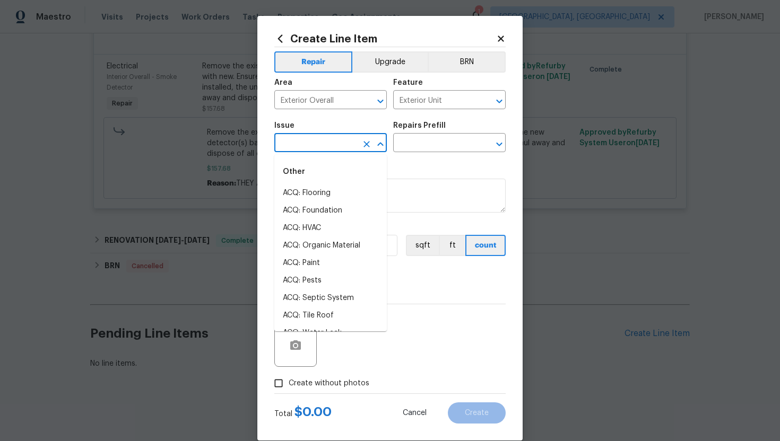
click at [318, 140] on input "text" at bounding box center [315, 144] width 83 height 16
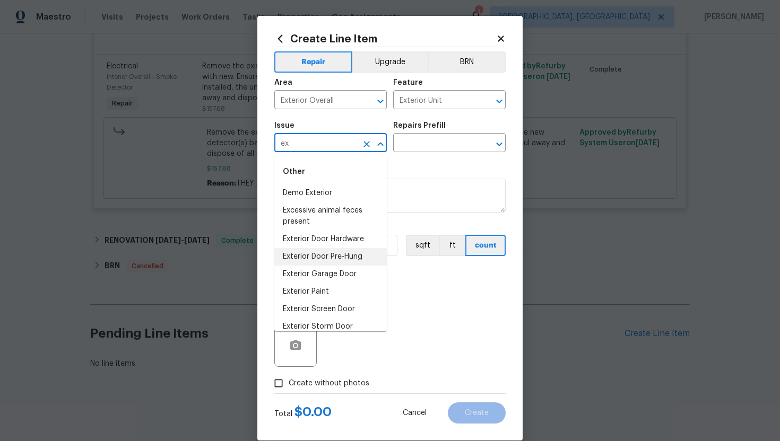
scroll to position [23, 0]
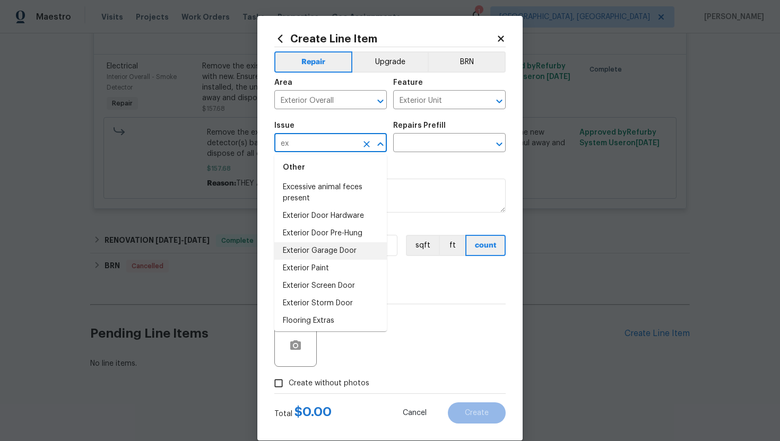
type input "e"
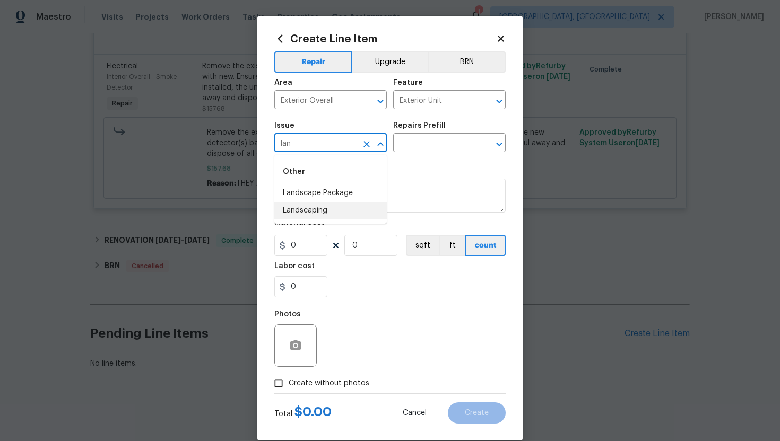
click at [329, 210] on li "Landscaping" at bounding box center [330, 211] width 112 height 18
type input "Landscaping"
click at [423, 134] on div "Repairs Prefill" at bounding box center [449, 129] width 112 height 14
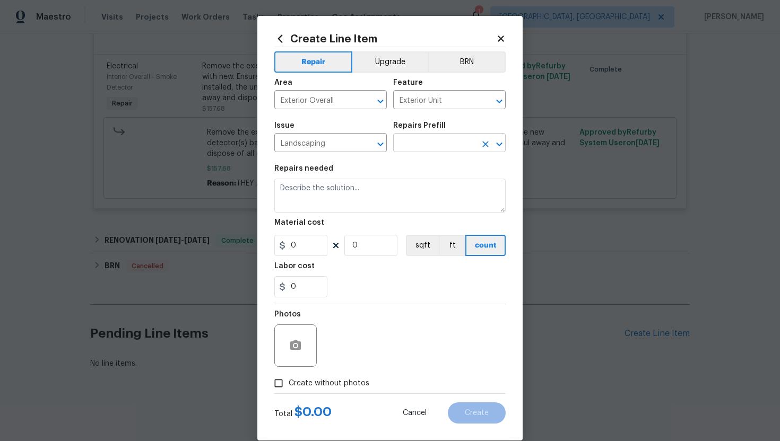
click at [423, 139] on input "text" at bounding box center [434, 144] width 83 height 16
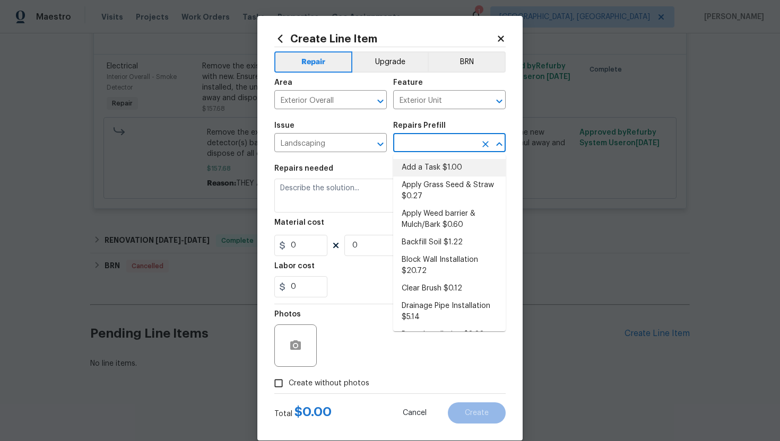
click at [430, 163] on li "Add a Task $1.00" at bounding box center [449, 168] width 112 height 18
type input "Add a Task $1.00"
type textarea "HPM to detail"
type input "1"
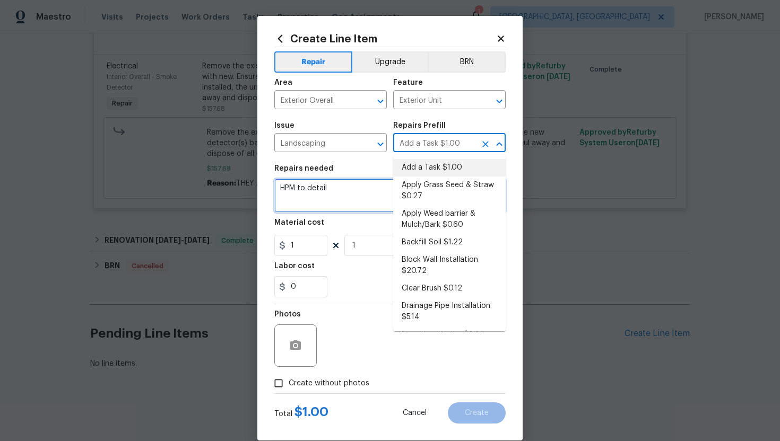
click at [342, 191] on textarea "HPM to detail" at bounding box center [389, 196] width 231 height 34
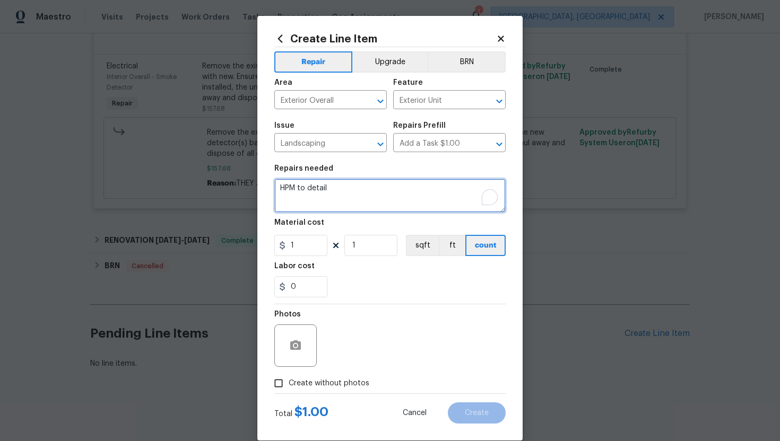
drag, startPoint x: 342, startPoint y: 191, endPoint x: 276, endPoint y: 189, distance: 65.8
click at [276, 189] on textarea "HPM to detail" at bounding box center [389, 196] width 231 height 34
paste textarea "The sprinkler system is flooding the neighbor yard"
paste textarea "(Remove and paste feedback message here). Please prioritize this WO due to a wa…"
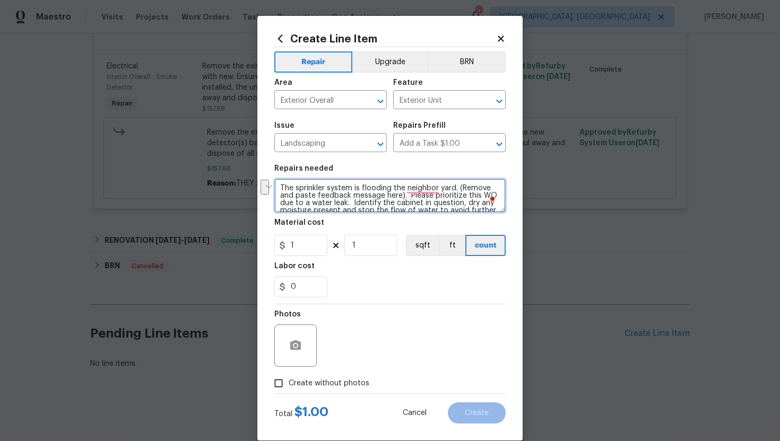
drag, startPoint x: 402, startPoint y: 197, endPoint x: 460, endPoint y: 189, distance: 59.4
click at [460, 189] on textarea "The sprinkler system is flooding the neighbor yard. (Remove and paste feedback …" at bounding box center [389, 196] width 231 height 34
type textarea "The sprinkler system is flooding the neighbor yard. . Please prioritize this WO…"
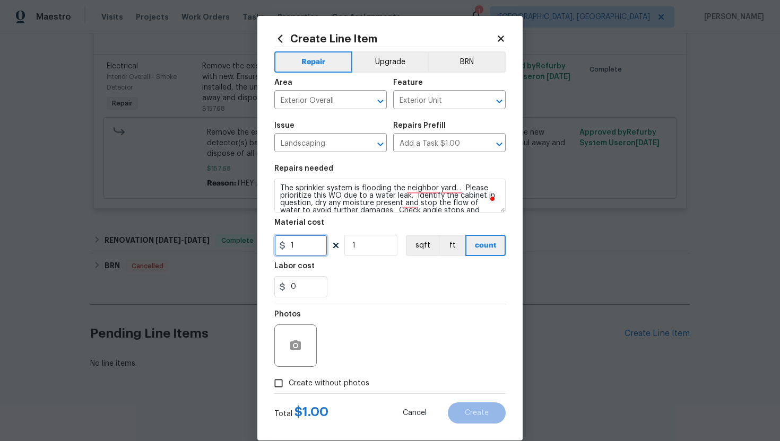
drag, startPoint x: 307, startPoint y: 248, endPoint x: 283, endPoint y: 248, distance: 23.9
click at [283, 248] on div "1" at bounding box center [300, 245] width 53 height 21
type input "75"
click at [286, 378] on input "Create without photos" at bounding box center [278, 383] width 20 height 20
checkbox input "true"
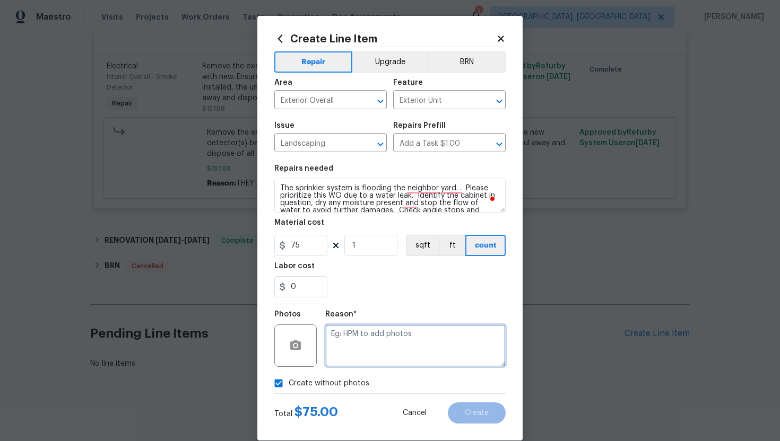
click at [346, 361] on textarea at bounding box center [415, 346] width 180 height 42
type textarea "N/A"
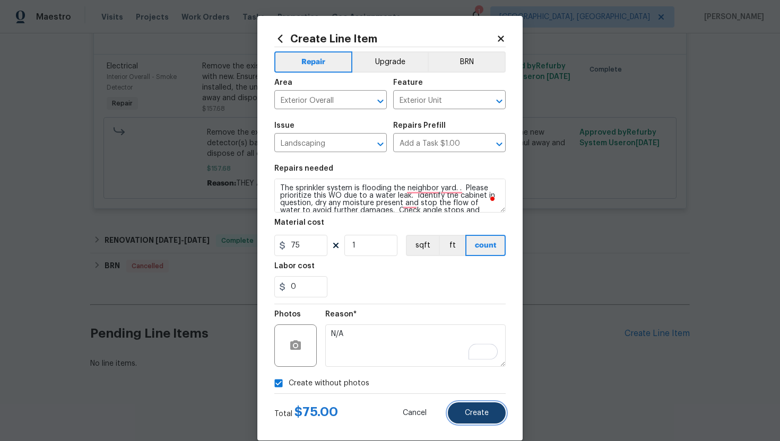
click at [483, 415] on span "Create" at bounding box center [477, 414] width 24 height 8
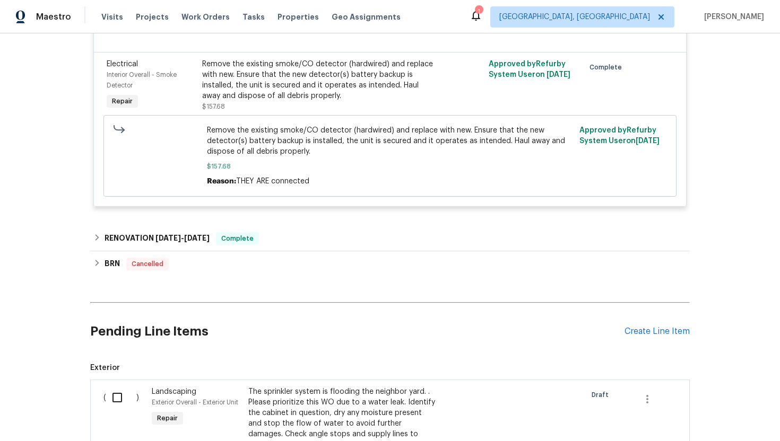
scroll to position [780, 0]
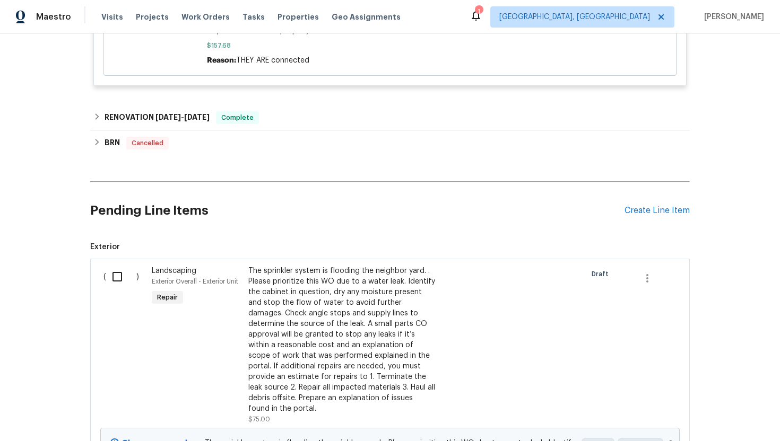
click at [121, 282] on input "checkbox" at bounding box center [121, 277] width 30 height 22
checkbox input "true"
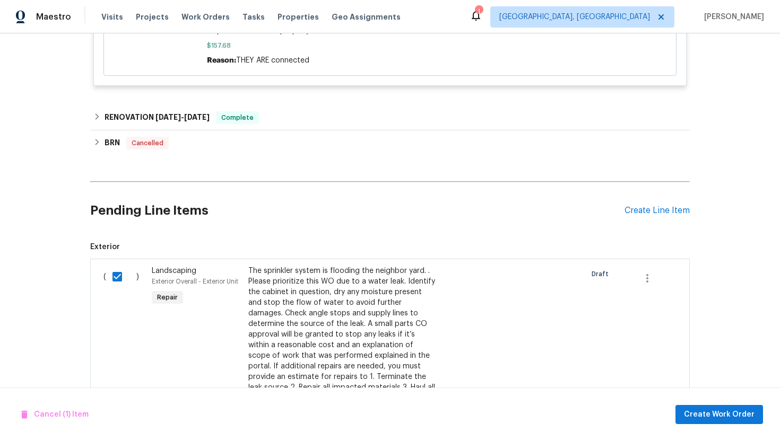
scroll to position [928, 0]
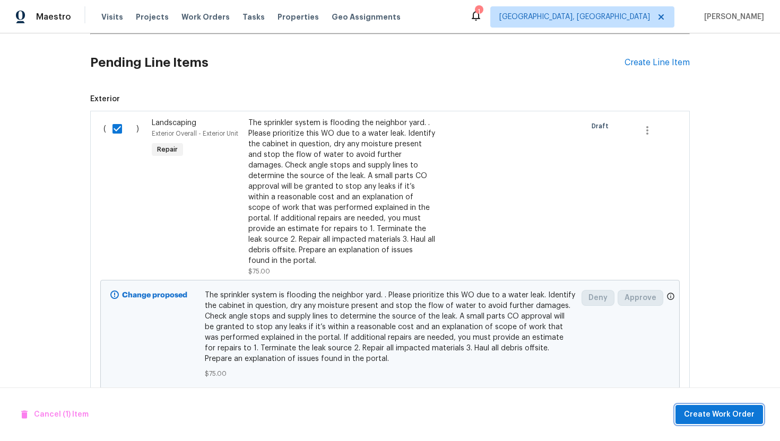
click at [705, 415] on span "Create Work Order" at bounding box center [719, 415] width 71 height 13
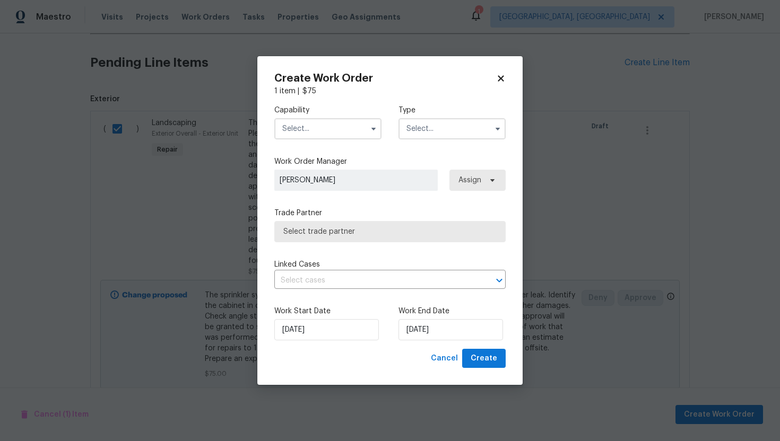
click at [310, 128] on input "text" at bounding box center [327, 128] width 107 height 21
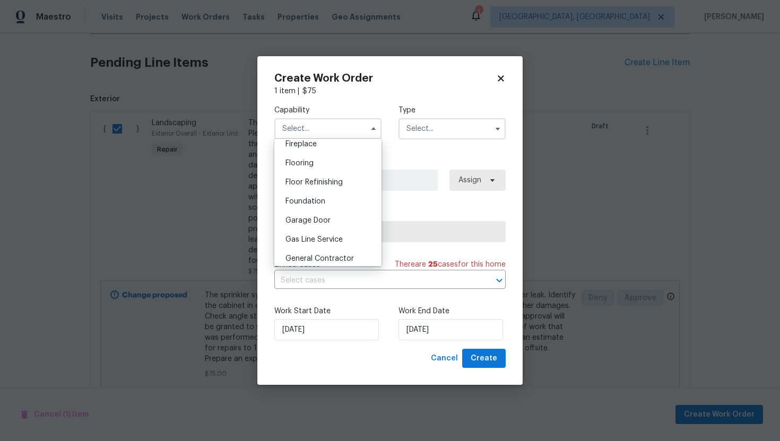
scroll to position [425, 0]
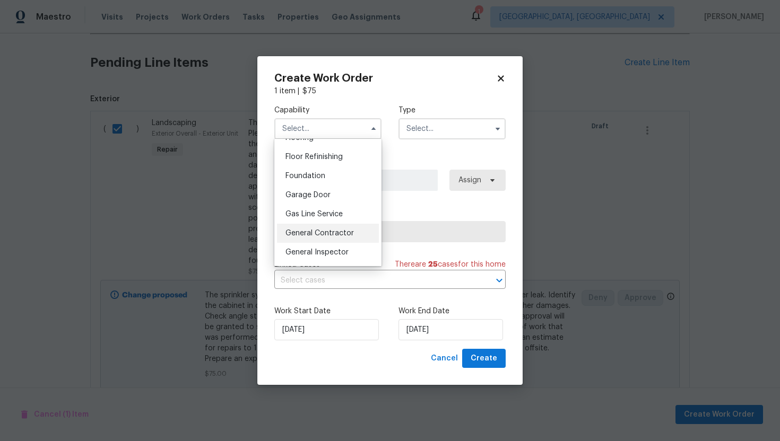
click at [319, 229] on div "General Contractor" at bounding box center [328, 233] width 102 height 19
type input "General Contractor"
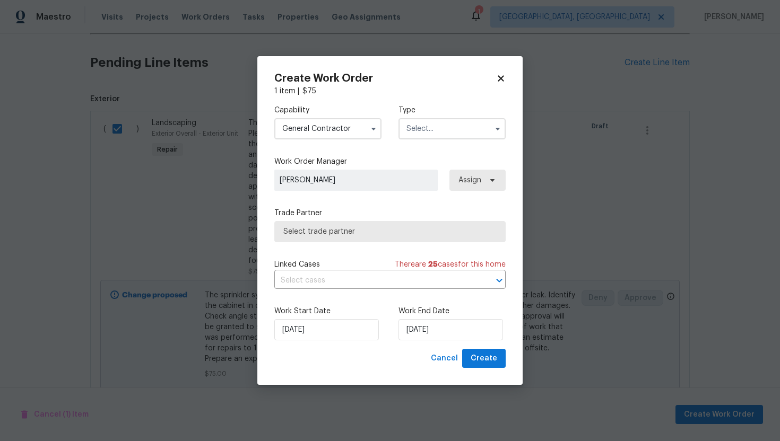
click at [419, 133] on input "text" at bounding box center [451, 128] width 107 height 21
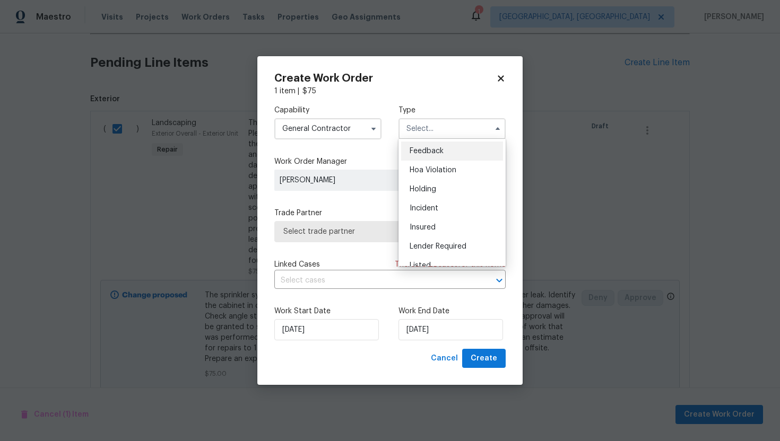
click at [423, 146] on div "Feedback" at bounding box center [452, 151] width 102 height 19
type input "Feedback"
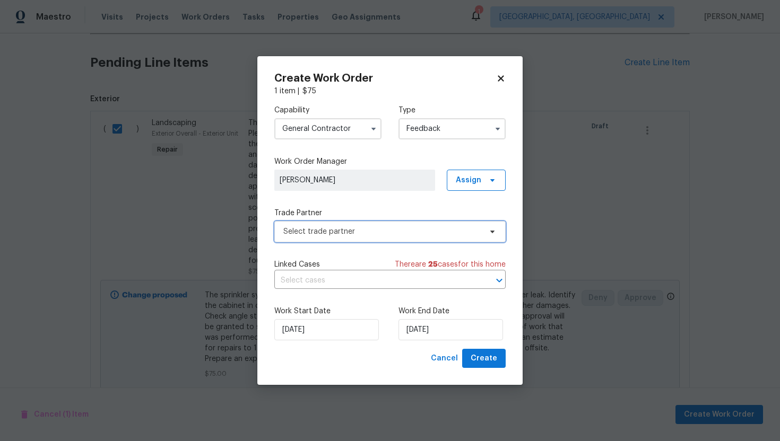
click at [332, 236] on span "Select trade partner" at bounding box center [382, 232] width 198 height 11
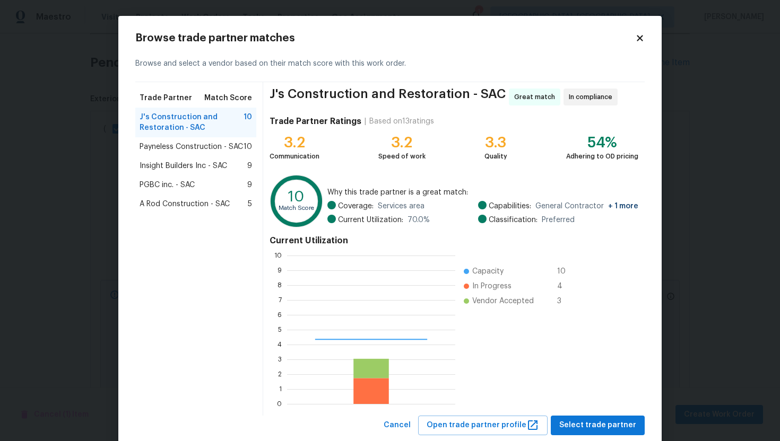
scroll to position [149, 168]
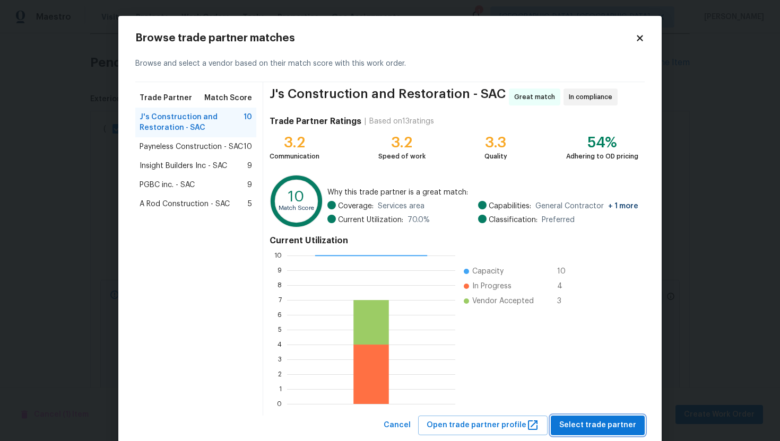
click at [576, 417] on button "Select trade partner" at bounding box center [598, 426] width 94 height 20
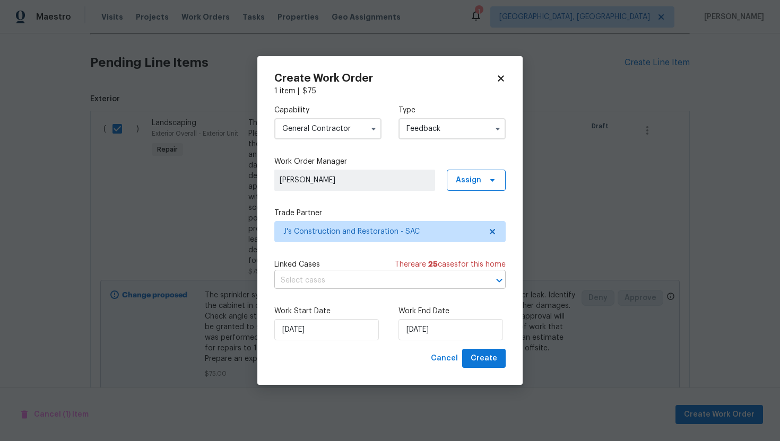
click at [394, 281] on input "text" at bounding box center [375, 281] width 202 height 16
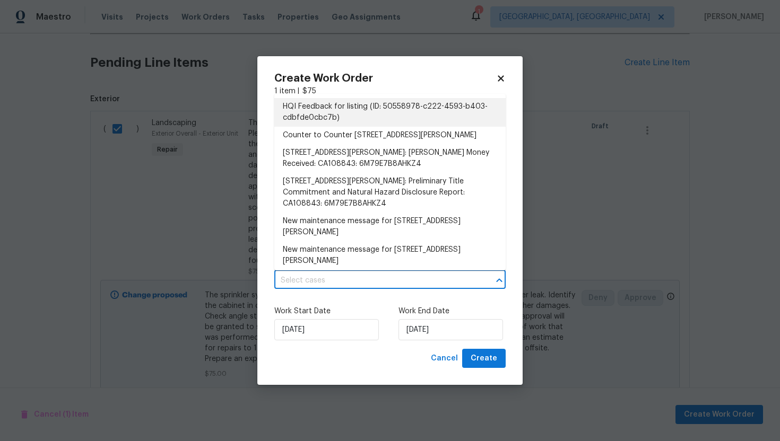
click at [338, 110] on li "HQI Feedback for listing (ID: 50558978-c222-4593-b403-cdbfde0cbc7b)" at bounding box center [389, 112] width 231 height 29
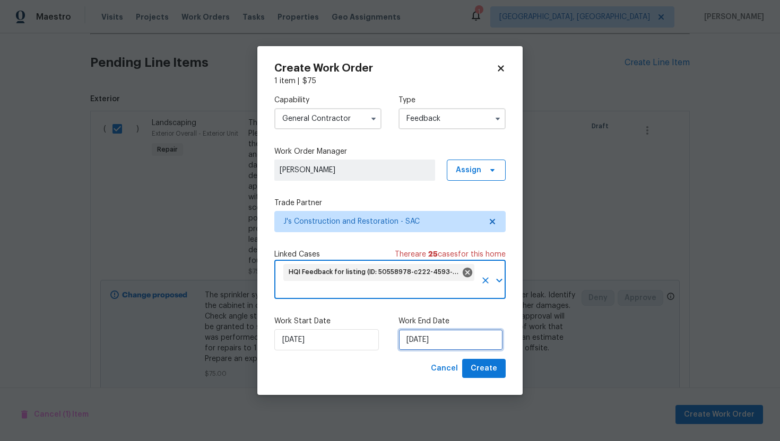
click at [465, 341] on input "[DATE]" at bounding box center [450, 339] width 105 height 21
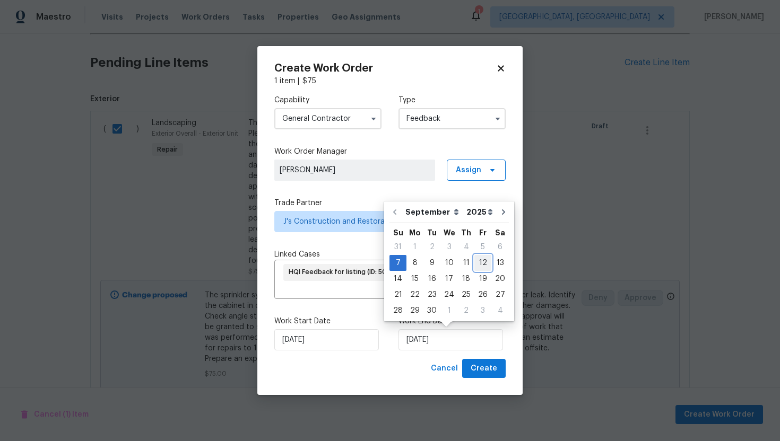
click at [476, 264] on div "12" at bounding box center [482, 263] width 17 height 15
type input "9/12/2025"
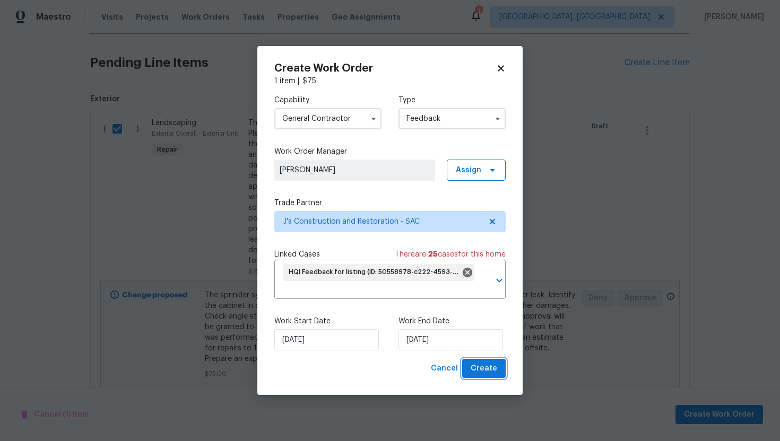
click at [489, 369] on span "Create" at bounding box center [484, 368] width 27 height 13
checkbox input "false"
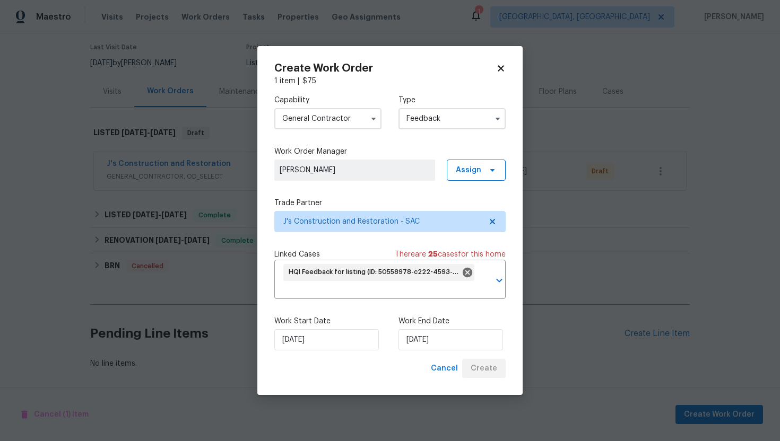
scroll to position [85, 0]
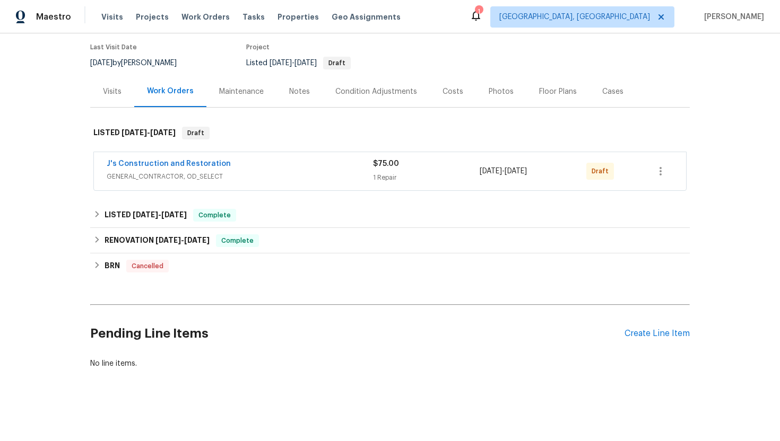
click at [229, 175] on span "GENERAL_CONTRACTOR, OD_SELECT" at bounding box center [240, 176] width 266 height 11
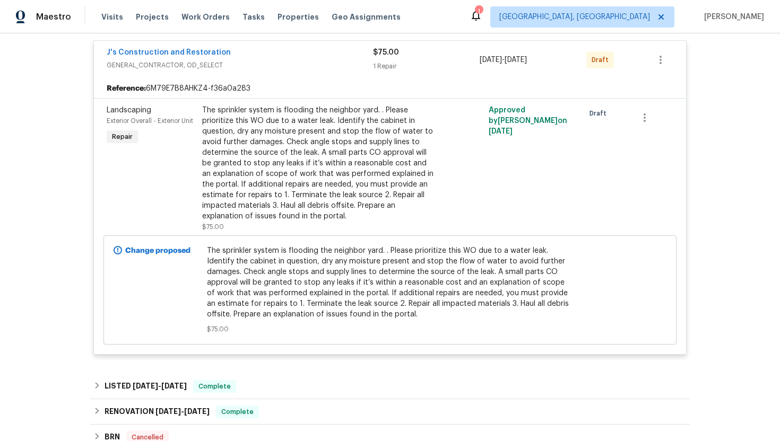
scroll to position [58, 0]
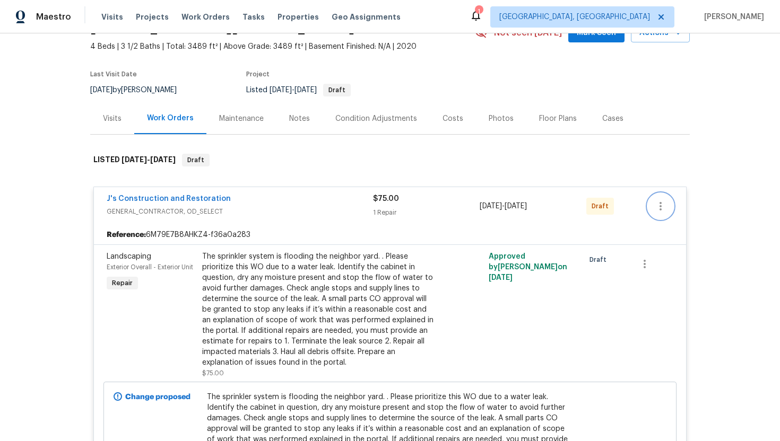
click at [662, 209] on icon "button" at bounding box center [660, 206] width 13 height 13
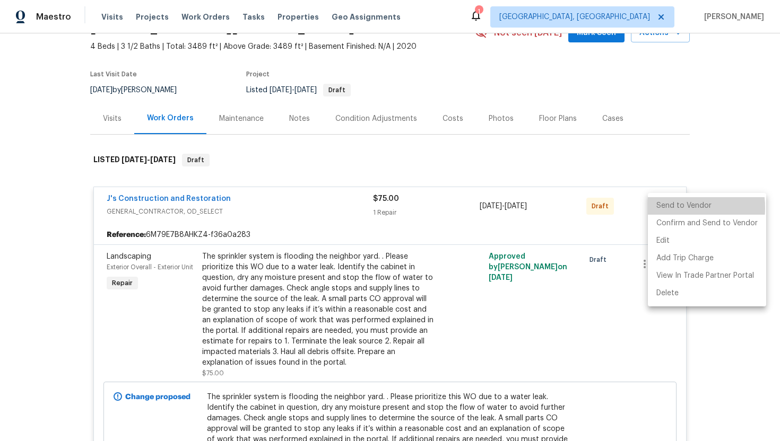
click at [668, 208] on li "Send to Vendor" at bounding box center [707, 206] width 118 height 18
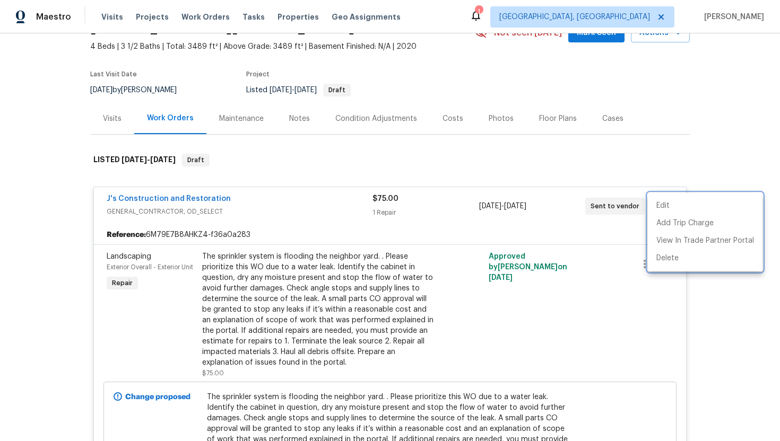
drag, startPoint x: 632, startPoint y: 208, endPoint x: 132, endPoint y: 196, distance: 500.9
click at [132, 196] on div at bounding box center [390, 220] width 780 height 441
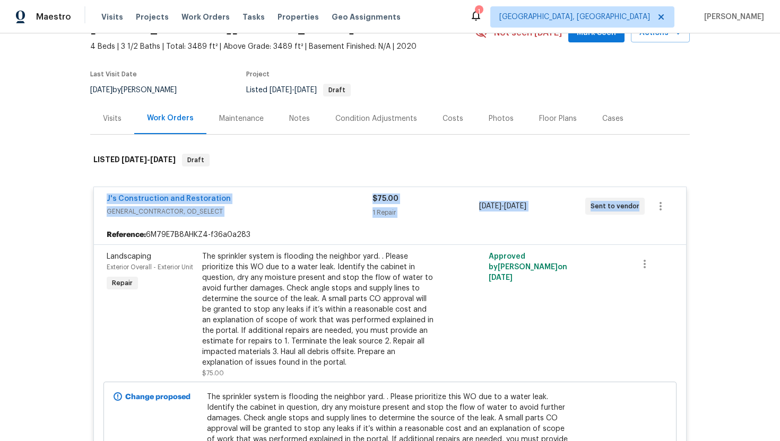
drag, startPoint x: 637, startPoint y: 208, endPoint x: 105, endPoint y: 198, distance: 531.7
click at [105, 198] on div "J's Construction and Restoration GENERAL_CONTRACTOR, OD_SELECT $75.00 1 Repair …" at bounding box center [390, 206] width 592 height 38
copy div "J's Construction and Restoration GENERAL_CONTRACTOR, OD_SELECT $75.00 1 Repair …"
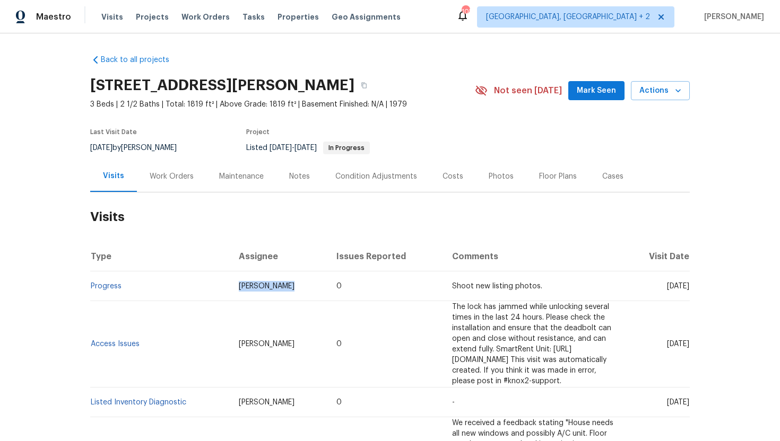
drag, startPoint x: 270, startPoint y: 288, endPoint x: 208, endPoint y: 286, distance: 61.0
click at [230, 286] on td "[PERSON_NAME]" at bounding box center [279, 287] width 98 height 30
copy span "[PERSON_NAME]"
drag, startPoint x: 646, startPoint y: 289, endPoint x: 688, endPoint y: 288, distance: 41.9
click at [688, 288] on span "[DATE]" at bounding box center [678, 286] width 22 height 7
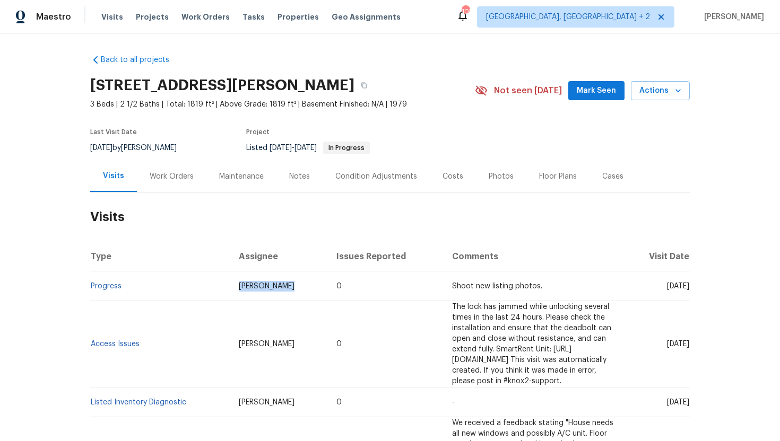
copy span "[DATE]"
click at [182, 172] on div "Work Orders" at bounding box center [172, 176] width 44 height 11
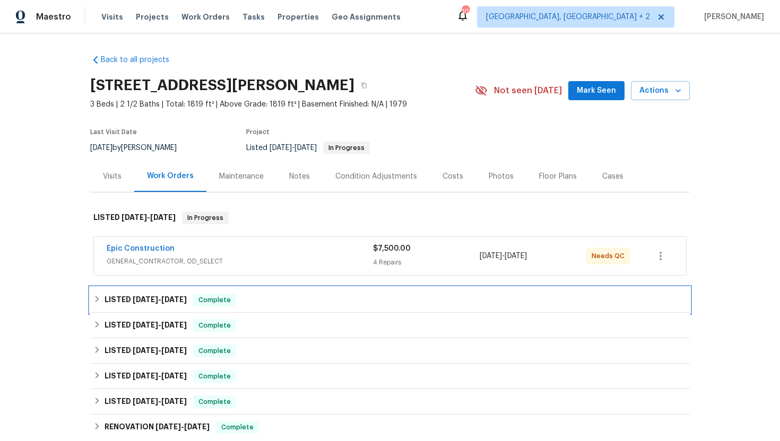
click at [228, 302] on span "Complete" at bounding box center [214, 300] width 41 height 11
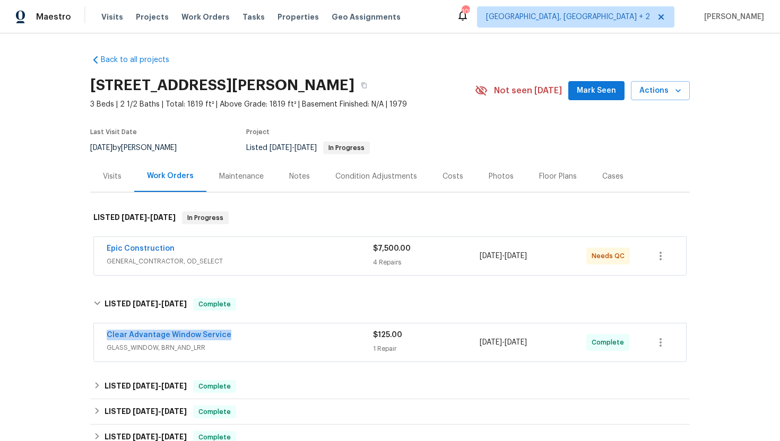
drag, startPoint x: 234, startPoint y: 334, endPoint x: 95, endPoint y: 331, distance: 139.0
click at [95, 331] on div "Clear Advantage Window Service GLASS_WINDOW, BRN_AND_LRR $125.00 1 Repair [DATE…" at bounding box center [390, 343] width 592 height 38
copy link "Clear Advantage Window Service"
drag, startPoint x: 566, startPoint y: 347, endPoint x: 473, endPoint y: 346, distance: 92.3
click at [473, 346] on div "Clear Advantage Window Service GLASS_WINDOW, BRN_AND_LRR $125.00 1 Repair [DATE…" at bounding box center [377, 342] width 541 height 25
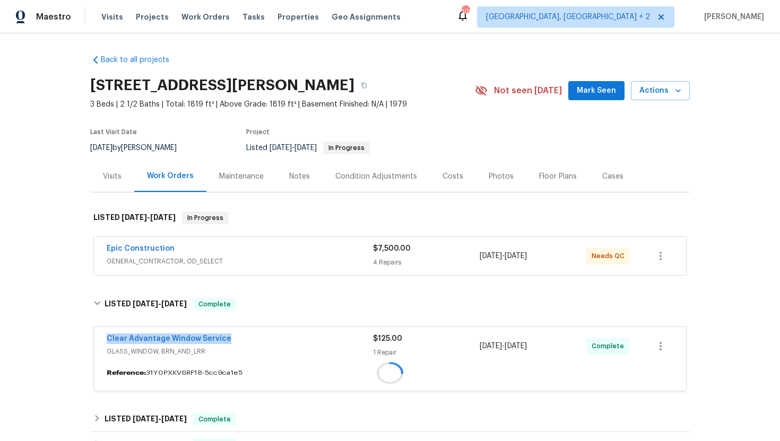
copy div "[DATE] - [DATE]"
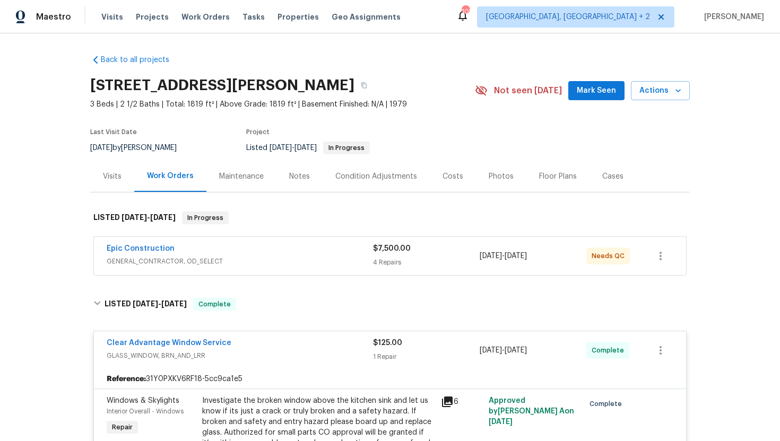
click at [109, 163] on div "Visits" at bounding box center [112, 176] width 44 height 31
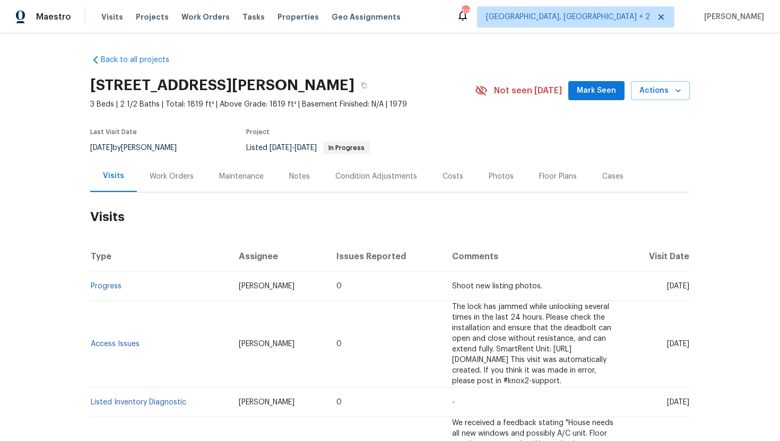
click at [615, 178] on div "Cases" at bounding box center [612, 176] width 21 height 11
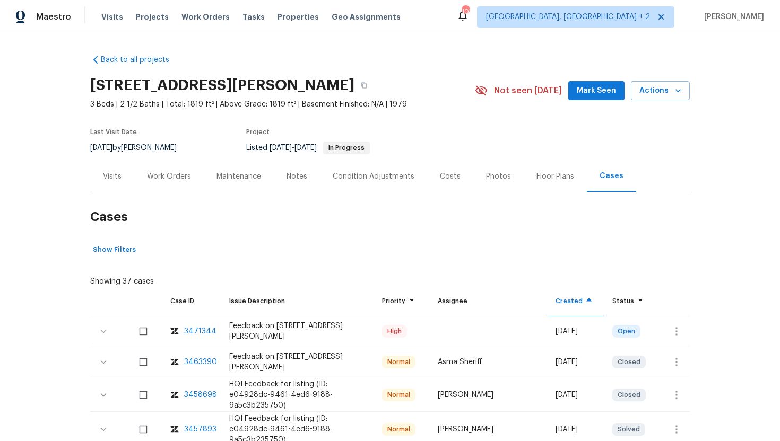
scroll to position [106, 0]
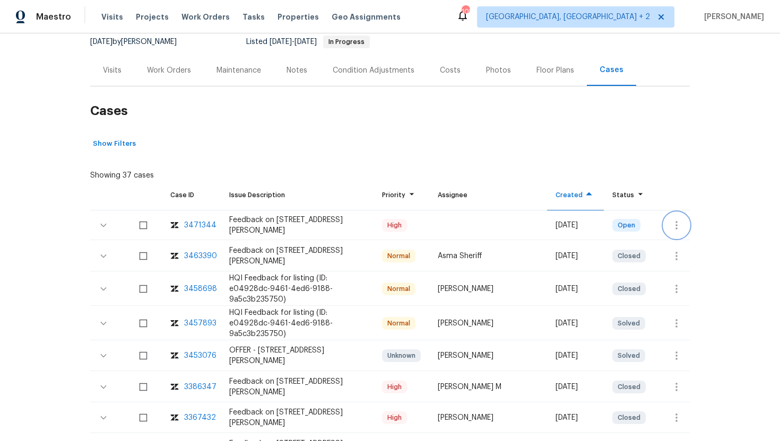
click at [673, 225] on icon "button" at bounding box center [676, 225] width 13 height 13
click at [684, 227] on li "Create a visit" at bounding box center [718, 225] width 110 height 18
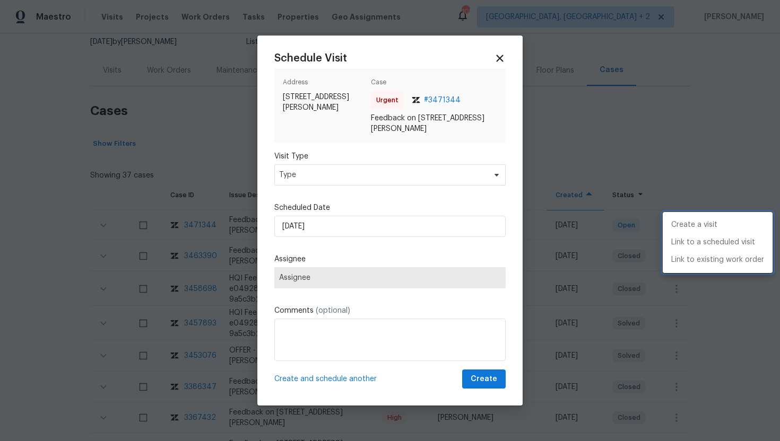
click at [313, 172] on div at bounding box center [390, 220] width 780 height 441
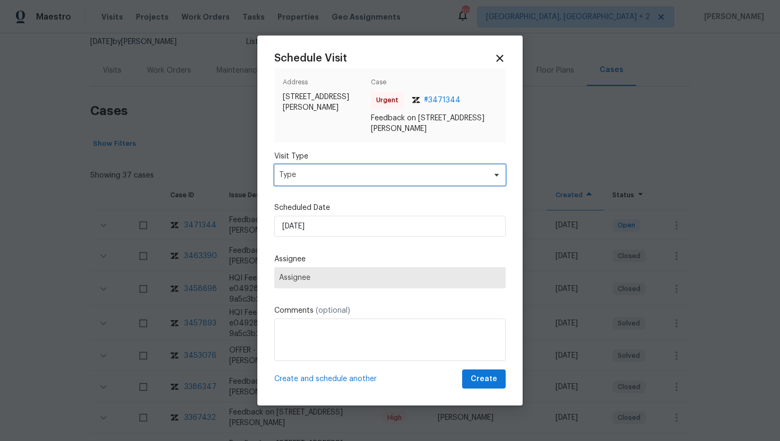
click at [312, 176] on span "Type" at bounding box center [382, 175] width 206 height 11
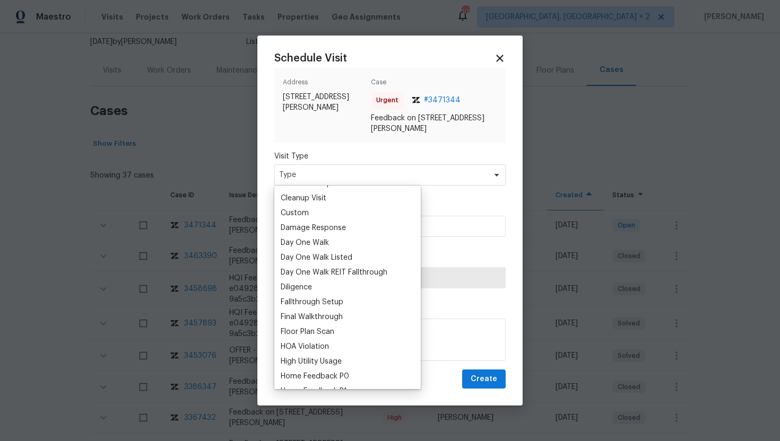
scroll to position [198, 0]
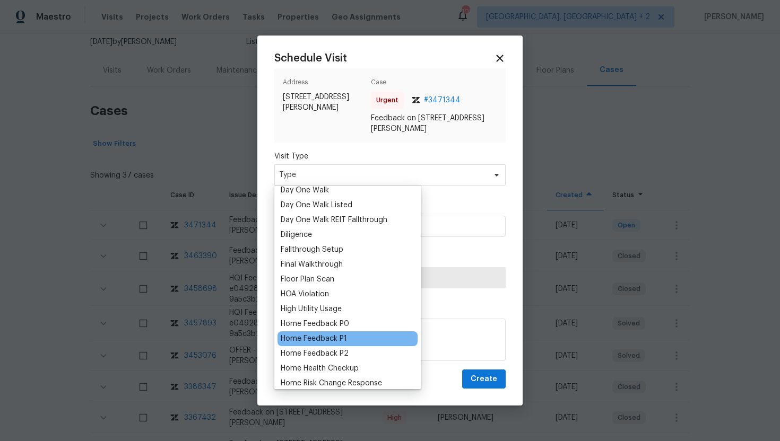
click at [342, 335] on div "Home Feedback P1" at bounding box center [314, 339] width 66 height 11
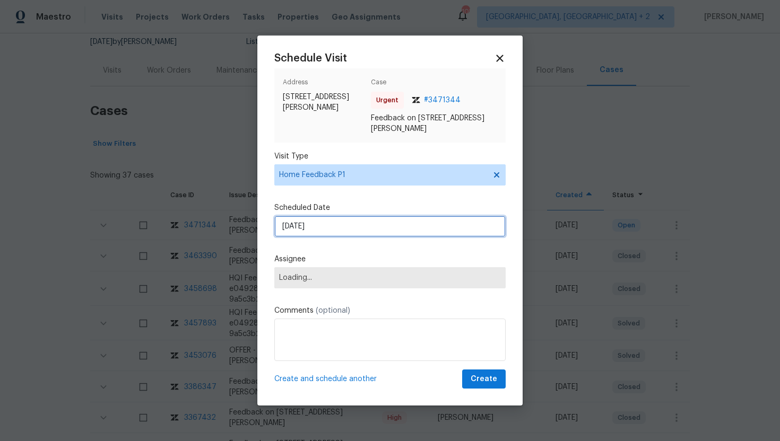
click at [332, 224] on input "9/7/2025" at bounding box center [389, 226] width 231 height 21
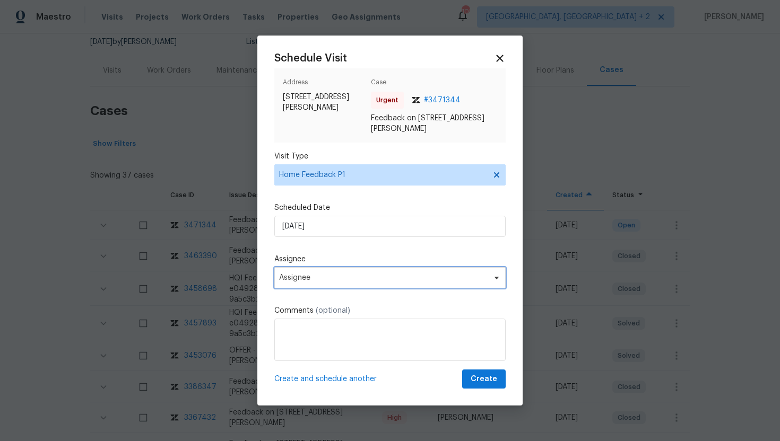
click at [323, 277] on span "Assignee" at bounding box center [383, 278] width 208 height 8
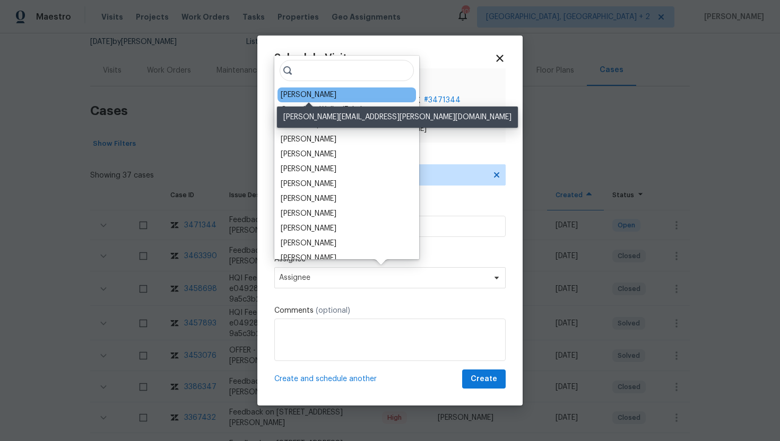
click at [315, 97] on div "Andrew Kempka" at bounding box center [309, 95] width 56 height 11
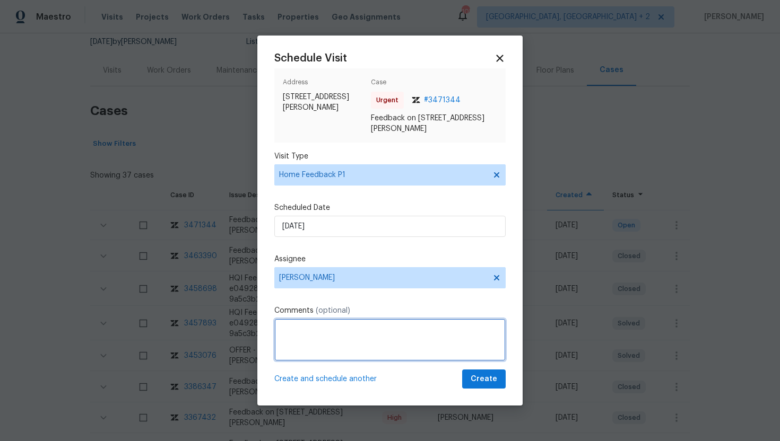
click at [310, 340] on textarea at bounding box center [389, 340] width 231 height 42
paste textarea "Feedback Message: back door does not lock properly, all windows need to be repl…"
type textarea "Feedback Message: back door does not lock properly, all windows need to be repl…"
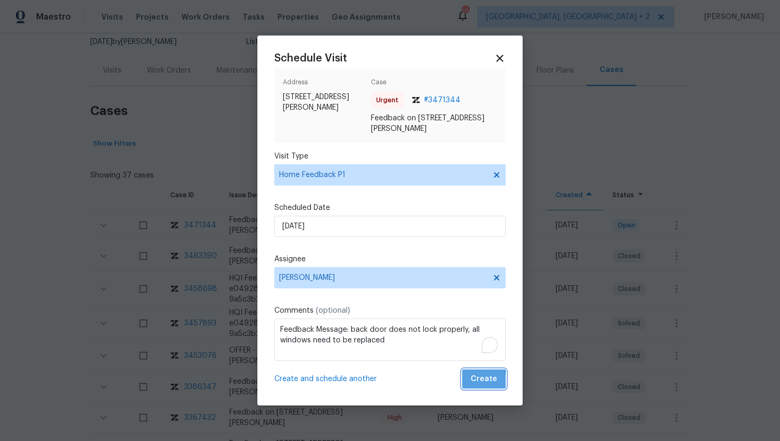
click at [483, 380] on span "Create" at bounding box center [484, 379] width 27 height 13
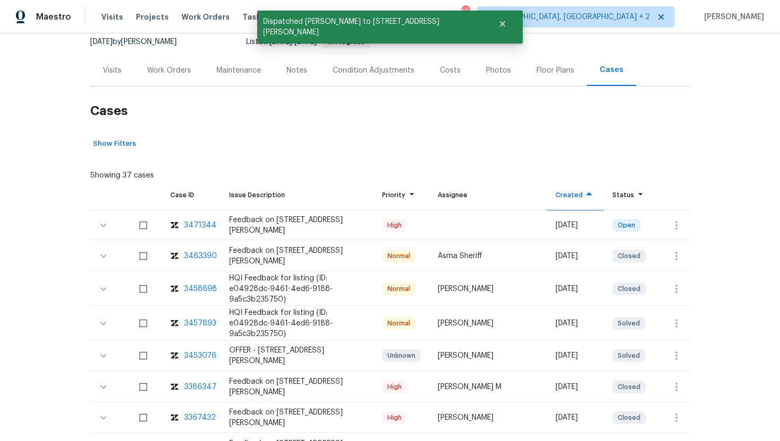
click at [117, 84] on div "Visits" at bounding box center [112, 70] width 44 height 31
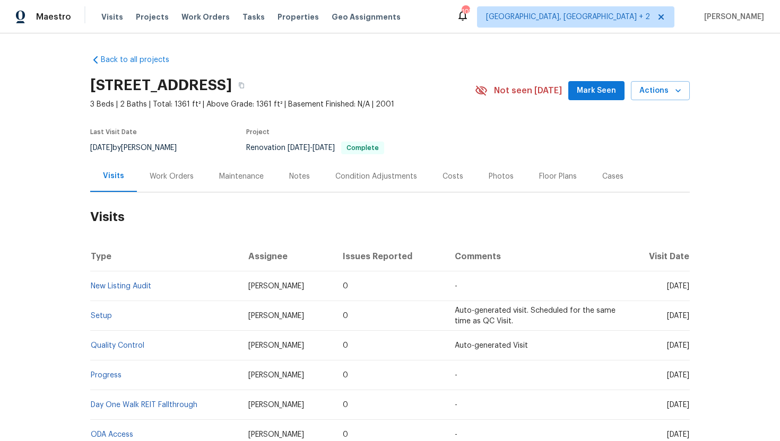
drag, startPoint x: 646, startPoint y: 288, endPoint x: 688, endPoint y: 290, distance: 41.4
click at [688, 290] on span "[DATE]" at bounding box center [678, 286] width 22 height 7
copy span "[DATE]"
click at [173, 185] on div "Work Orders" at bounding box center [171, 176] width 69 height 31
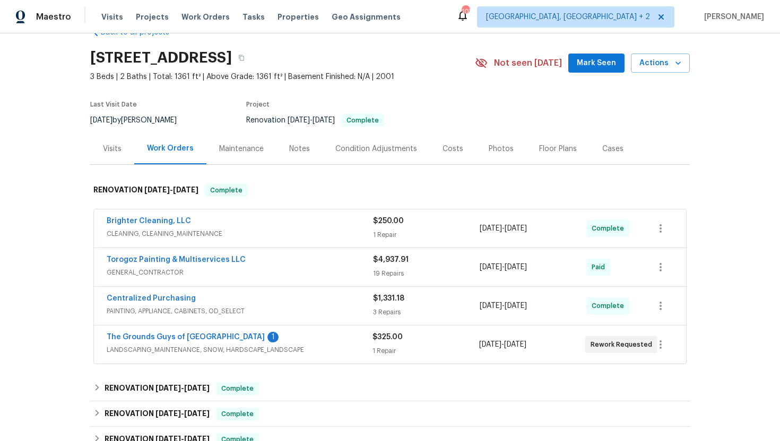
scroll to position [40, 0]
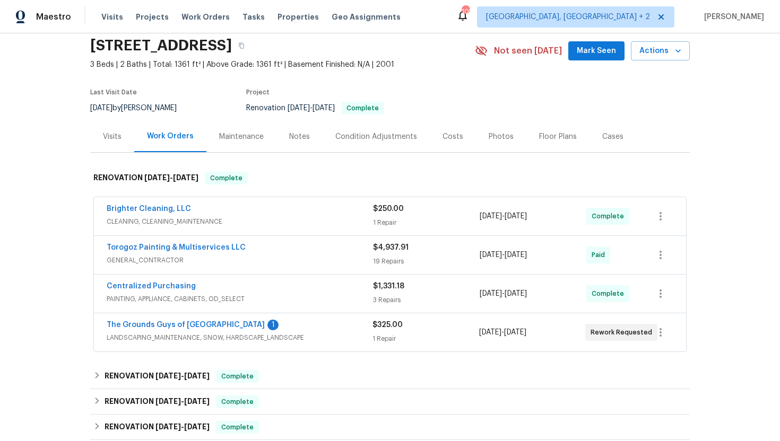
click at [291, 336] on span "LANDSCAPING_MAINTENANCE, SNOW, HARDSCAPE_LANDSCAPE" at bounding box center [240, 338] width 266 height 11
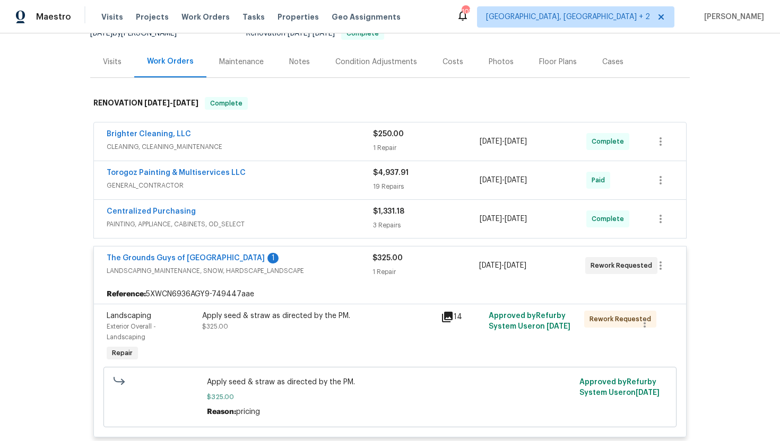
scroll to position [108, 0]
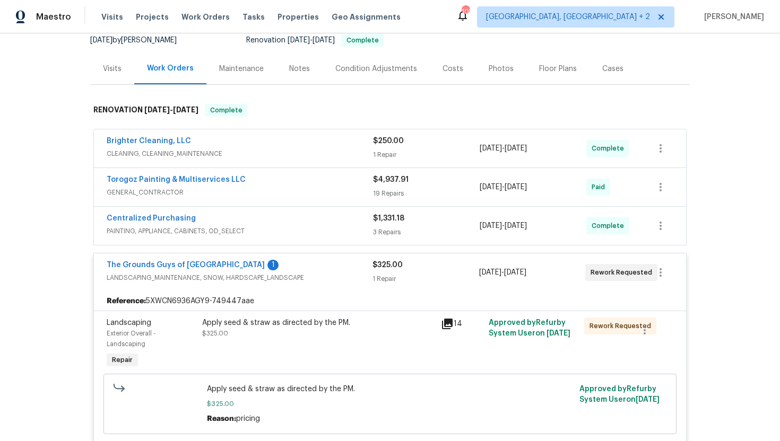
click at [229, 140] on div "Brighter Cleaning, LLC" at bounding box center [240, 142] width 266 height 13
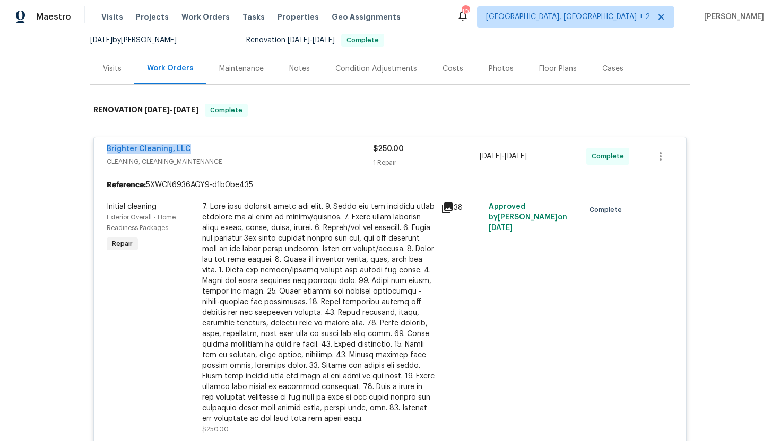
drag, startPoint x: 198, startPoint y: 148, endPoint x: 79, endPoint y: 152, distance: 119.4
click at [78, 152] on div "Back to all projects 5912 Lawnmeadow Dr, Charlotte, NC 28216 3 Beds | 2 Baths |…" at bounding box center [390, 237] width 780 height 408
copy link "Brighter Cleaning, LLC"
drag, startPoint x: 559, startPoint y: 157, endPoint x: 470, endPoint y: 158, distance: 89.1
click at [470, 158] on div "Brighter Cleaning, LLC CLEANING, CLEANING_MAINTENANCE $250.00 1 Repair 8/21/202…" at bounding box center [377, 156] width 541 height 25
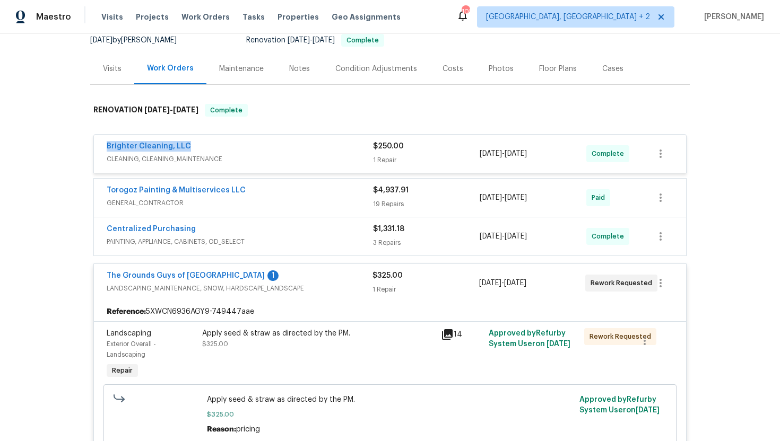
copy div "8/21/2025 - 8/21/2025"
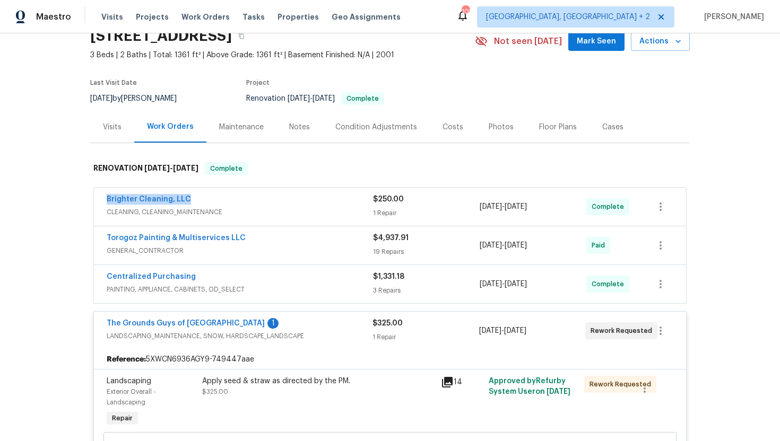
scroll to position [0, 0]
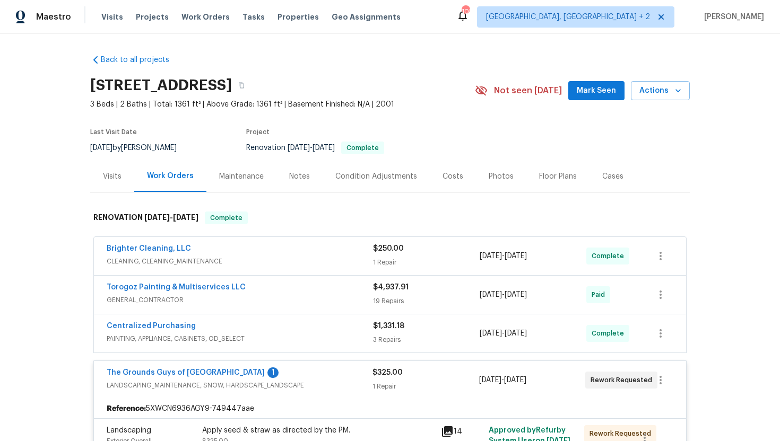
click at [105, 186] on div "Visits" at bounding box center [112, 176] width 44 height 31
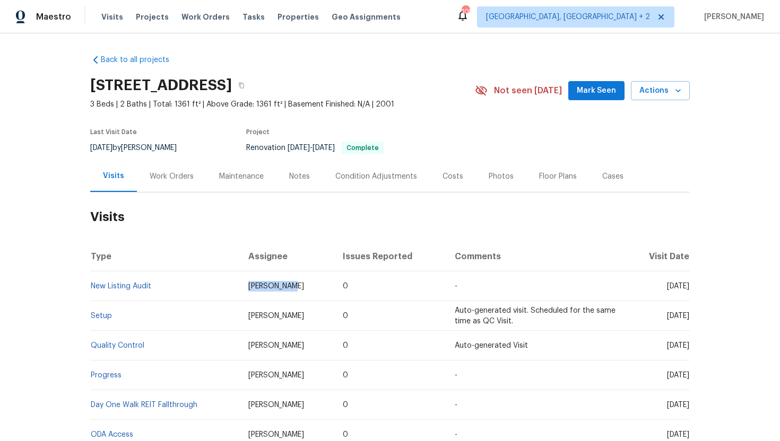
drag, startPoint x: 292, startPoint y: 291, endPoint x: 246, endPoint y: 289, distance: 46.2
click at [246, 289] on td "Chip Hunter" at bounding box center [287, 287] width 94 height 30
copy span "Chip Hunter"
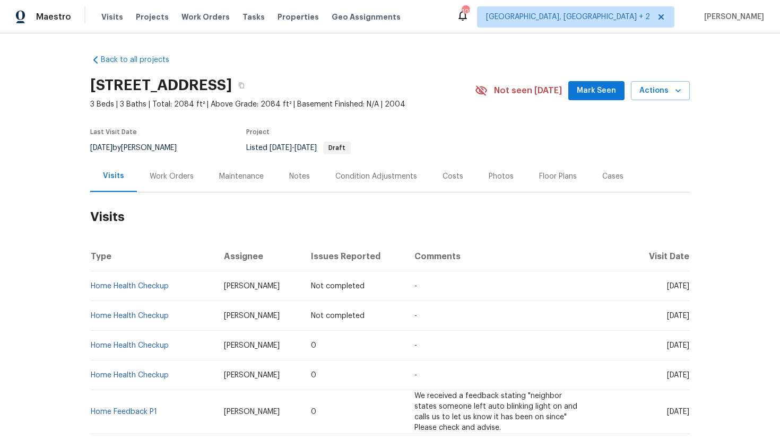
drag, startPoint x: 647, startPoint y: 287, endPoint x: 688, endPoint y: 289, distance: 40.4
click at [688, 289] on span "Tue, Oct 28 2025" at bounding box center [678, 286] width 22 height 7
copy span "Oct 28 2025"
click at [172, 184] on div "Work Orders" at bounding box center [171, 176] width 69 height 31
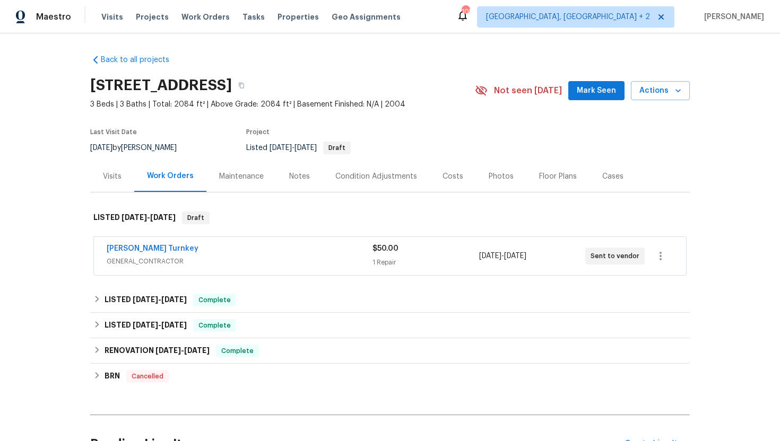
click at [190, 260] on span "GENERAL_CONTRACTOR" at bounding box center [240, 261] width 266 height 11
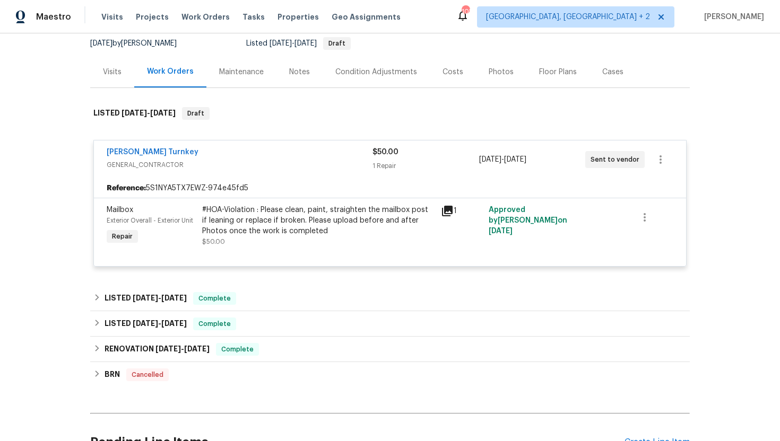
scroll to position [138, 0]
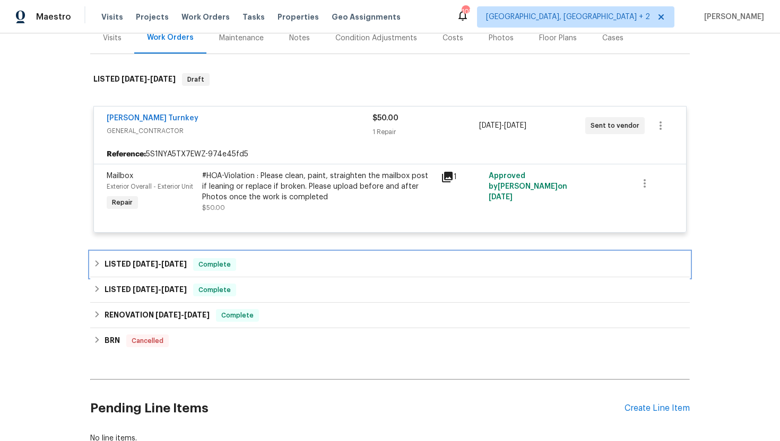
click at [197, 262] on div "LISTED 4/17/25 - 5/23/25 Complete" at bounding box center [389, 264] width 593 height 13
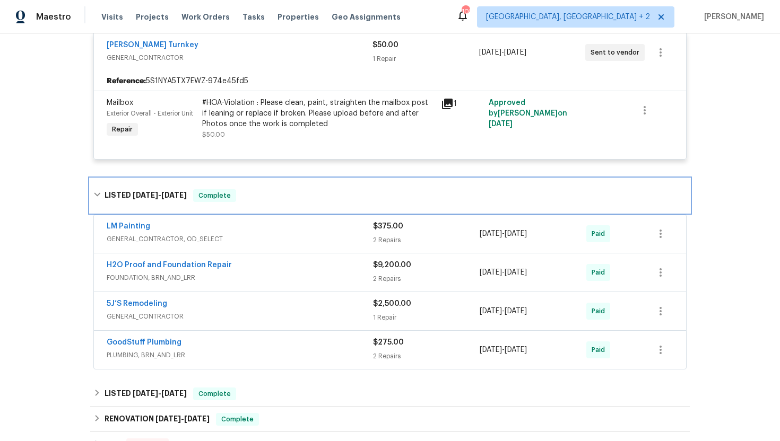
scroll to position [221, 0]
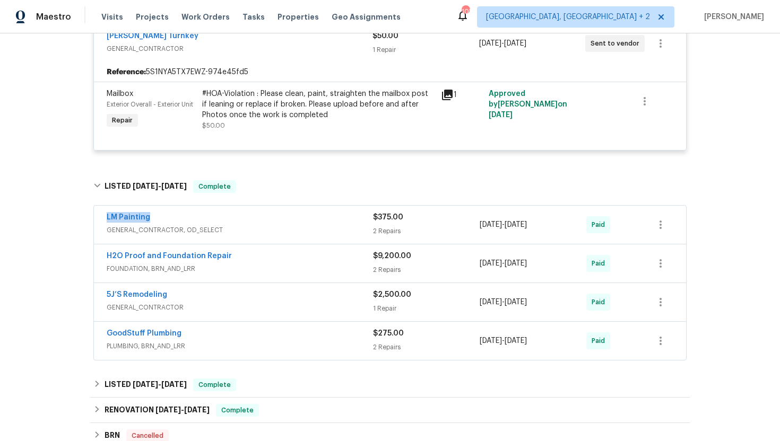
drag, startPoint x: 170, startPoint y: 216, endPoint x: 86, endPoint y: 217, distance: 83.3
click at [86, 217] on div "Back to all projects 1832 Glenwood Ln, Snellville, GA 30078 3 Beds | 3 Baths | …" at bounding box center [390, 237] width 780 height 408
copy link "LM Painting"
drag, startPoint x: 567, startPoint y: 226, endPoint x: 476, endPoint y: 226, distance: 90.7
click at [476, 226] on div "LM Painting GENERAL_CONTRACTOR, OD_SELECT $375.00 2 Repairs 5/22/2025 - 5/23/20…" at bounding box center [377, 224] width 541 height 25
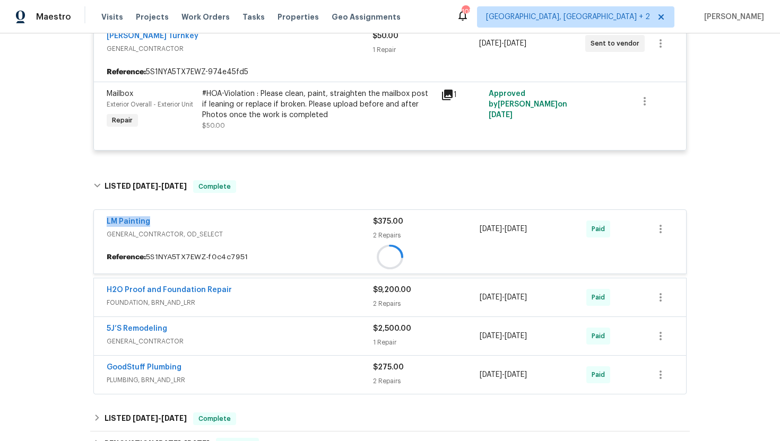
copy div "2 Repairs 5/22/2025 - 5/23/2025"
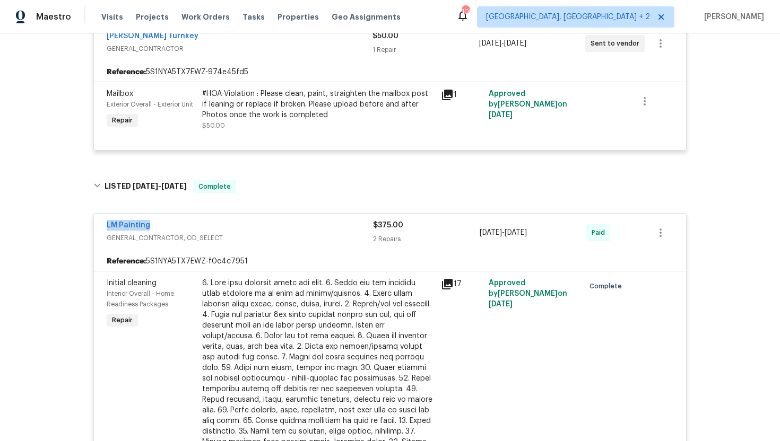
scroll to position [0, 0]
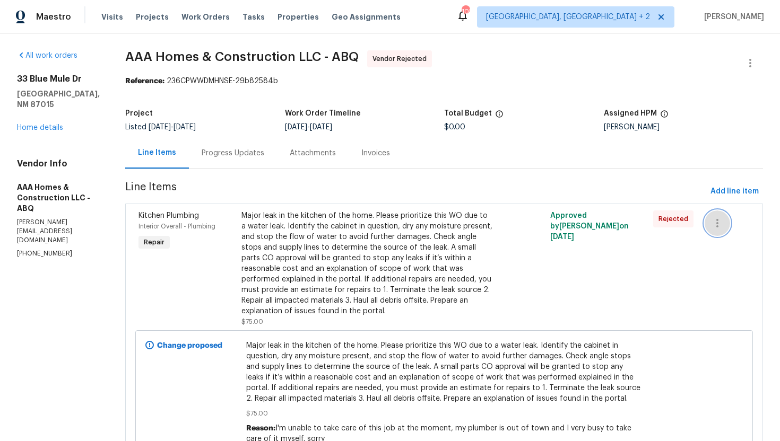
click at [716, 220] on icon "button" at bounding box center [717, 223] width 13 height 13
click at [748, 60] on div at bounding box center [390, 220] width 780 height 441
click at [748, 60] on icon "button" at bounding box center [750, 63] width 13 height 13
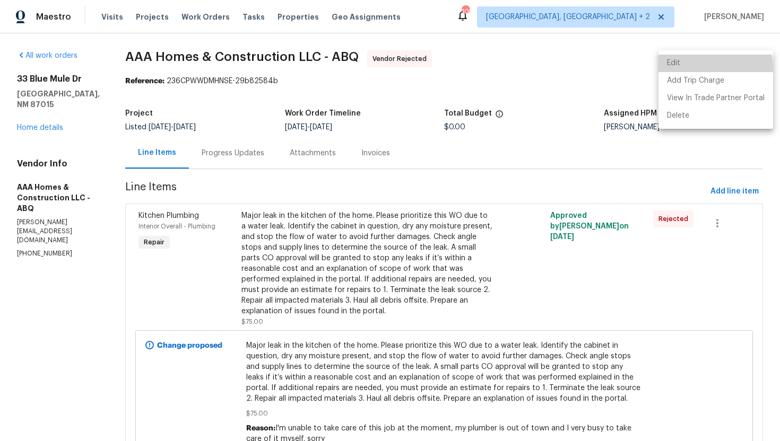
click at [706, 67] on li "Edit" at bounding box center [715, 64] width 115 height 18
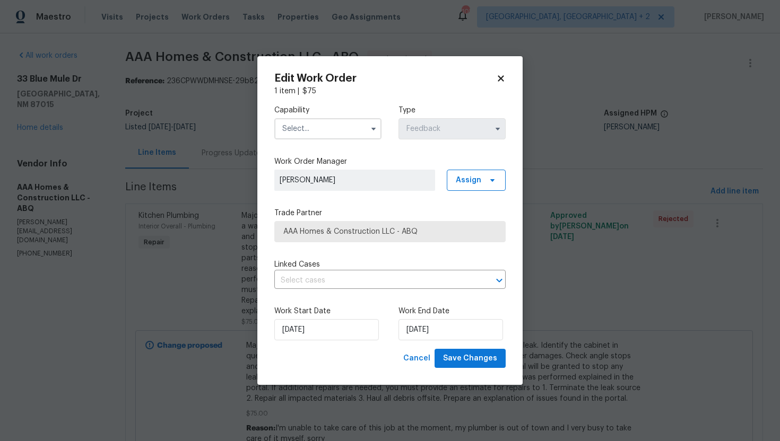
click at [326, 132] on input "text" at bounding box center [327, 128] width 107 height 21
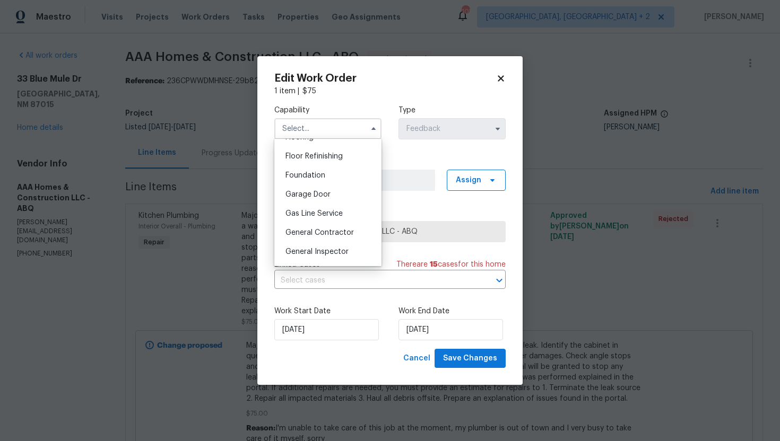
scroll to position [427, 0]
click at [322, 230] on span "General Contractor" at bounding box center [319, 231] width 68 height 7
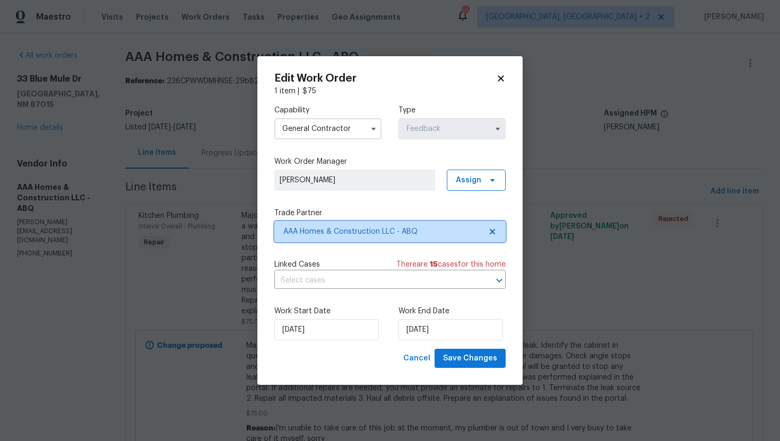
click at [493, 232] on icon at bounding box center [492, 231] width 5 height 5
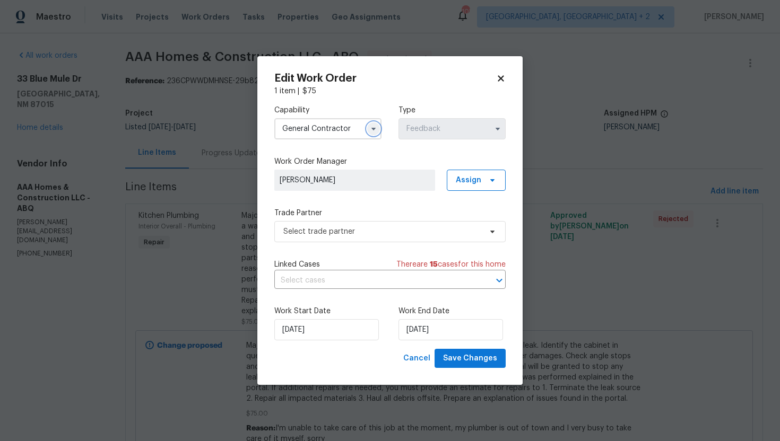
click at [371, 133] on button "button" at bounding box center [373, 129] width 13 height 13
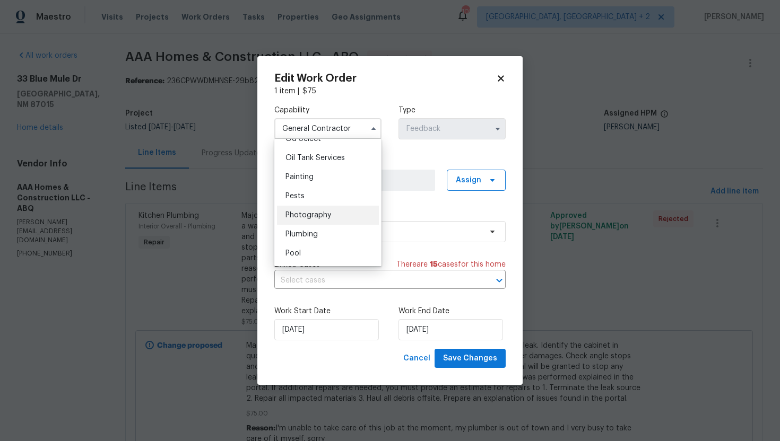
scroll to position [866, 0]
click at [334, 232] on div "Plumbing" at bounding box center [328, 233] width 102 height 19
type input "Plumbing"
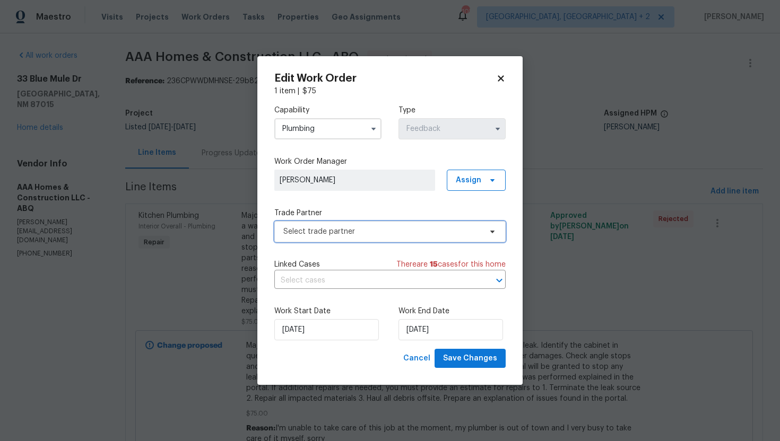
click at [384, 230] on span "Select trade partner" at bounding box center [382, 232] width 198 height 11
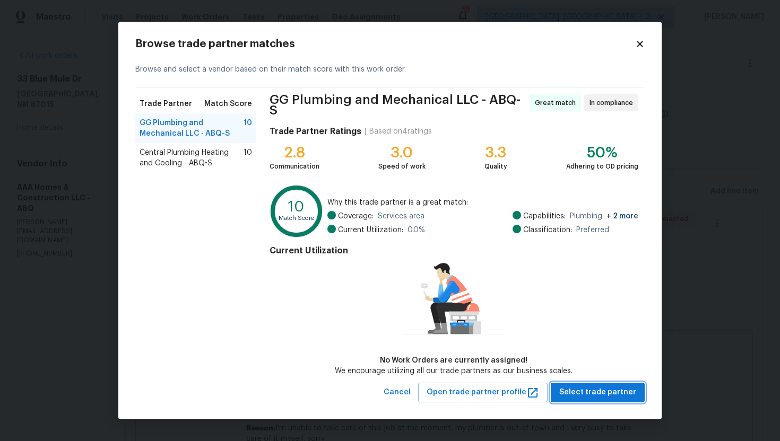
click at [605, 395] on span "Select trade partner" at bounding box center [597, 392] width 77 height 13
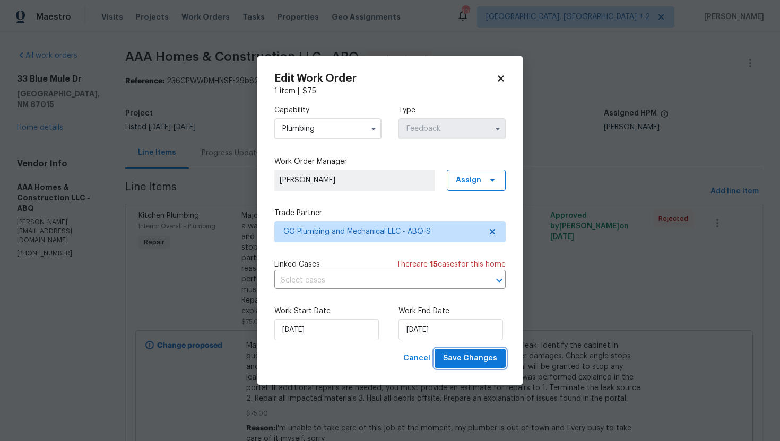
click at [476, 358] on span "Save Changes" at bounding box center [470, 358] width 54 height 13
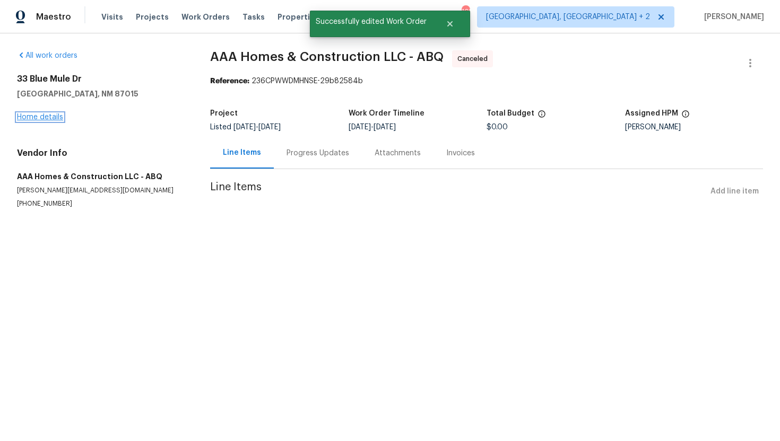
click at [55, 115] on link "Home details" at bounding box center [40, 117] width 46 height 7
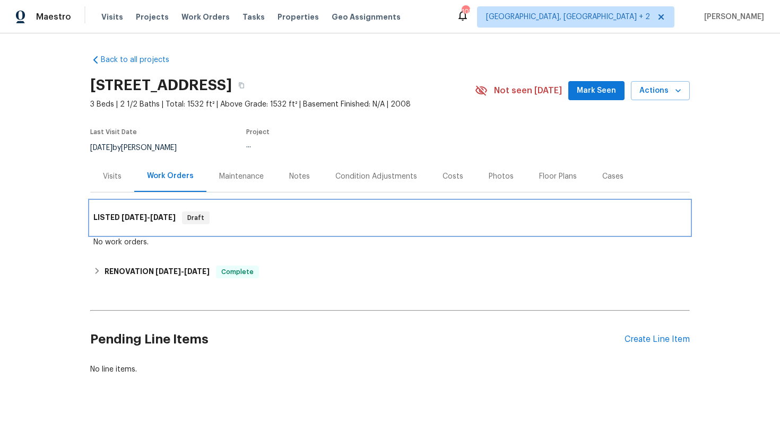
click at [172, 221] on span "9/11/25" at bounding box center [162, 217] width 25 height 7
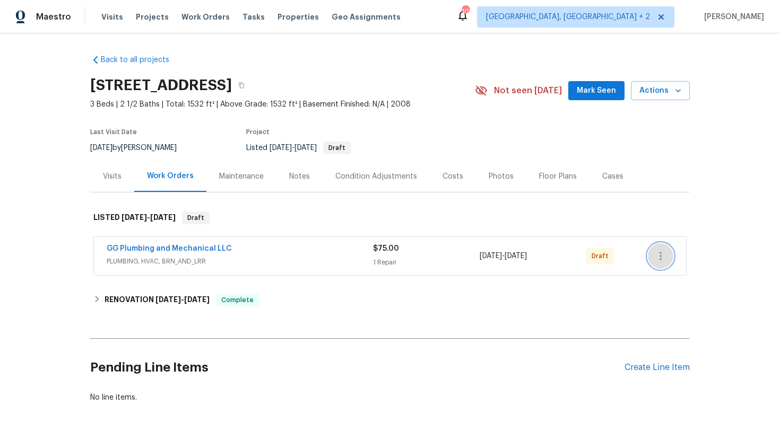
click at [666, 258] on icon "button" at bounding box center [660, 256] width 13 height 13
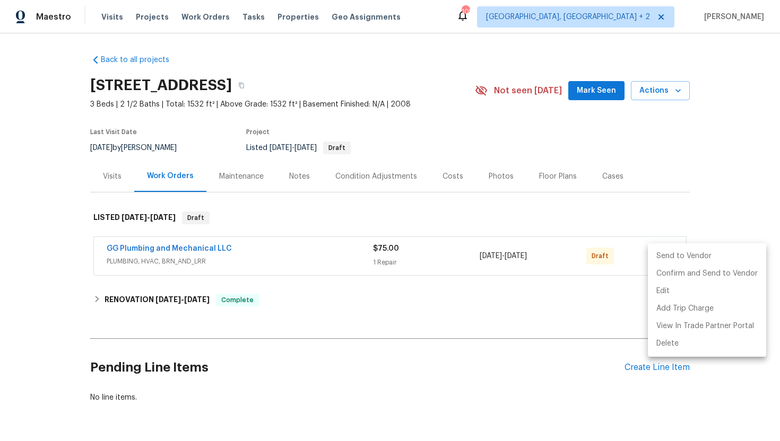
click at [668, 250] on li "Send to Vendor" at bounding box center [707, 257] width 118 height 18
click at [500, 267] on div at bounding box center [390, 220] width 780 height 441
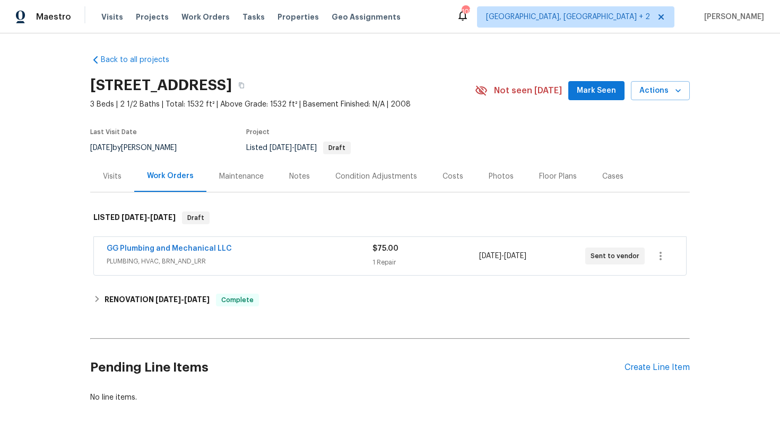
click at [312, 260] on span "PLUMBING, HVAC, BRN_AND_LRR" at bounding box center [240, 261] width 266 height 11
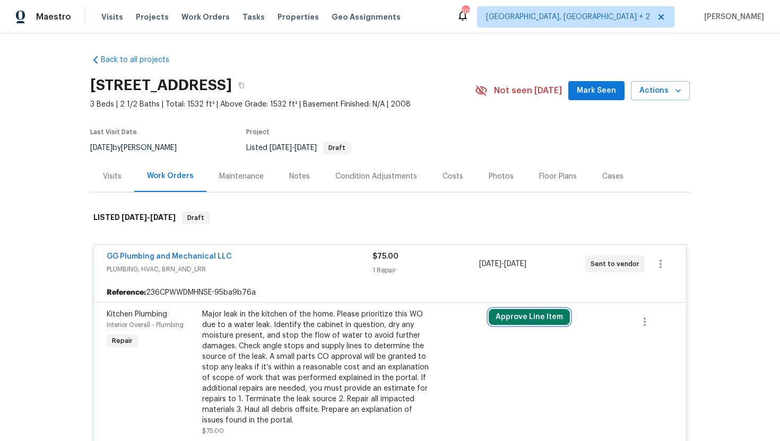
click at [549, 314] on button "Approve Line Item" at bounding box center [529, 317] width 81 height 16
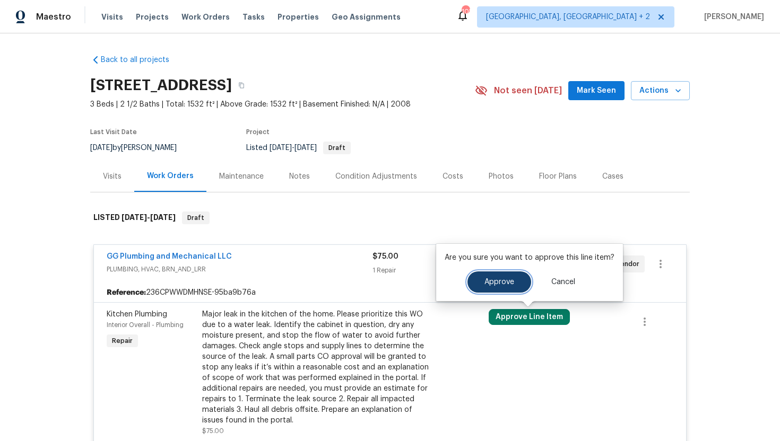
click at [506, 283] on span "Approve" at bounding box center [499, 283] width 30 height 8
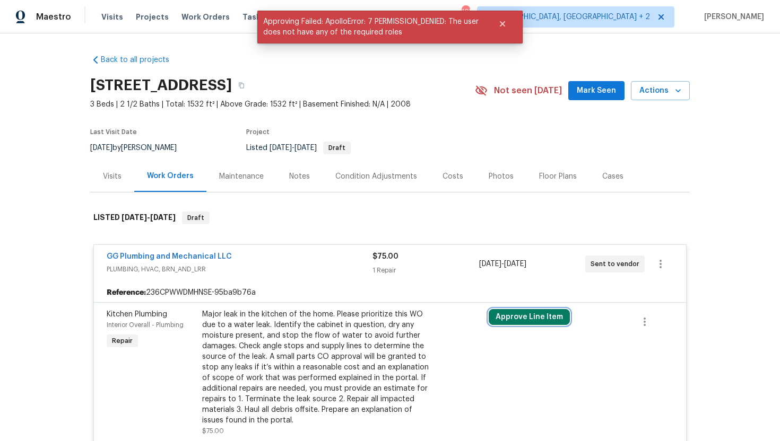
click at [539, 319] on button "Approve Line Item" at bounding box center [529, 317] width 81 height 16
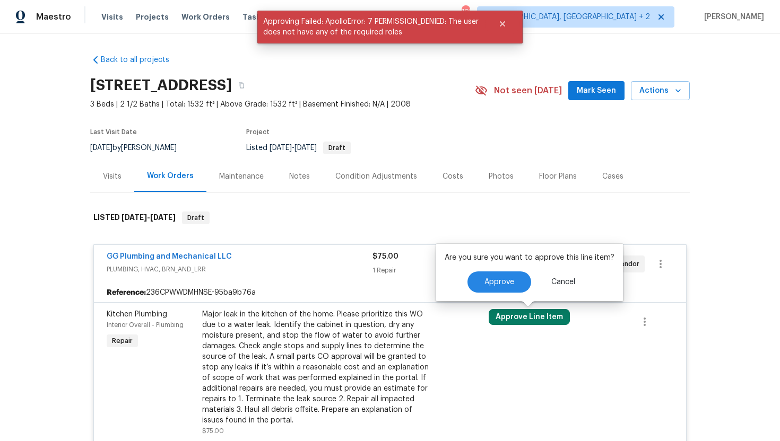
click at [503, 266] on div "Are you sure you want to approve this line item? Approve Cancel" at bounding box center [529, 272] width 187 height 57
click at [503, 275] on button "Approve" at bounding box center [499, 282] width 64 height 21
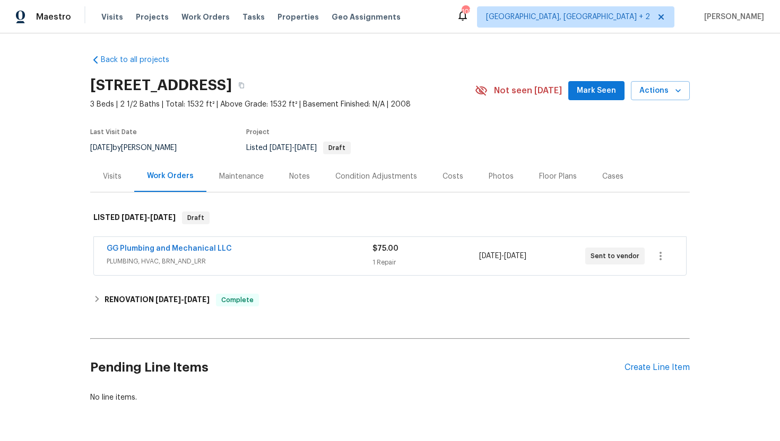
click at [270, 261] on span "PLUMBING, HVAC, BRN_AND_LRR" at bounding box center [240, 261] width 266 height 11
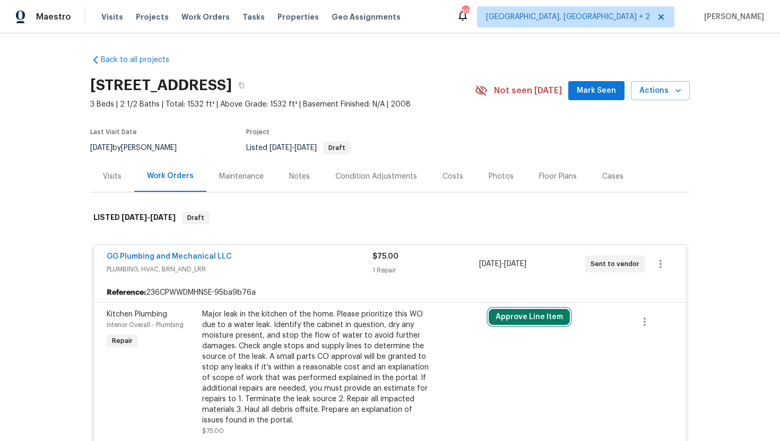
click at [537, 317] on button "Approve Line Item" at bounding box center [529, 317] width 81 height 16
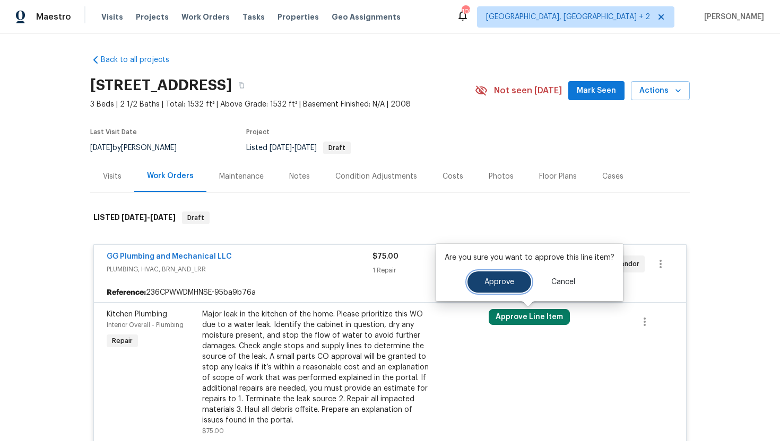
click at [502, 282] on span "Approve" at bounding box center [499, 283] width 30 height 8
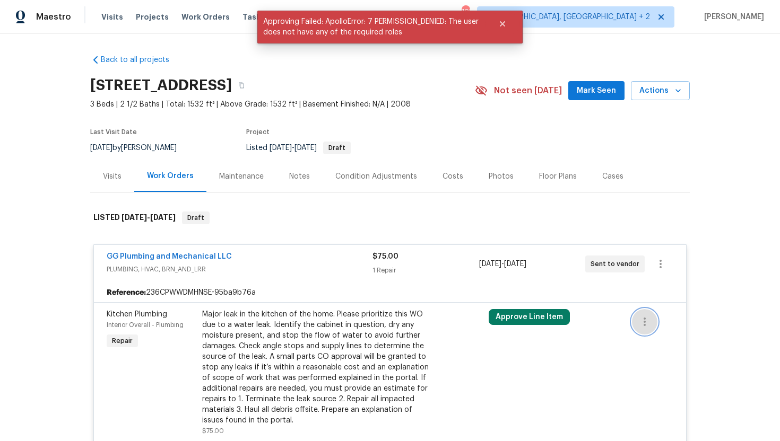
click at [643, 319] on icon "button" at bounding box center [644, 322] width 13 height 13
click at [577, 294] on div at bounding box center [390, 220] width 780 height 441
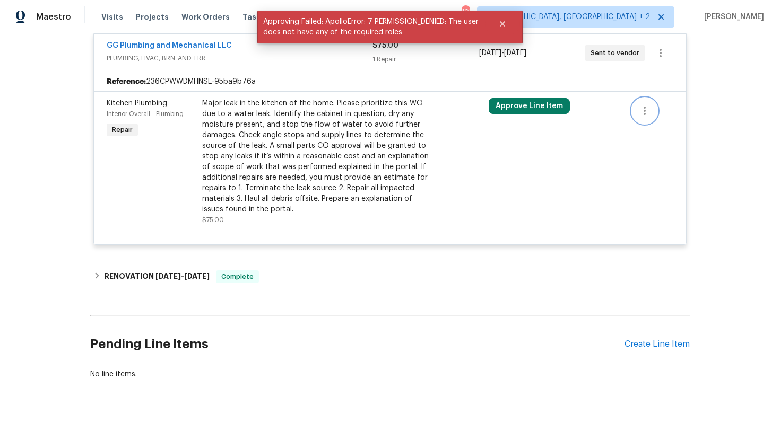
scroll to position [222, 0]
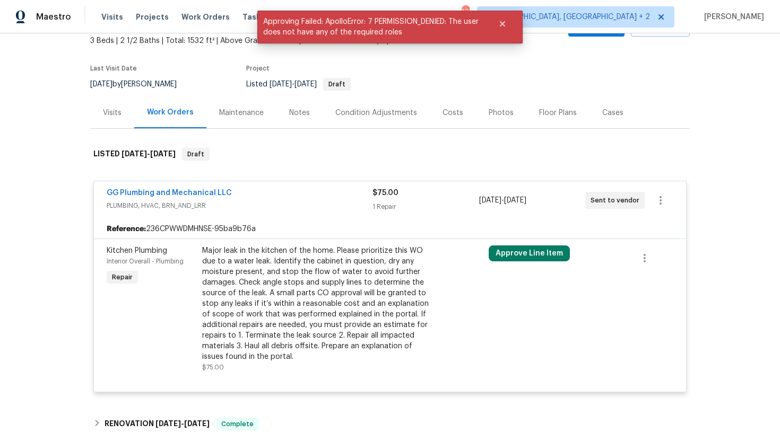
click at [610, 212] on div "Sent to vendor" at bounding box center [612, 200] width 54 height 25
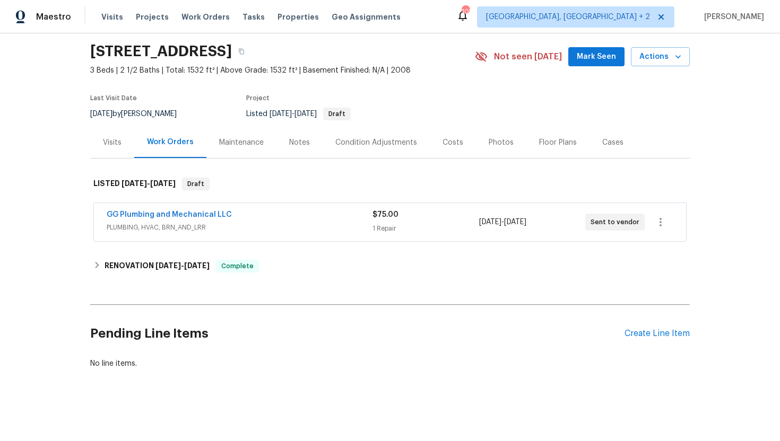
scroll to position [34, 0]
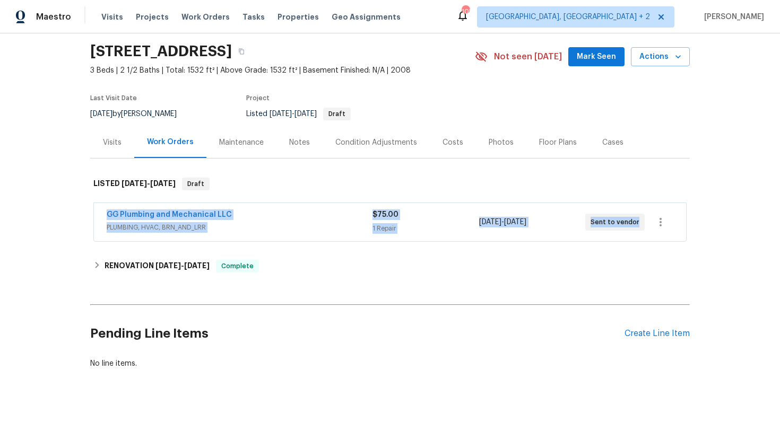
drag, startPoint x: 637, startPoint y: 228, endPoint x: 106, endPoint y: 210, distance: 531.3
click at [106, 210] on div "GG Plumbing and Mechanical LLC PLUMBING, HVAC, BRN_AND_LRR $75.00 1 Repair [DAT…" at bounding box center [390, 222] width 592 height 38
copy div "GG Plumbing and Mechanical LLC PLUMBING, HVAC, BRN_AND_LRR $75.00 1 Repair [DAT…"
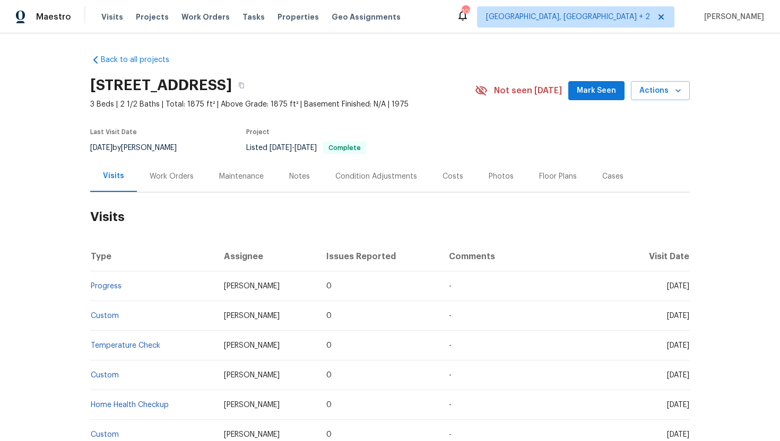
click at [611, 182] on div "Cases" at bounding box center [612, 176] width 47 height 31
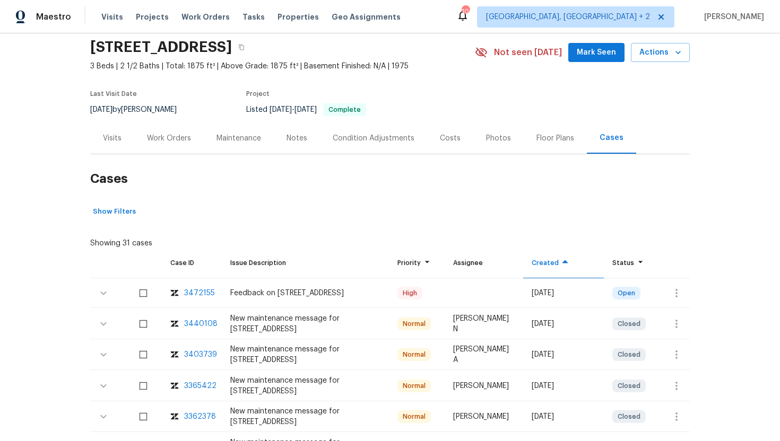
scroll to position [50, 0]
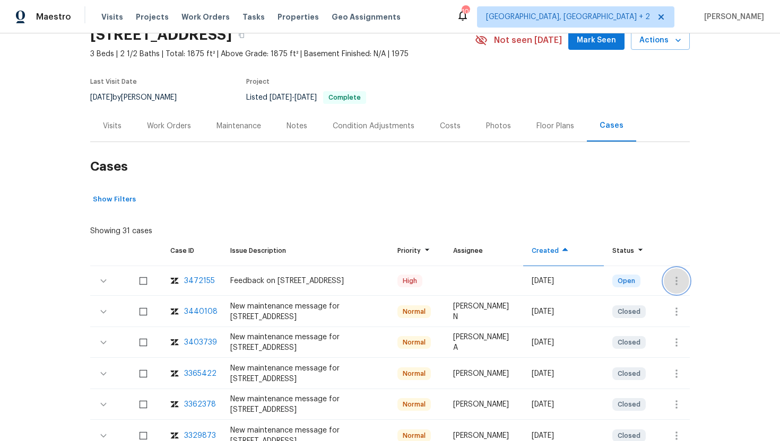
click at [682, 282] on icon "button" at bounding box center [676, 281] width 13 height 13
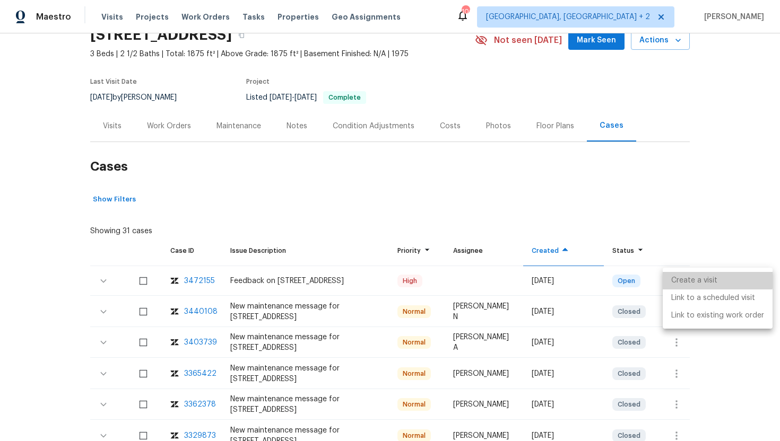
click at [694, 279] on li "Create a visit" at bounding box center [718, 281] width 110 height 18
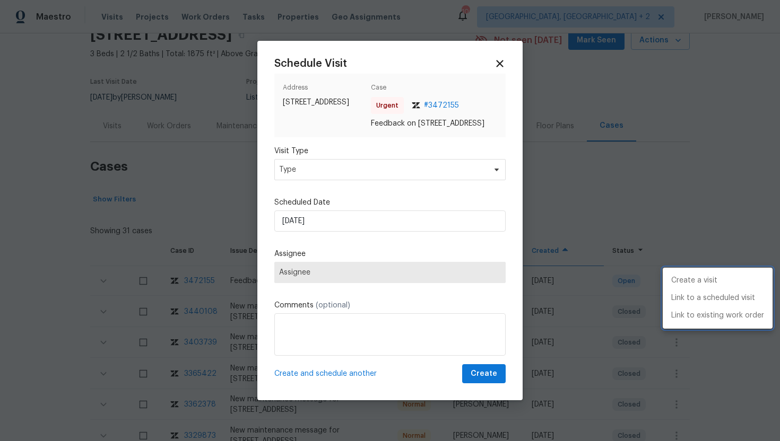
click at [353, 171] on div at bounding box center [390, 220] width 780 height 441
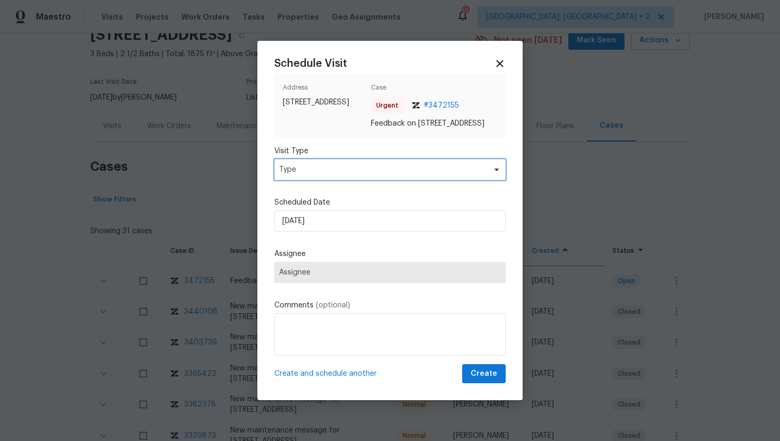
click at [353, 171] on span "Type" at bounding box center [382, 169] width 206 height 11
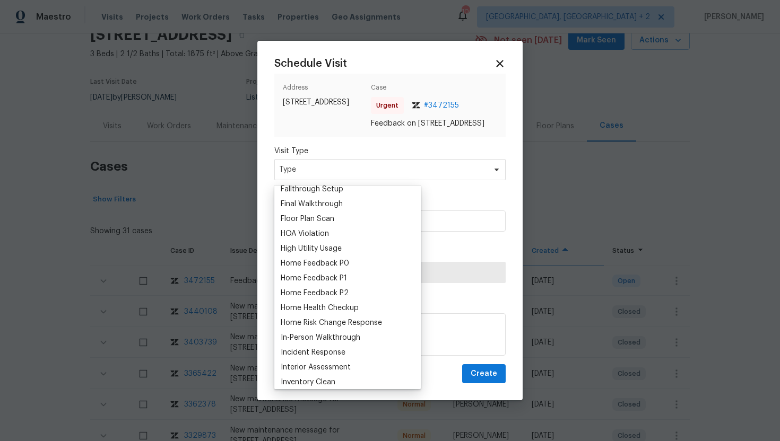
scroll to position [265, 0]
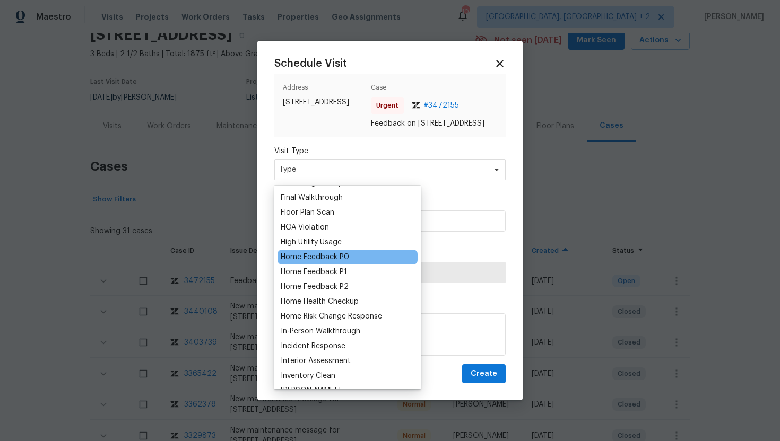
click at [338, 260] on div "Home Feedback P0" at bounding box center [315, 257] width 68 height 11
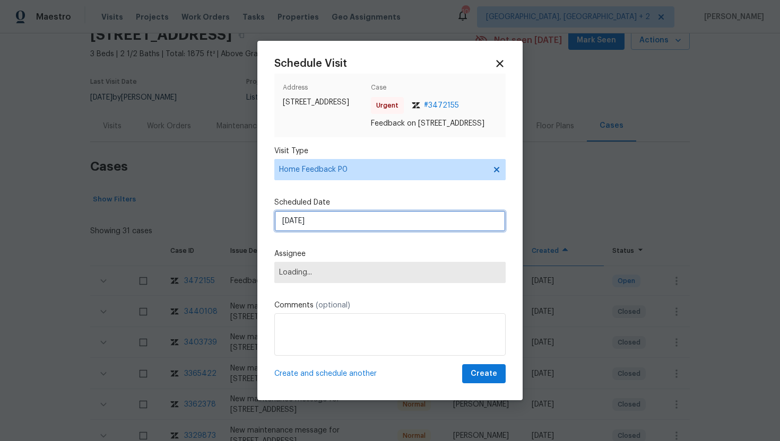
click at [329, 226] on input "[DATE]" at bounding box center [389, 221] width 231 height 21
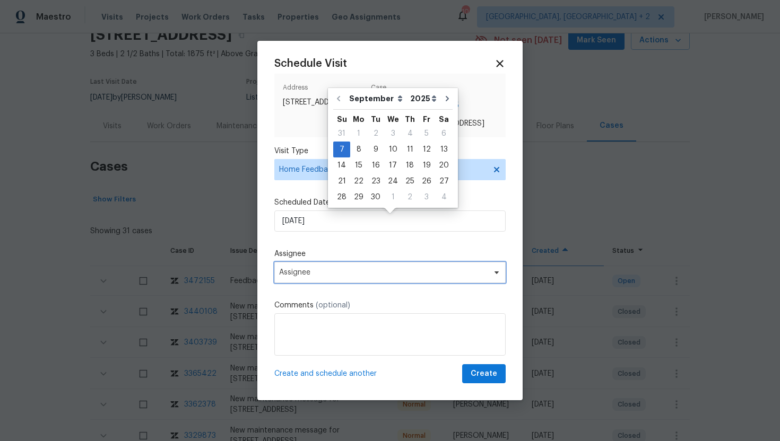
click at [328, 277] on span "Assignee" at bounding box center [383, 272] width 208 height 8
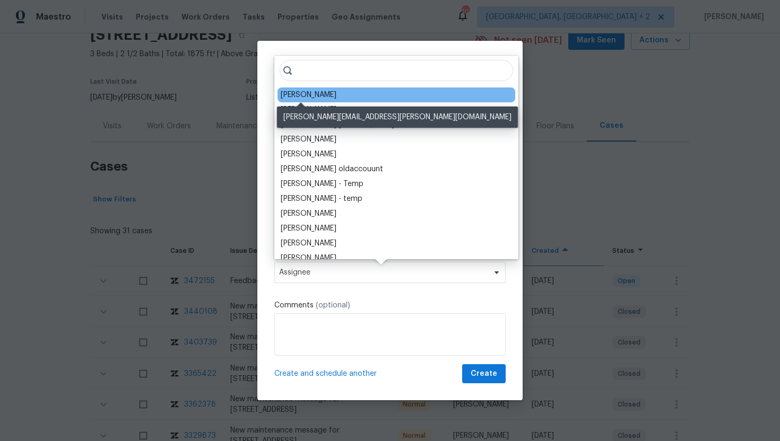
click at [309, 97] on div "[PERSON_NAME]" at bounding box center [309, 95] width 56 height 11
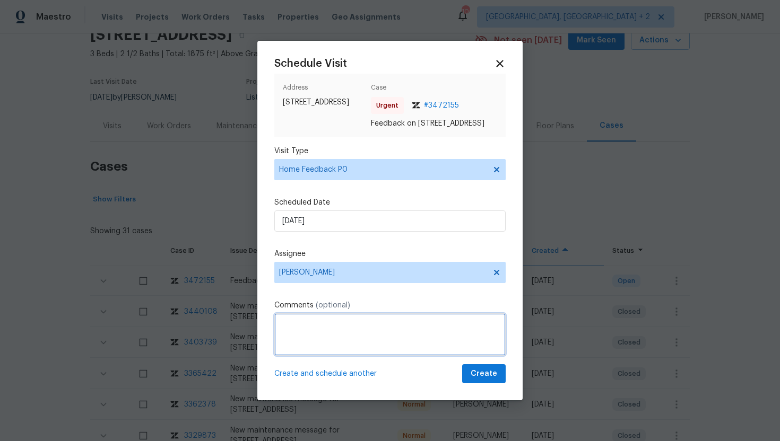
click at [328, 339] on textarea at bounding box center [389, 335] width 231 height 42
paste textarea "Feedback Message: The code doesnt work"
click at [394, 330] on textarea "Feedback Message: The code doesnt work" at bounding box center [389, 335] width 231 height 42
type textarea "Feedback Message: The code doesn't work"
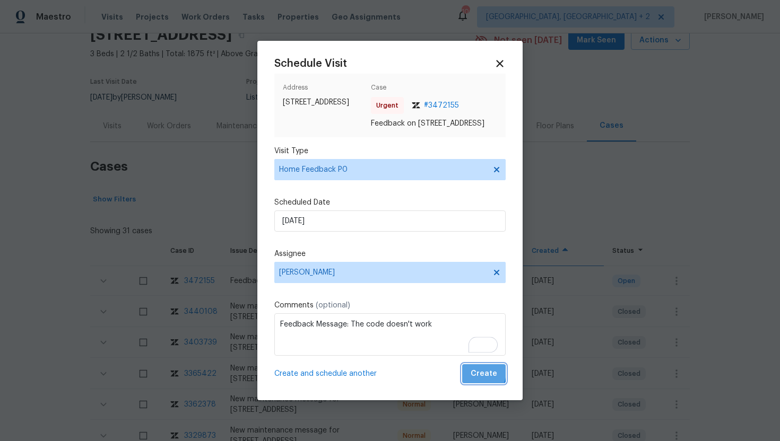
click at [477, 377] on span "Create" at bounding box center [484, 374] width 27 height 13
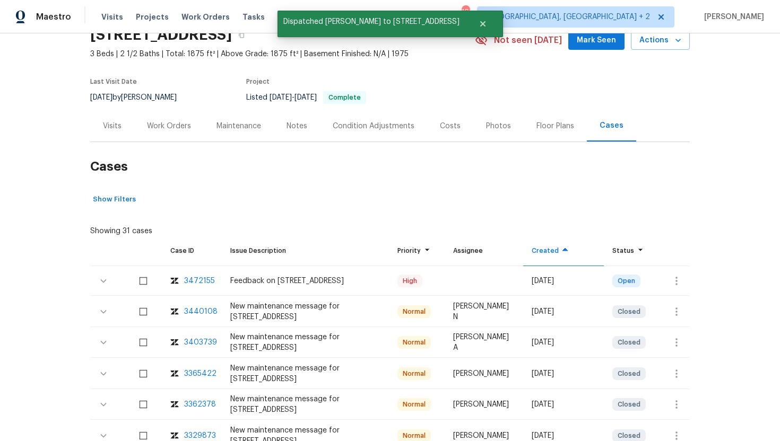
click at [107, 130] on div "Visits" at bounding box center [112, 126] width 19 height 11
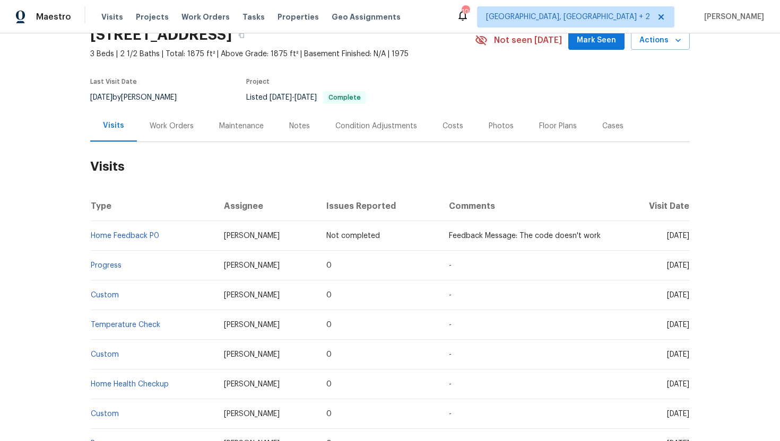
drag, startPoint x: 645, startPoint y: 266, endPoint x: 688, endPoint y: 267, distance: 42.5
click at [688, 267] on span "[DATE]" at bounding box center [678, 265] width 22 height 7
copy span "[DATE]"
click at [178, 128] on div "Work Orders" at bounding box center [172, 126] width 44 height 11
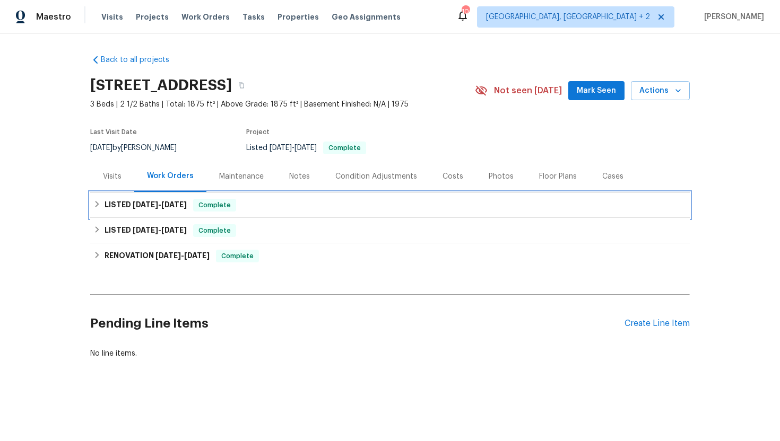
click at [202, 210] on span "Complete" at bounding box center [214, 205] width 41 height 11
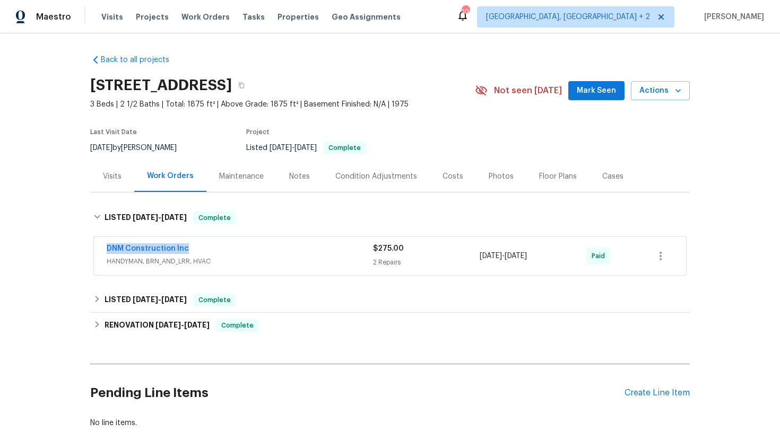
drag, startPoint x: 208, startPoint y: 252, endPoint x: 83, endPoint y: 251, distance: 125.2
click at [83, 251] on div "Back to all projects [STREET_ADDRESS] 3 Beds | 2 1/2 Baths | Total: 1875 ft² | …" at bounding box center [390, 237] width 780 height 408
copy link "DNM Construction Inc"
drag, startPoint x: 559, startPoint y: 258, endPoint x: 475, endPoint y: 258, distance: 83.8
click at [475, 258] on div "DNM Construction Inc HANDYMAN, BRN_AND_LRR, HVAC $275.00 2 Repairs [DATE] - [DA…" at bounding box center [377, 256] width 541 height 25
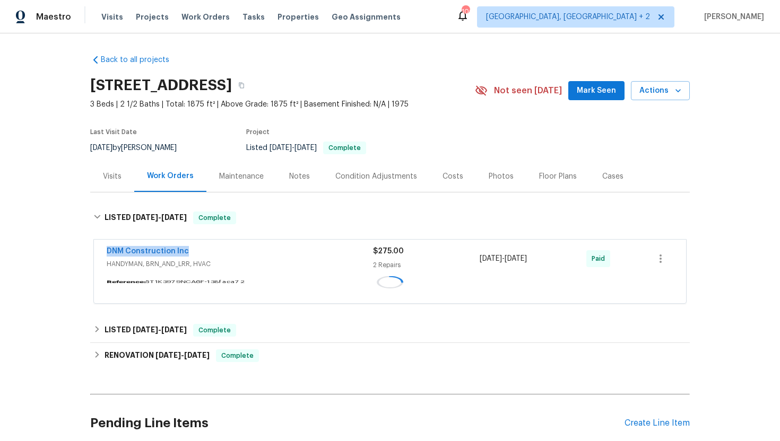
copy div "[DATE] - [DATE]"
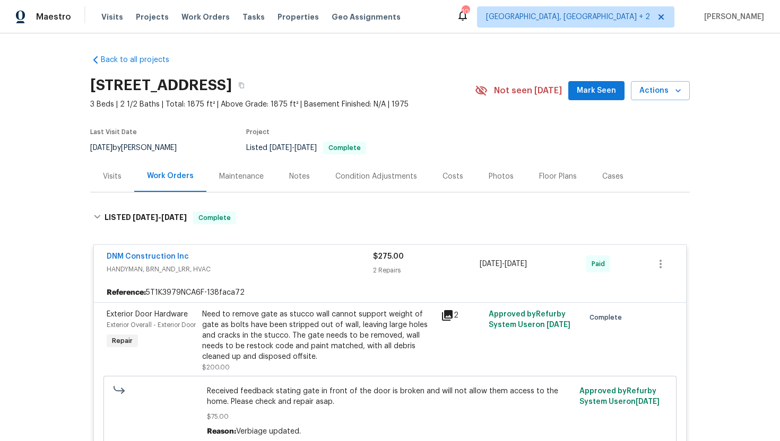
click at [101, 179] on div "Visits" at bounding box center [112, 176] width 44 height 31
